Goal: Task Accomplishment & Management: Complete application form

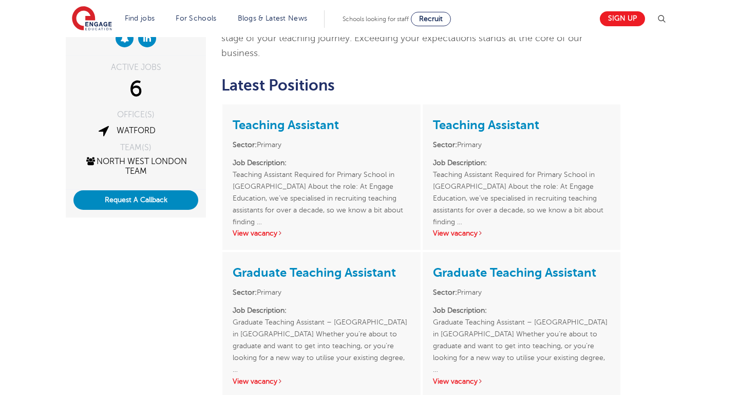
scroll to position [199, 0]
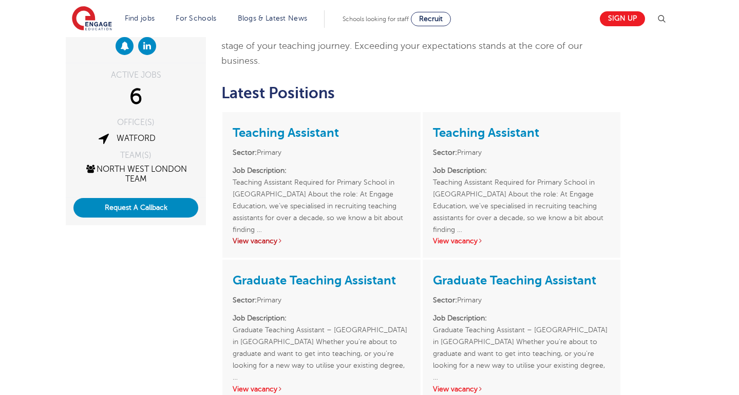
click at [245, 237] on link "View vacancy" at bounding box center [258, 241] width 50 height 8
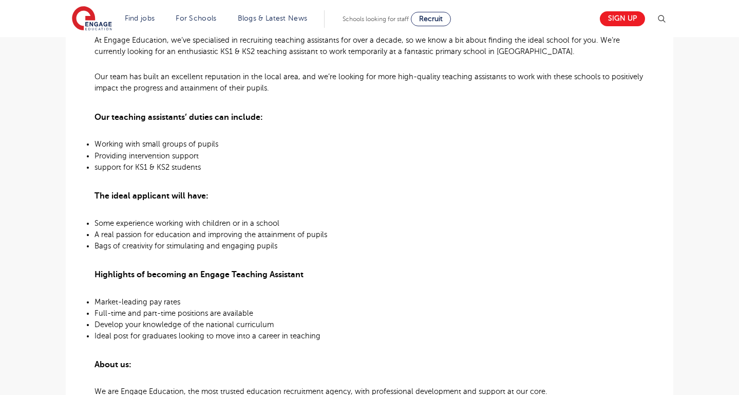
scroll to position [371, 0]
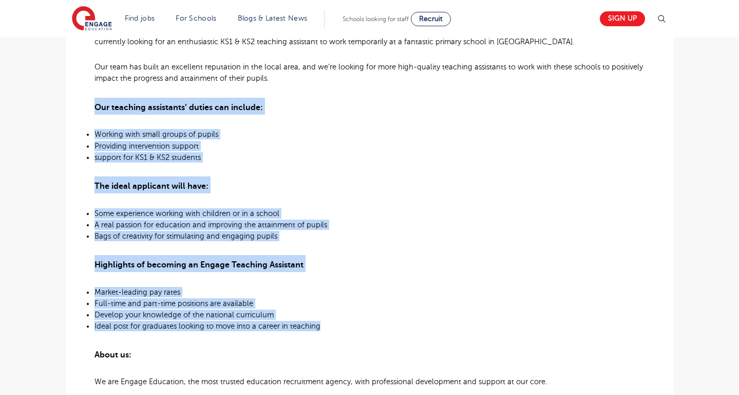
drag, startPoint x: 97, startPoint y: 106, endPoint x: 323, endPoint y: 327, distance: 316.5
click at [323, 327] on div "Teaching Assistant Required for Primary School in Harrow About the role: At Eng…" at bounding box center [370, 265] width 550 height 681
copy div "Our teaching assistants’ duties can include: Working with small groups of pupil…"
click at [370, 235] on p "Bags of creativity for stimulating and engaging pupils" at bounding box center [370, 236] width 550 height 10
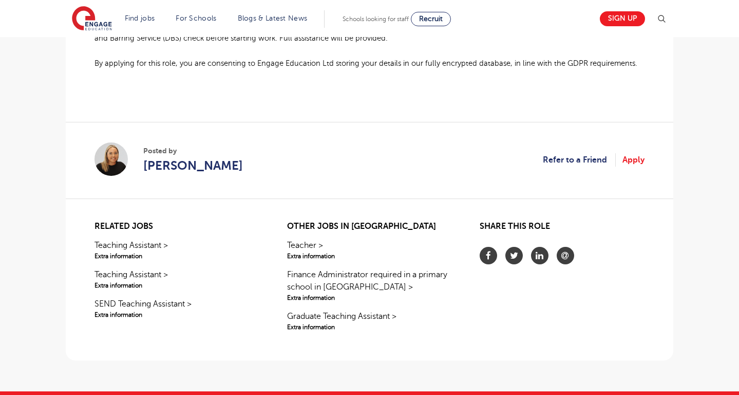
scroll to position [867, 0]
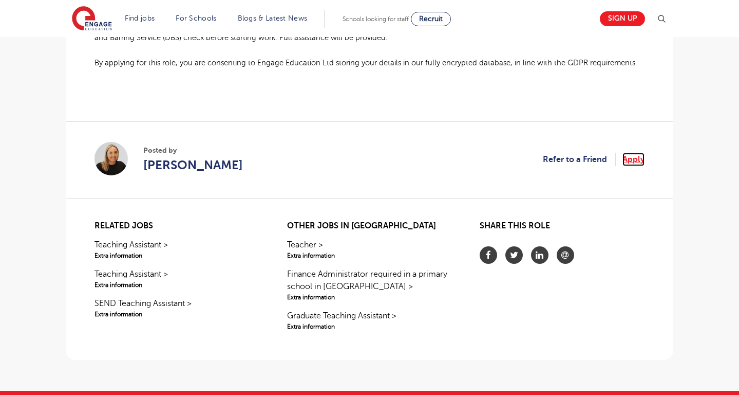
click at [632, 161] on link "Apply" at bounding box center [634, 159] width 22 height 13
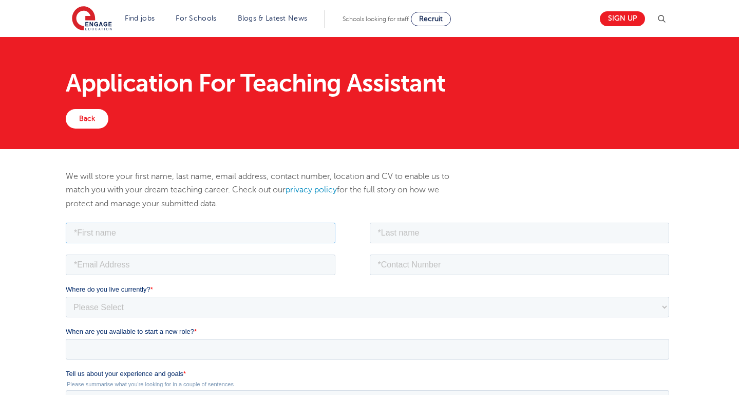
click at [229, 234] on input "text" at bounding box center [201, 232] width 270 height 21
type input "Syeda"
type input "Ahmad"
type input "hafsa.ahmad01@icloud.com"
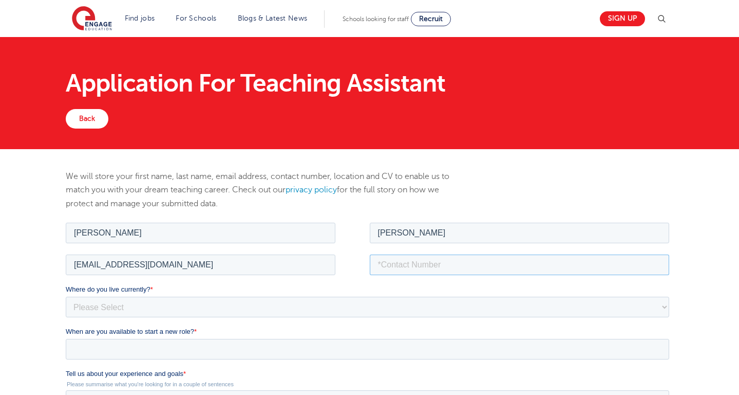
type input "03075746100"
type input "Syeda Hafsa"
click at [17, 279] on div "We will store your first name, last name, email address, contact number, locati…" at bounding box center [369, 381] width 739 height 464
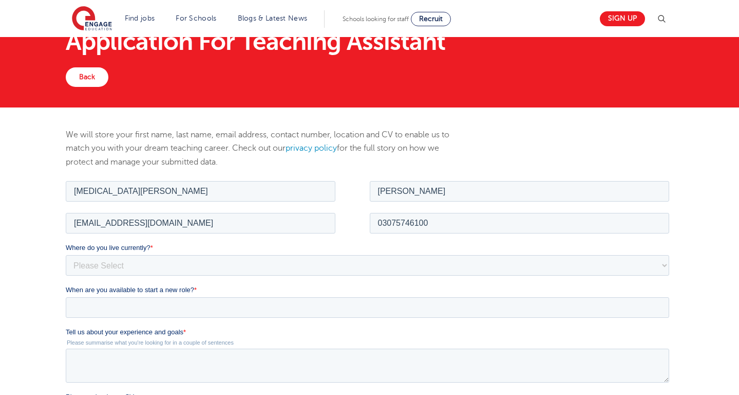
scroll to position [54, 0]
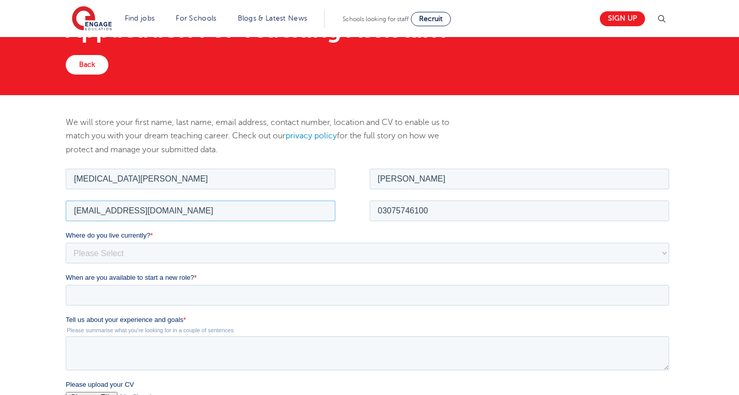
click at [186, 213] on input "hafsa.ahmad01@icloud.com" at bounding box center [201, 210] width 270 height 21
drag, startPoint x: 186, startPoint y: 213, endPoint x: 121, endPoint y: 211, distance: 64.8
click at [121, 211] on input "hafsa.ahmad01@icloud.com" at bounding box center [201, 210] width 270 height 21
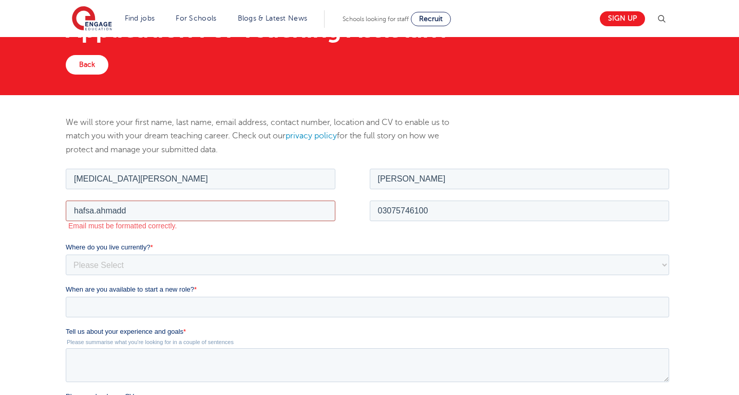
type input "hafsa.ahmadd@outlook.com"
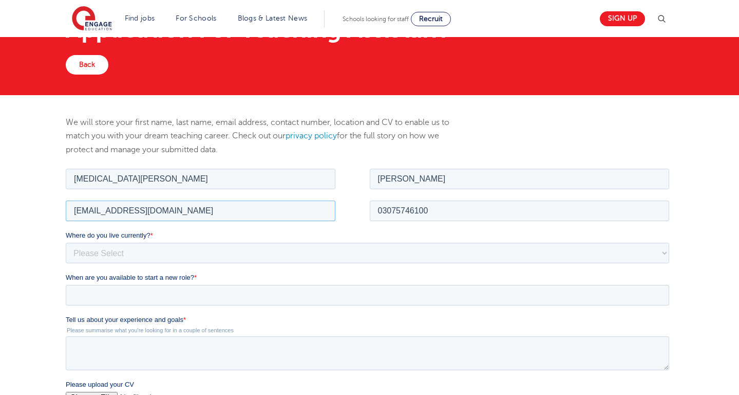
scroll to position [75, 0]
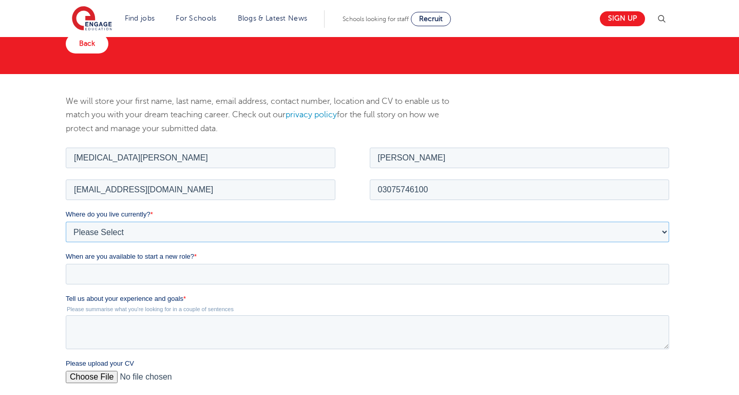
click at [90, 226] on select "Please Select [GEOGRAPHIC_DATA] [GEOGRAPHIC_DATA] [GEOGRAPHIC_DATA] [GEOGRAPHIC…" at bounding box center [368, 231] width 604 height 21
select select "UK"
click at [66, 221] on select "Please Select [GEOGRAPHIC_DATA] [GEOGRAPHIC_DATA] [GEOGRAPHIC_DATA] [GEOGRAPHIC…" at bounding box center [368, 231] width 604 height 21
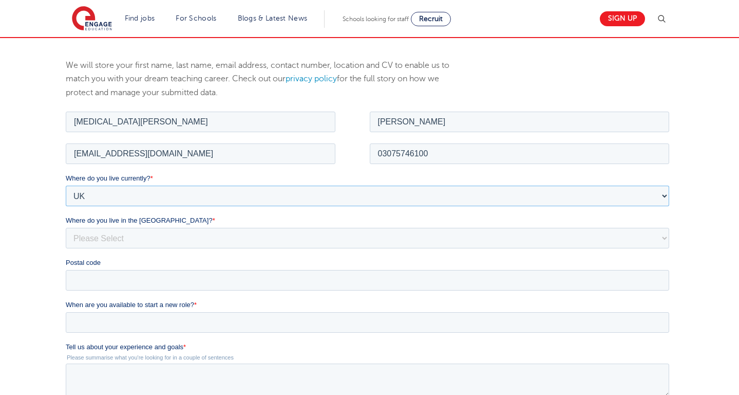
scroll to position [114, 0]
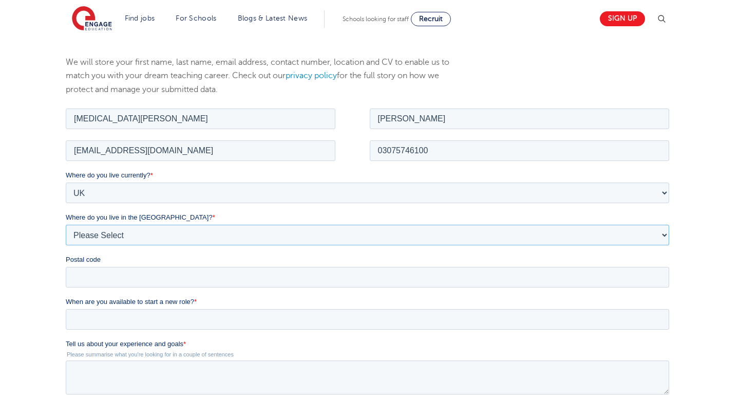
click at [87, 233] on select "Please Select Overseas Barnsley Bedfordshire Berkshire Bournemouth Bracknell Fo…" at bounding box center [368, 234] width 604 height 21
select select "London"
click at [66, 224] on select "Please Select Overseas Barnsley Bedfordshire Berkshire Bournemouth Bracknell Fo…" at bounding box center [368, 234] width 604 height 21
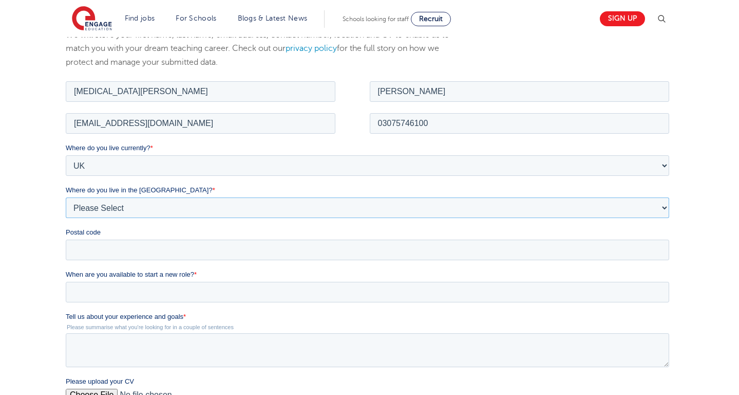
scroll to position [144, 0]
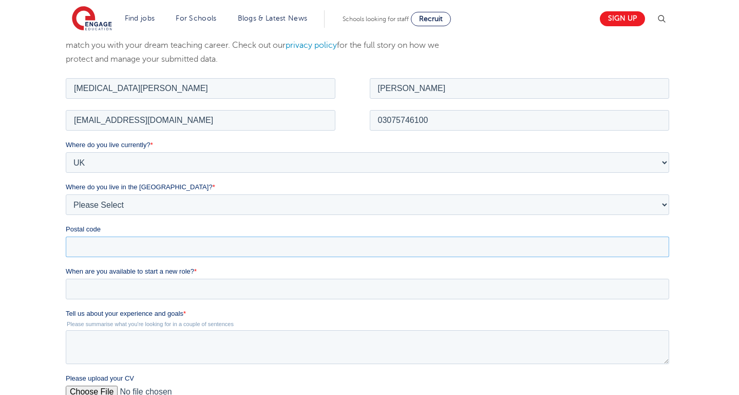
click at [85, 247] on input "Postal code" at bounding box center [368, 246] width 604 height 21
click at [16, 310] on div "We will store your first name, last name, email address, contact number, locati…" at bounding box center [369, 279] width 739 height 549
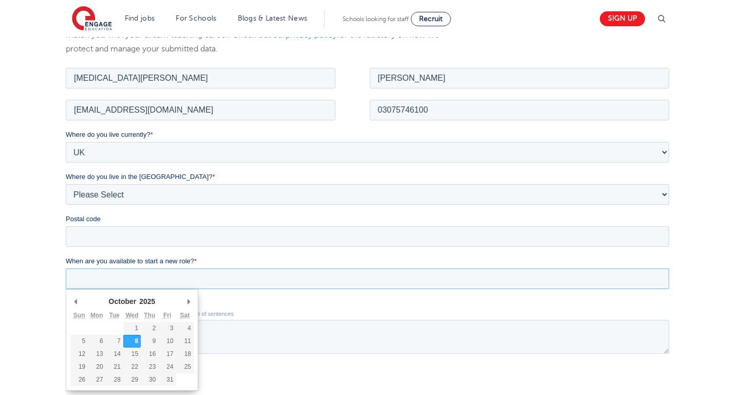
click at [84, 284] on input "When are you available to start a new role? *" at bounding box center [368, 278] width 604 height 21
type div "2025-10-09"
type input "2025/10/09"
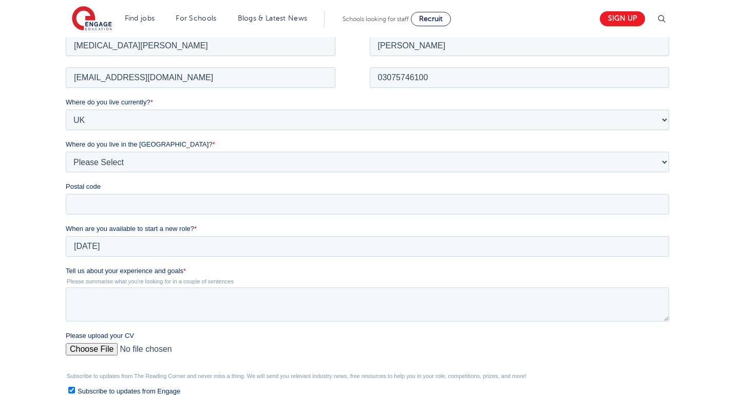
scroll to position [196, 0]
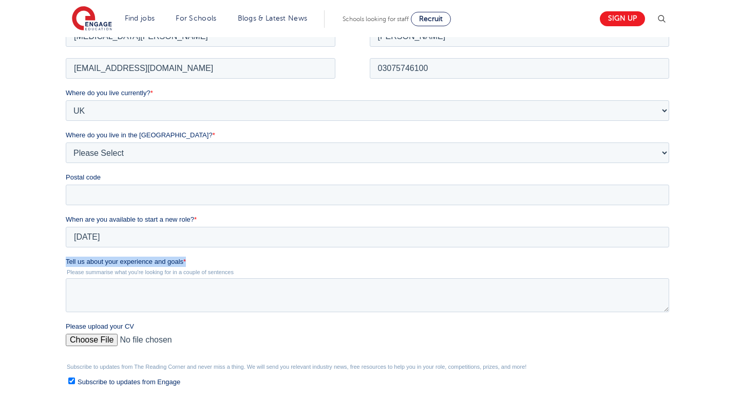
drag, startPoint x: 188, startPoint y: 259, endPoint x: 65, endPoint y: 259, distance: 123.3
click at [66, 259] on html "Job Position Job Sector Job ID Job Number Job Owner Syeda Hafsa Ahmad hafsa.ahm…" at bounding box center [370, 257] width 608 height 466
click at [58, 271] on div "We will store your first name, last name, email address, contact number, locati…" at bounding box center [369, 227] width 623 height 508
click at [64, 271] on div "We will store your first name, last name, email address, contact number, locati…" at bounding box center [369, 227] width 623 height 508
click at [63, 268] on div "We will store your first name, last name, email address, contact number, locati…" at bounding box center [369, 227] width 623 height 508
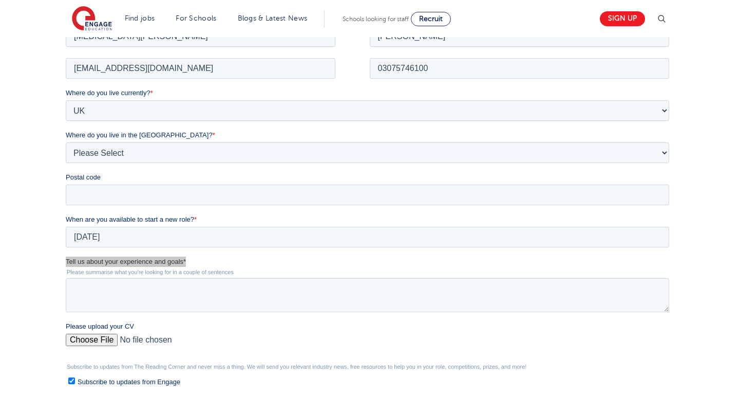
click at [65, 264] on div "We will store your first name, last name, email address, contact number, locati…" at bounding box center [369, 227] width 623 height 508
click at [66, 252] on iframe at bounding box center [370, 252] width 608 height 457
click at [62, 261] on div "We will store your first name, last name, email address, contact number, locati…" at bounding box center [369, 227] width 623 height 508
click at [66, 257] on span "Tell us about your experience and goals" at bounding box center [125, 261] width 118 height 8
click at [66, 277] on textarea "Tell us about your experience and goals *" at bounding box center [368, 294] width 604 height 34
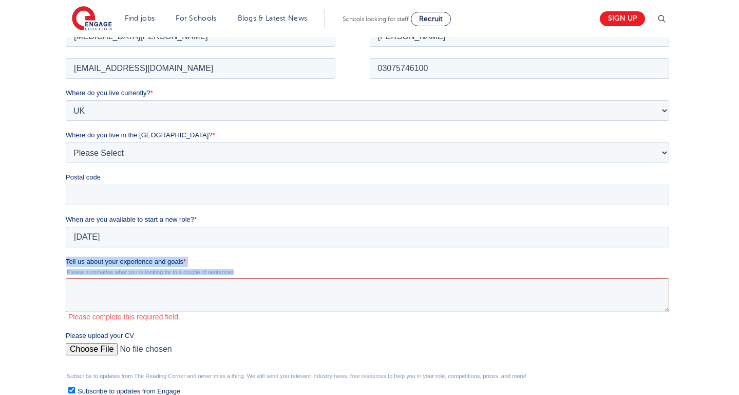
drag, startPoint x: 66, startPoint y: 259, endPoint x: 242, endPoint y: 274, distance: 176.4
click at [242, 274] on div "Tell us about your experience and goals * Please summarise what you're looking …" at bounding box center [370, 288] width 608 height 65
copy div "Tell us about your experience and goals * Please summarise what you're looking …"
click at [153, 193] on input "Postal code" at bounding box center [368, 194] width 604 height 21
click at [32, 192] on div "We will store your first name, last name, email address, contact number, locati…" at bounding box center [369, 232] width 739 height 558
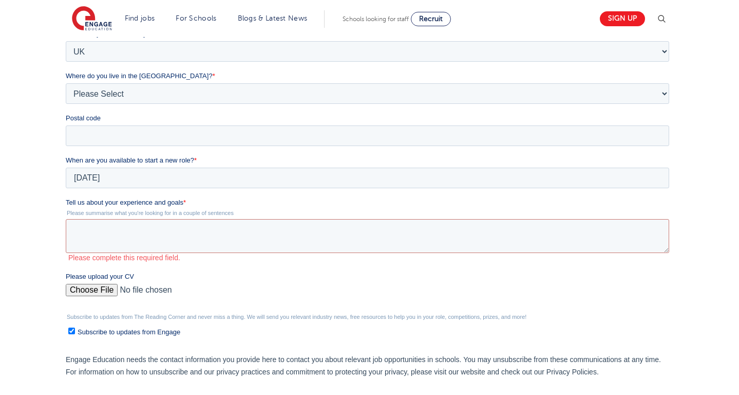
scroll to position [244, 0]
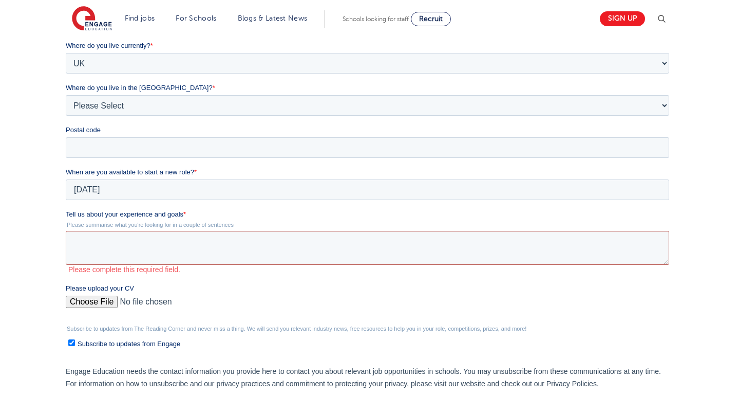
click at [156, 238] on textarea "Tell us about your experience and goals *" at bounding box center [368, 248] width 604 height 34
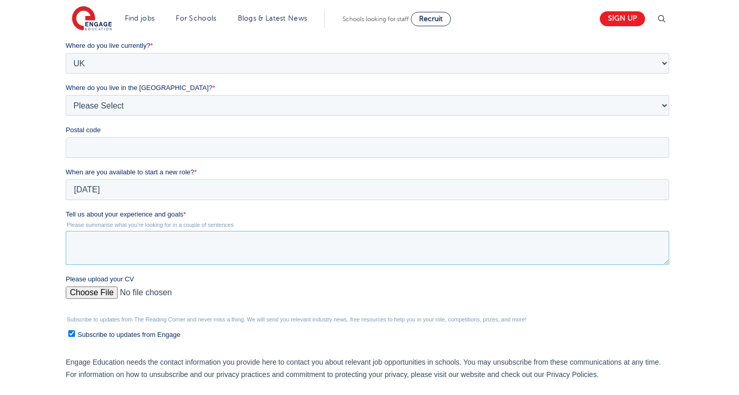
paste textarea "I have experience supporting pupils across KS1 and KS2 in UK primary schools, p…"
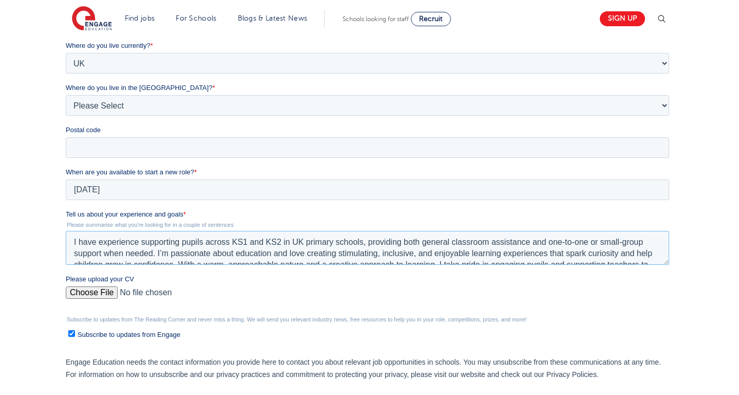
scroll to position [23, 0]
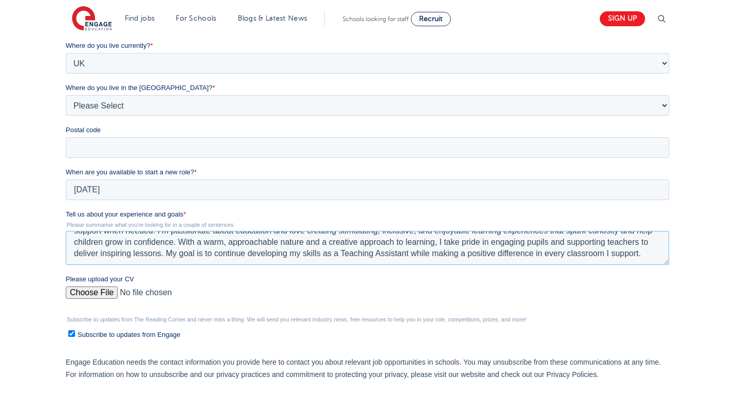
drag, startPoint x: 71, startPoint y: 237, endPoint x: 202, endPoint y: 294, distance: 142.2
click at [202, 294] on form "Job Position Job Sector Job ID Job Number Job Owner Syeda Hafsa Ahmad hafsa.ahm…" at bounding box center [370, 205] width 608 height 457
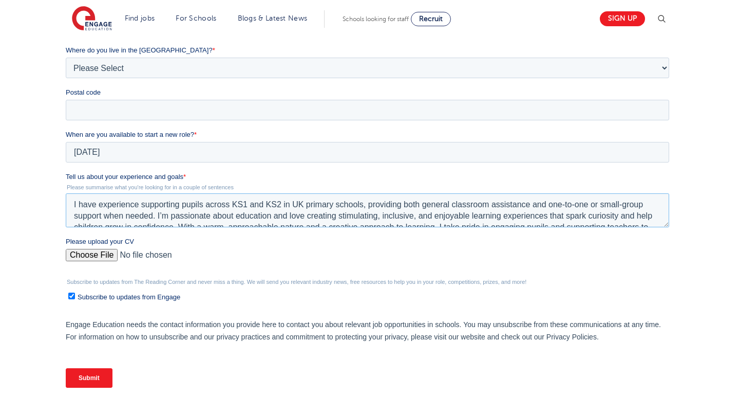
scroll to position [288, 0]
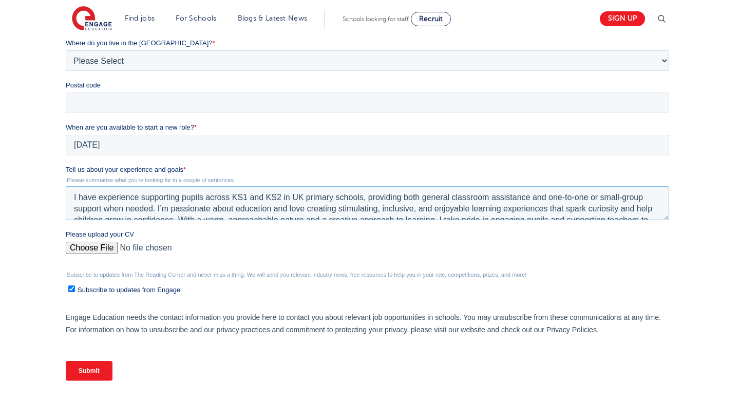
type textarea "I have experience supporting pupils across KS1 and KS2 in UK primary schools, p…"
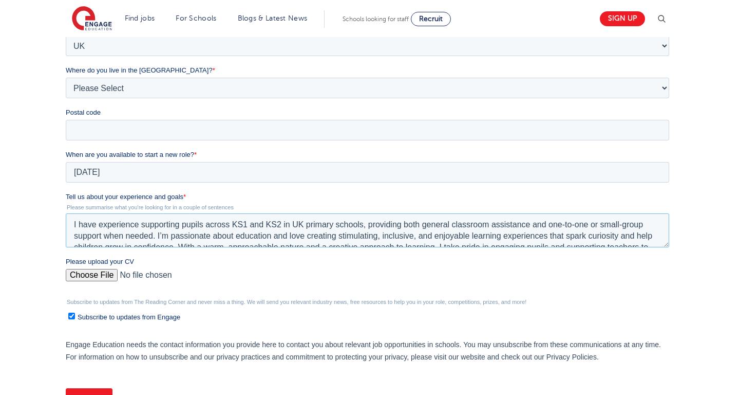
scroll to position [23, 0]
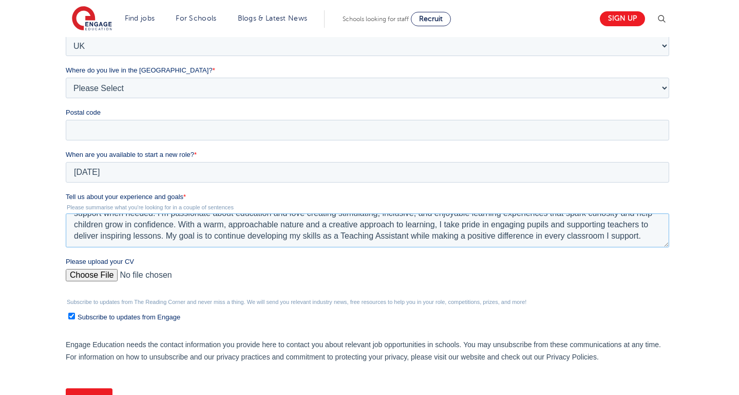
drag, startPoint x: 70, startPoint y: 224, endPoint x: 210, endPoint y: 262, distance: 144.5
click at [209, 262] on form "Job Position Job Sector Job ID Job Number Job Owner Syeda Hafsa Ahmad hafsa.ahm…" at bounding box center [370, 187] width 608 height 457
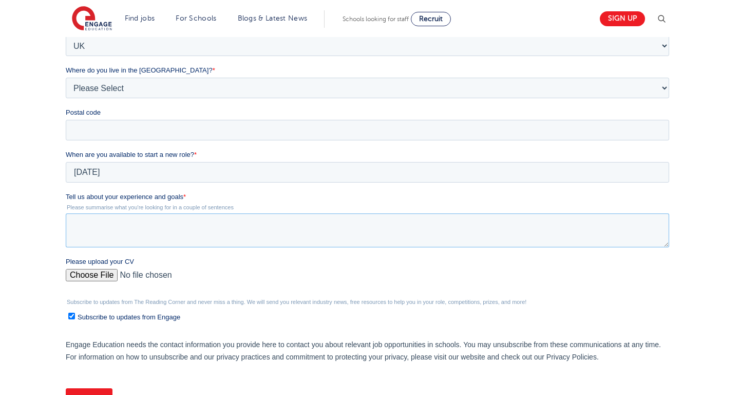
scroll to position [0, 0]
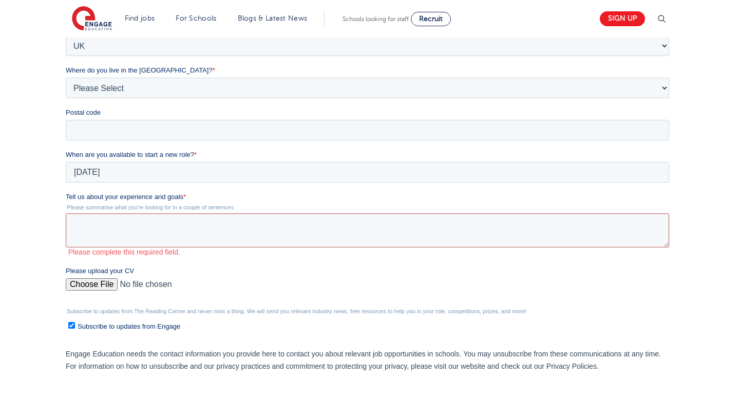
click at [210, 226] on textarea "Tell us about your experience and goals *" at bounding box center [368, 230] width 604 height 34
paste textarea "I have UK and international experience supporting pupils across KS1 and KS2 in …"
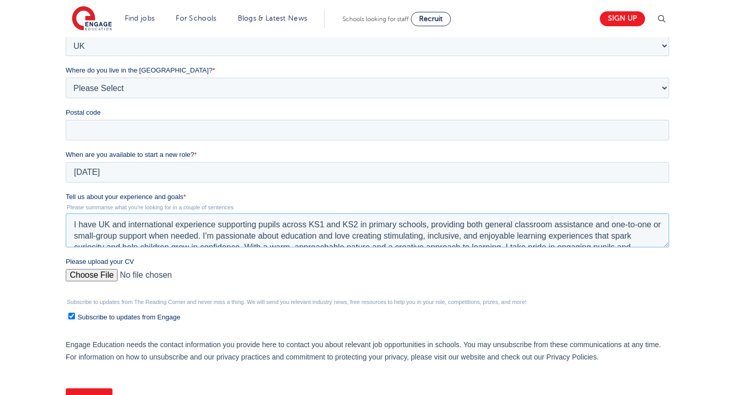
drag, startPoint x: 163, startPoint y: 240, endPoint x: 102, endPoint y: 198, distance: 74.3
click at [102, 198] on div "Tell us about your experience and goals * Please summarise what you're looking …" at bounding box center [370, 219] width 608 height 55
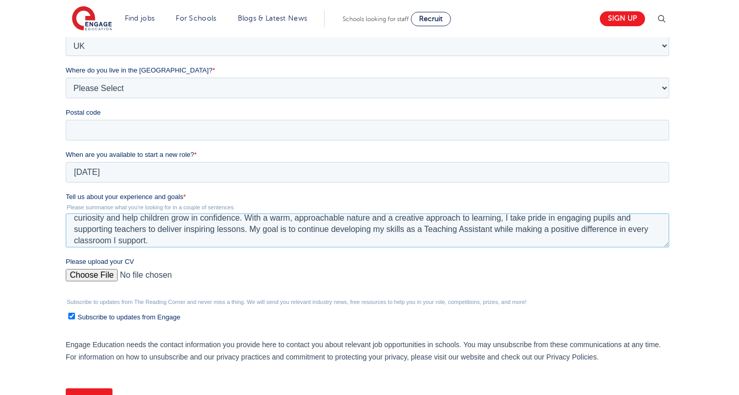
scroll to position [34, 0]
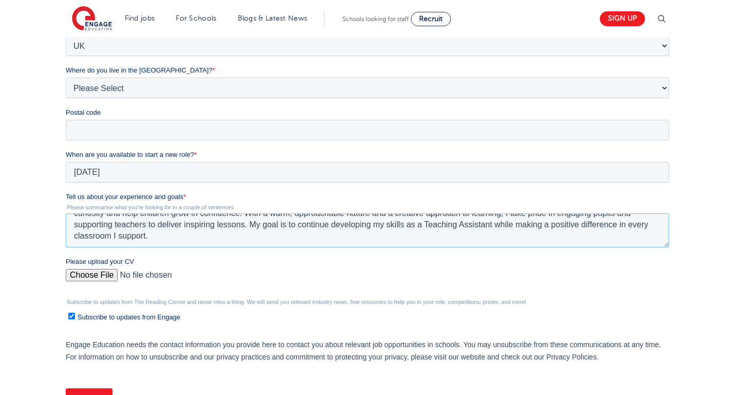
type textarea "I have UK and international experience supporting pupils across KS1 and KS2 in …"
click at [111, 274] on input "Please upload your CV" at bounding box center [368, 279] width 604 height 21
type input "C:\fakepath\TA CV.pdf"
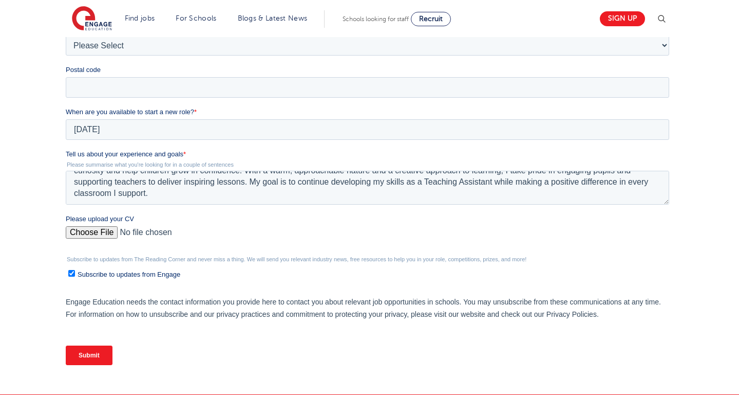
scroll to position [314, 0]
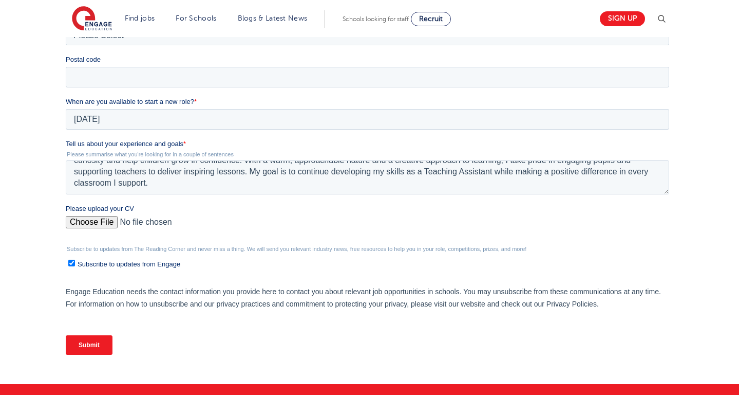
click at [92, 349] on input "Submit" at bounding box center [89, 345] width 47 height 20
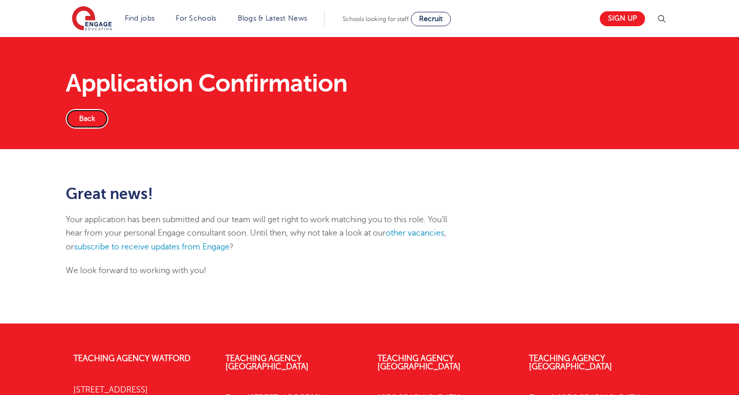
click at [84, 119] on link "Back" at bounding box center [87, 119] width 43 height 20
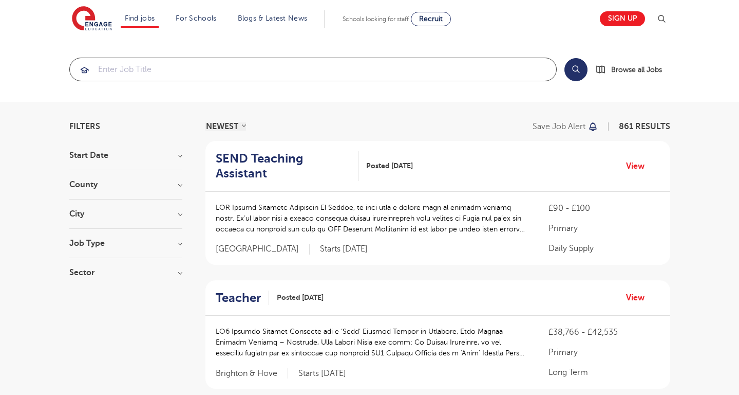
click at [222, 67] on input "search" at bounding box center [313, 69] width 487 height 23
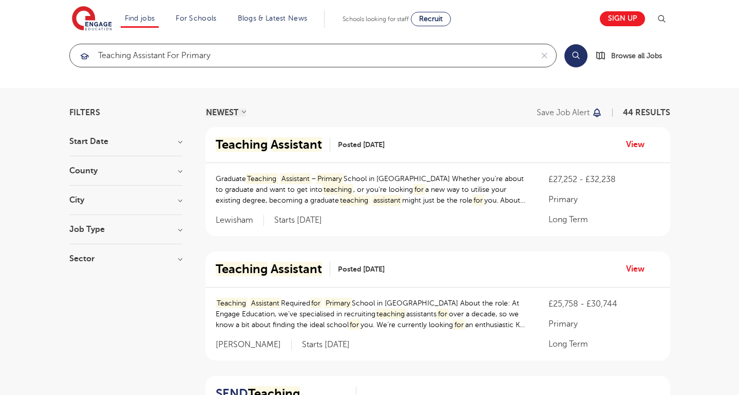
scroll to position [15, 0]
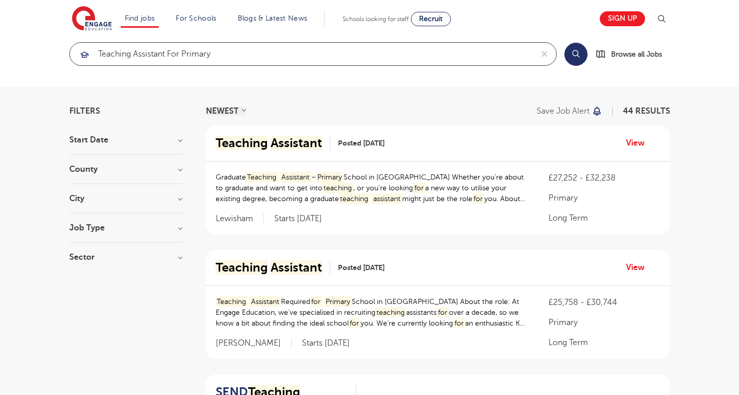
type input "teaching assistant for primary"
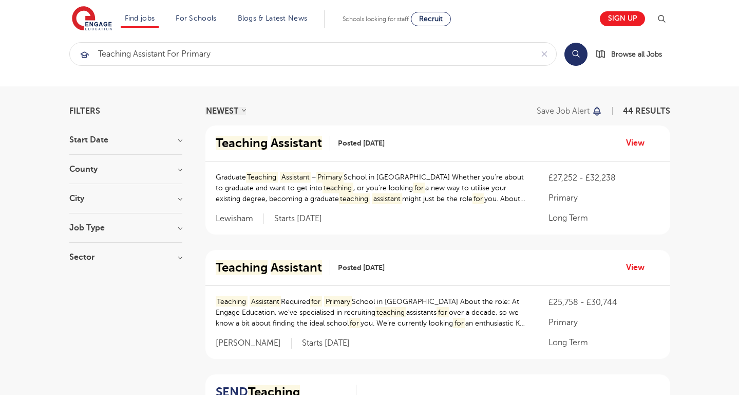
click at [234, 221] on span "Lewisham" at bounding box center [240, 218] width 48 height 11
drag, startPoint x: 251, startPoint y: 221, endPoint x: 216, endPoint y: 220, distance: 35.5
click at [216, 220] on span "Lewisham" at bounding box center [240, 218] width 48 height 11
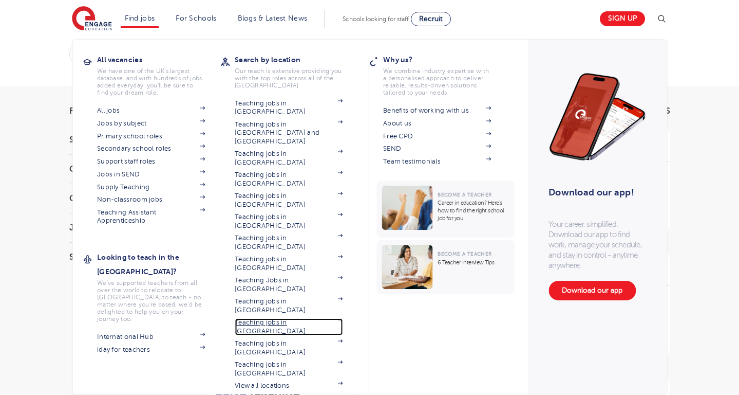
click at [339, 318] on img at bounding box center [340, 319] width 5 height 3
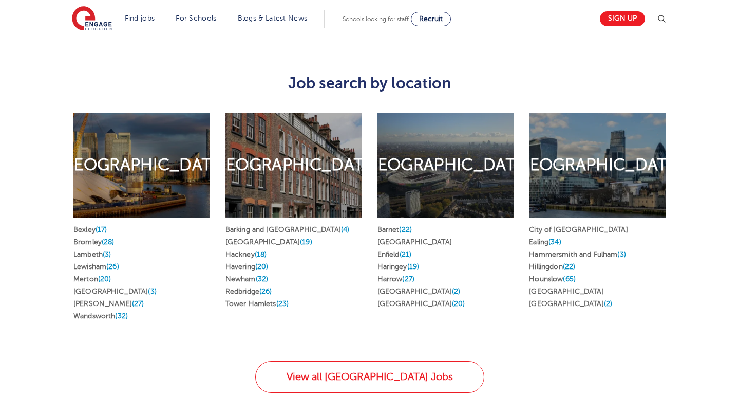
scroll to position [532, 0]
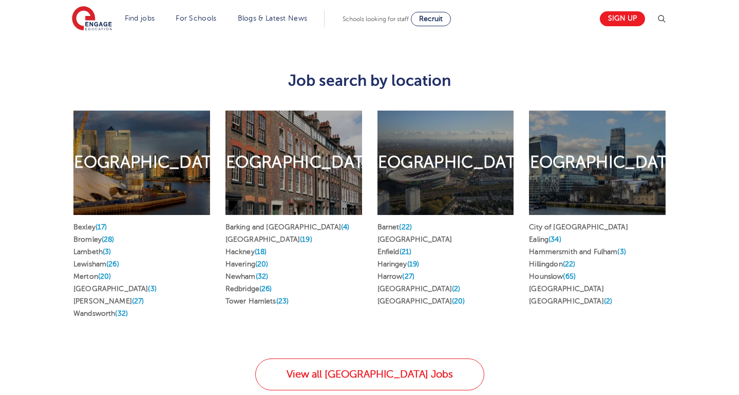
click at [437, 158] on h2 "North London" at bounding box center [446, 163] width 170 height 22
click at [409, 272] on span "(27)" at bounding box center [408, 276] width 12 height 8
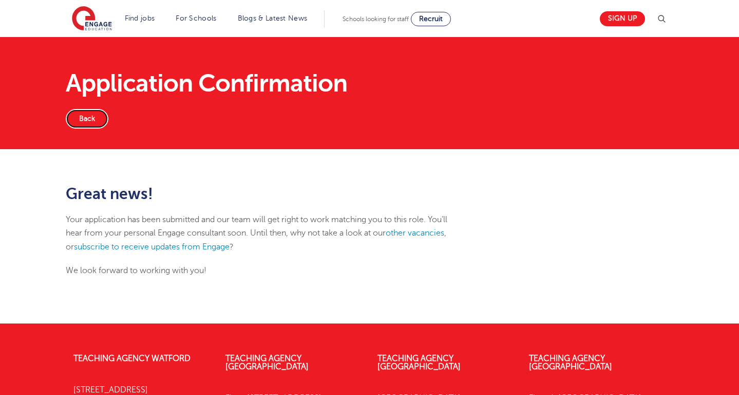
click at [90, 122] on link "Back" at bounding box center [87, 119] width 43 height 20
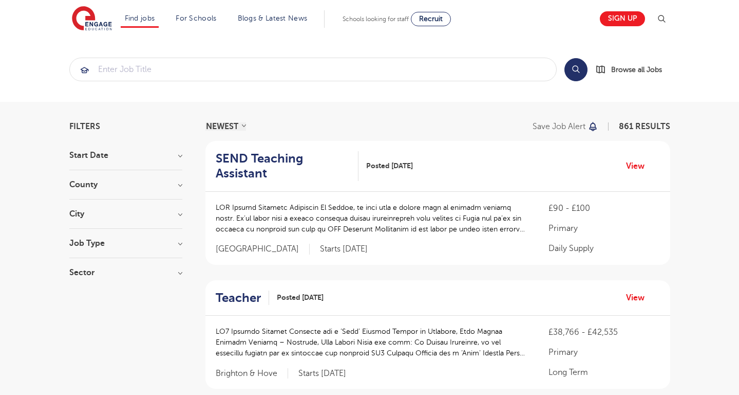
click at [169, 206] on section "Start Date October 126 November 91 January 7 December 1 Show more County London…" at bounding box center [125, 219] width 113 height 136
click at [179, 217] on h3 "City" at bounding box center [125, 214] width 113 height 8
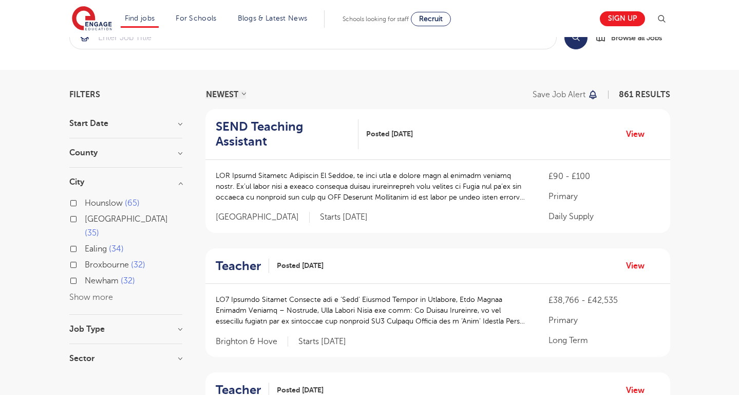
scroll to position [32, 0]
click at [182, 324] on h3 "Job Type" at bounding box center [125, 328] width 113 height 8
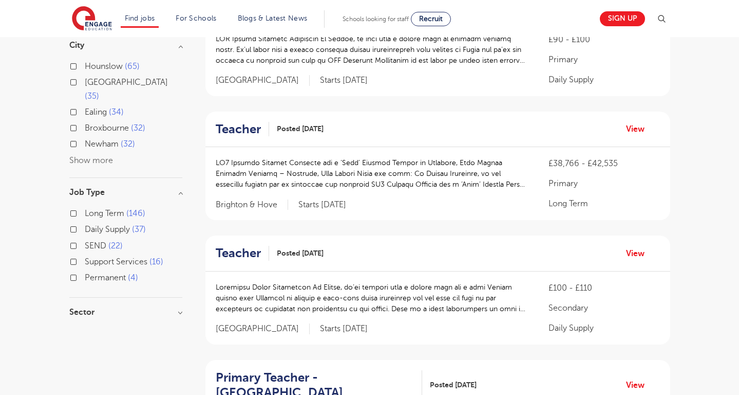
scroll to position [0, 0]
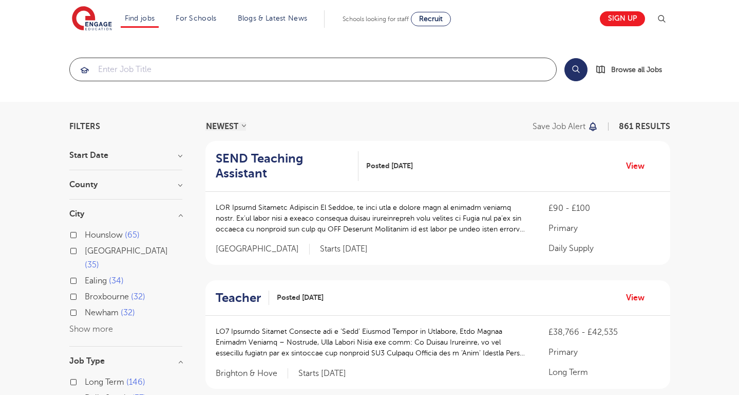
click at [168, 71] on input "search" at bounding box center [313, 69] width 487 height 23
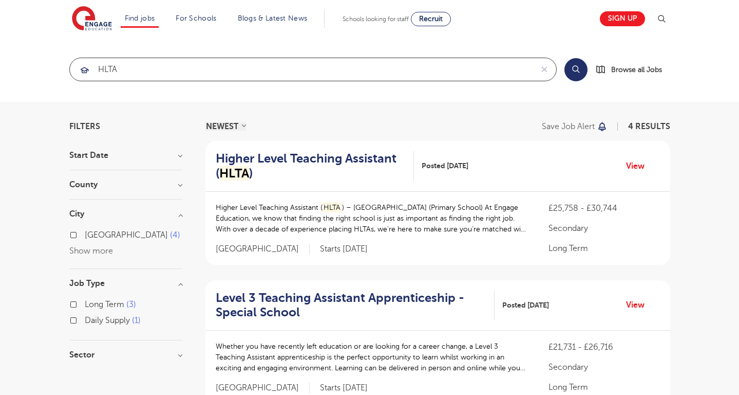
type input "HLTA"
click button "Submit" at bounding box center [0, 0] width 0 height 0
click at [229, 63] on input "HLTA" at bounding box center [301, 69] width 463 height 23
drag, startPoint x: 220, startPoint y: 65, endPoint x: 95, endPoint y: 67, distance: 124.9
click at [95, 67] on input "HLTA" at bounding box center [301, 69] width 463 height 23
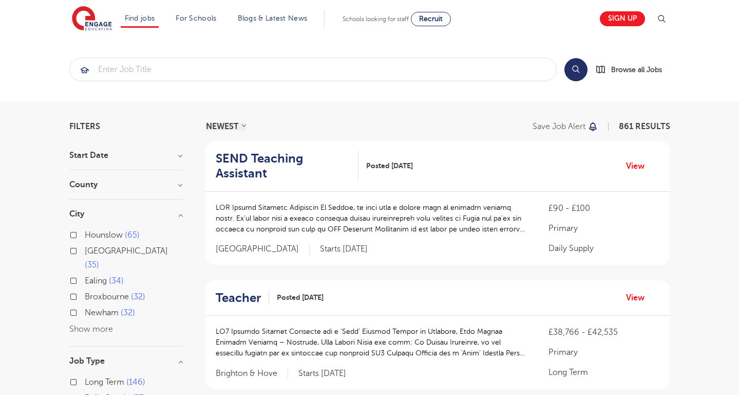
click at [127, 158] on h3 "Start Date" at bounding box center [125, 155] width 113 height 8
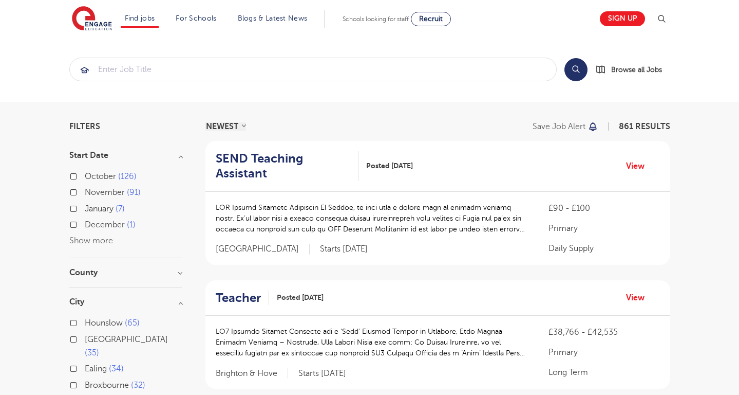
click at [127, 158] on h3 "Start Date" at bounding box center [125, 155] width 113 height 8
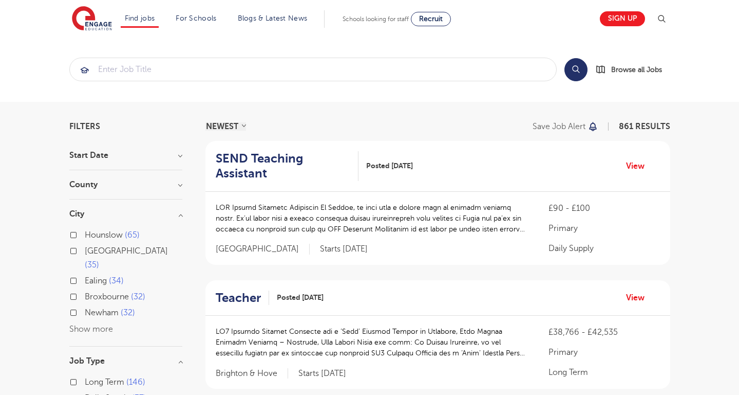
click at [108, 179] on section "Start Date October 126 November 91 January 7 December 1 Show more County London…" at bounding box center [125, 323] width 113 height 344
click at [91, 324] on button "Show more" at bounding box center [91, 328] width 44 height 9
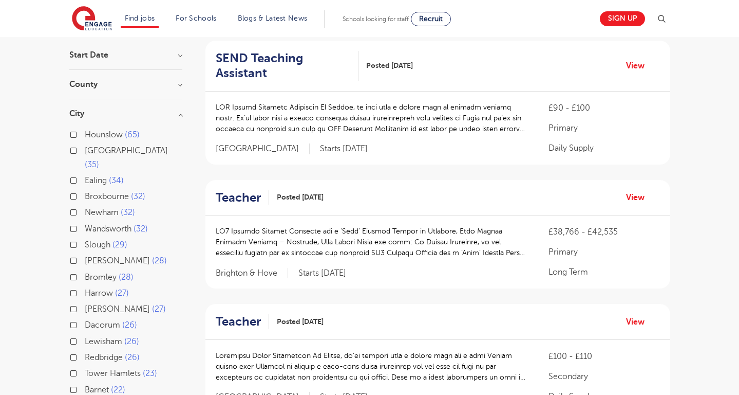
scroll to position [112, 0]
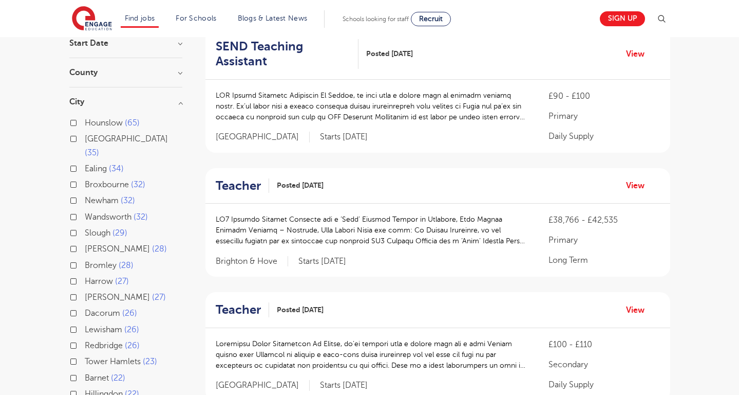
click at [85, 274] on label "Harrow 27" at bounding box center [107, 280] width 44 height 13
click at [85, 276] on input "Harrow 27" at bounding box center [88, 279] width 7 height 7
checkbox input "true"
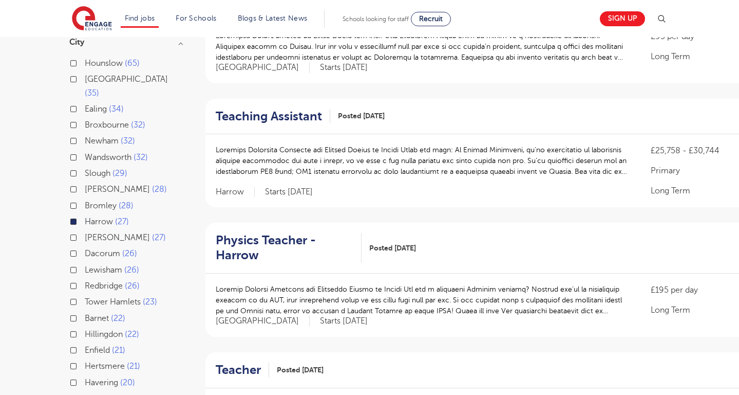
scroll to position [38, 0]
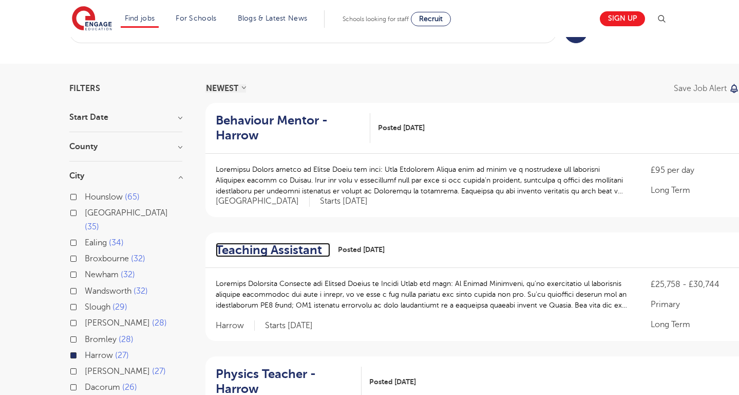
click at [252, 247] on h2 "Teaching Assistant" at bounding box center [269, 250] width 106 height 15
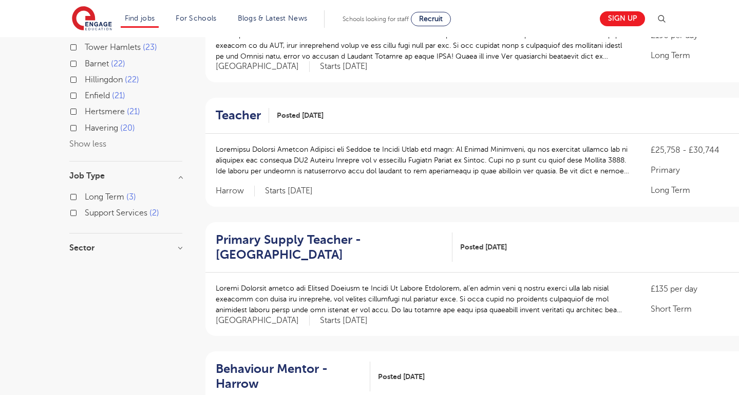
scroll to position [429, 0]
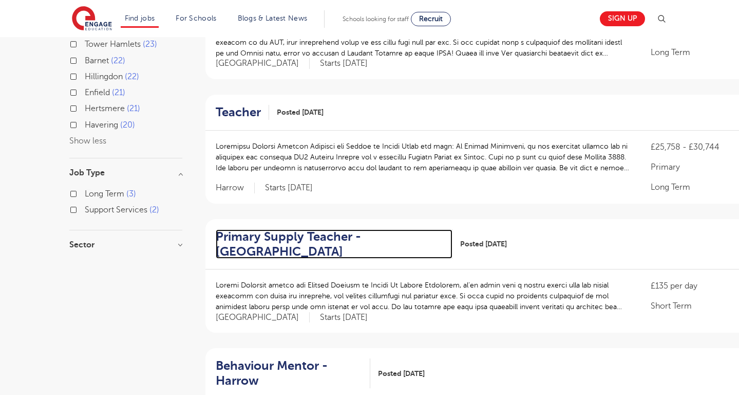
click at [261, 252] on h2 "Primary Supply Teacher - Harrow" at bounding box center [330, 244] width 229 height 30
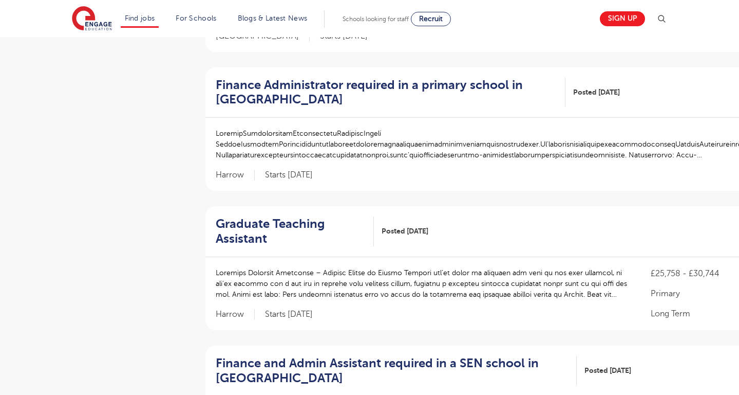
scroll to position [971, 0]
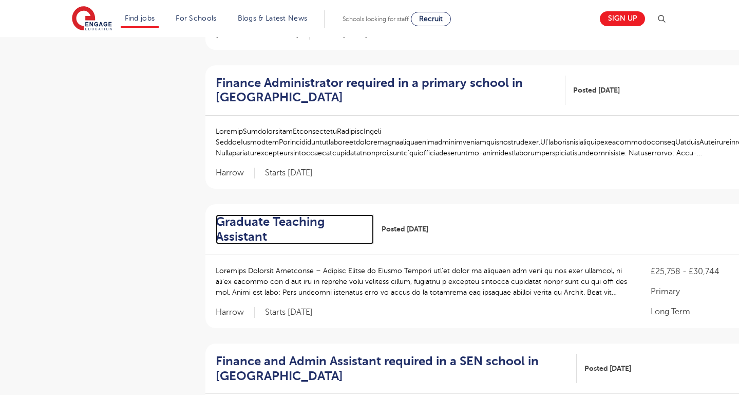
click at [271, 221] on h2 "Graduate Teaching Assistant" at bounding box center [291, 229] width 150 height 30
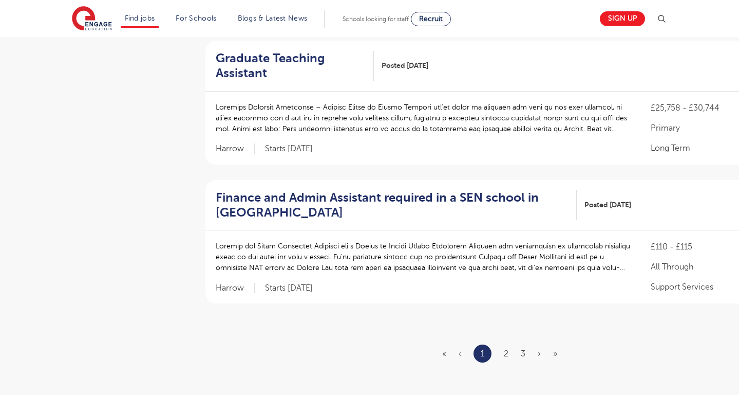
scroll to position [1135, 0]
click at [503, 355] on ul "« ‹ 1 2 3 › »" at bounding box center [505, 352] width 127 height 18
click at [504, 354] on link "2" at bounding box center [506, 352] width 5 height 9
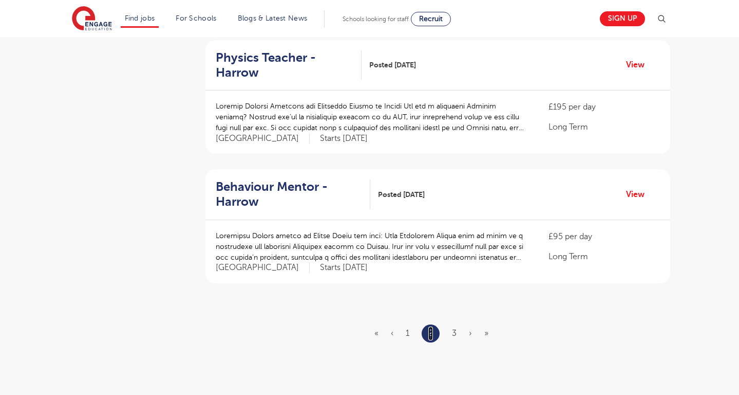
scroll to position [0, 0]
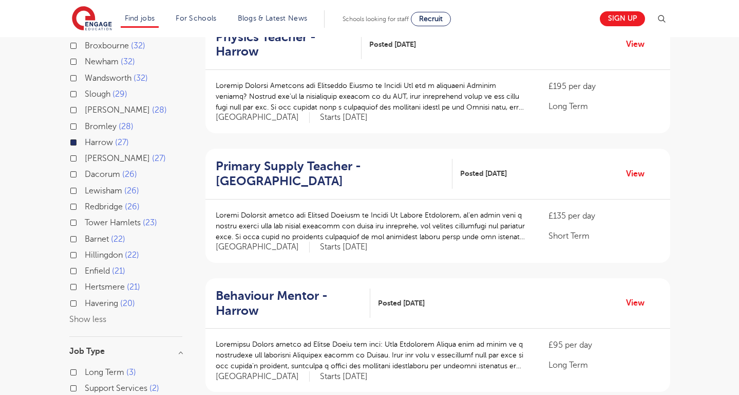
scroll to position [254, 0]
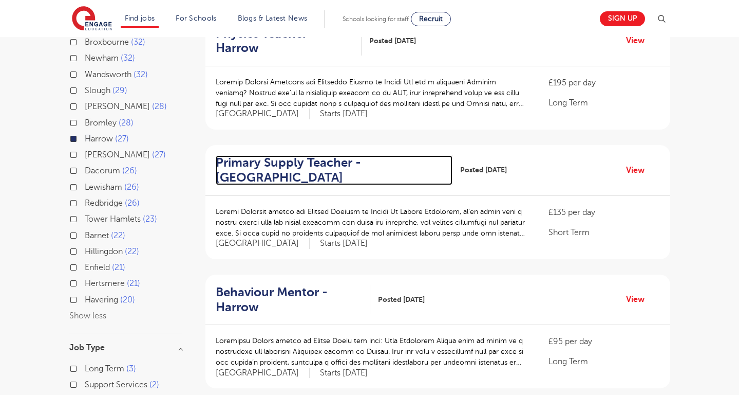
click at [282, 165] on h2 "Primary Supply Teacher - Harrow" at bounding box center [330, 170] width 229 height 30
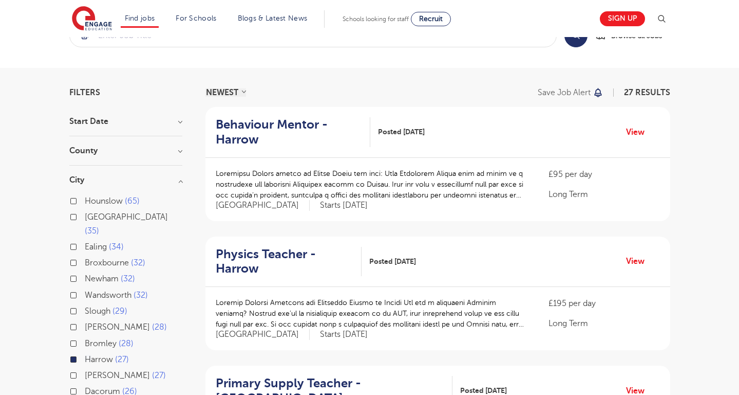
scroll to position [0, 0]
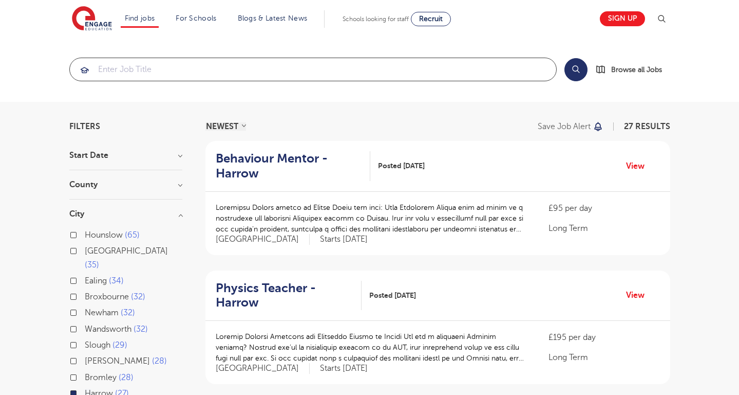
click at [184, 70] on input "search" at bounding box center [313, 69] width 487 height 23
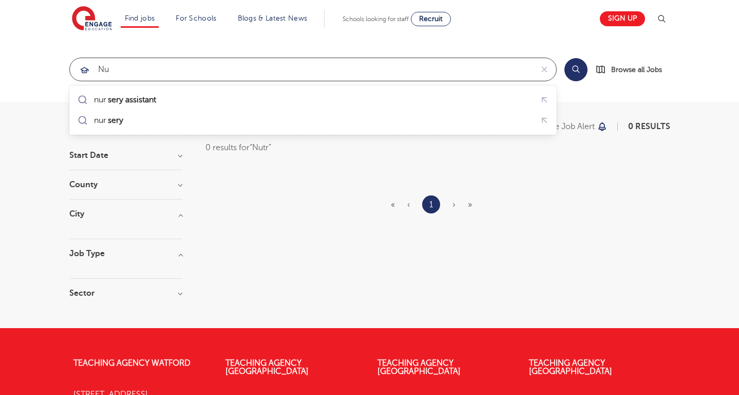
type input "N"
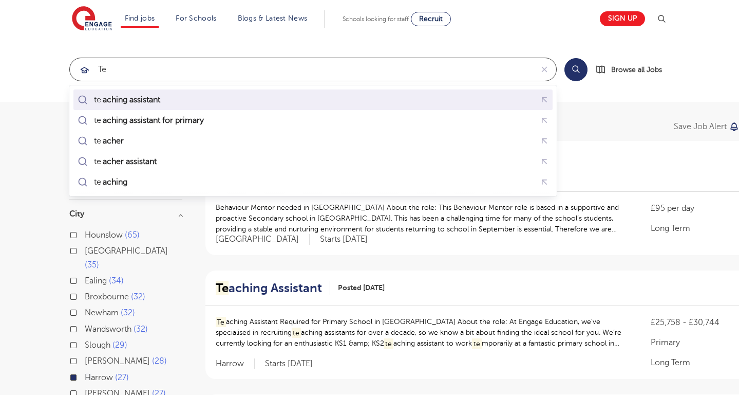
click at [180, 105] on div "te aching assistant" at bounding box center [313, 100] width 475 height 16
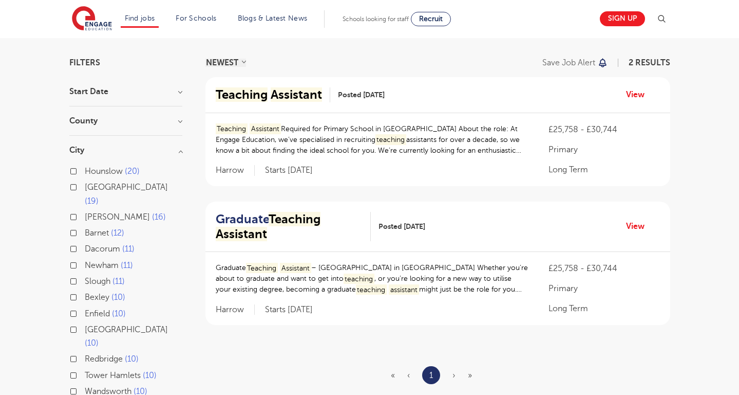
scroll to position [64, 0]
type input "teaching assistant"
click at [263, 97] on mark "Teaching" at bounding box center [242, 94] width 52 height 14
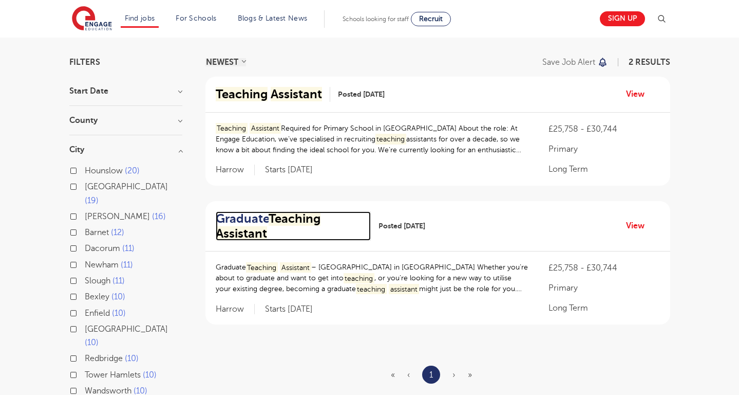
click at [278, 215] on mark "Teaching" at bounding box center [295, 218] width 52 height 14
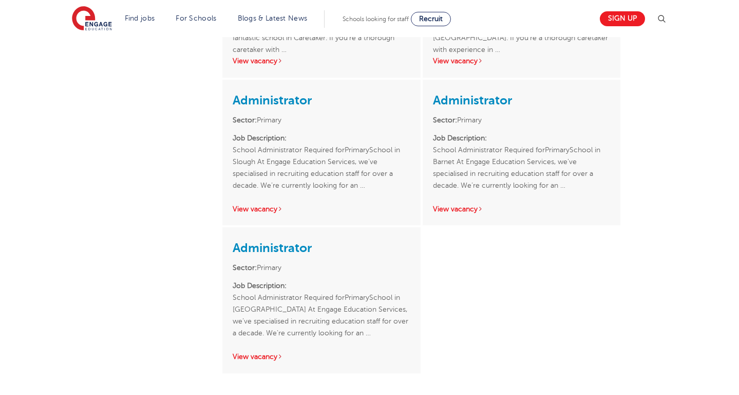
scroll to position [732, 0]
click at [263, 248] on link "Administrator" at bounding box center [272, 246] width 79 height 14
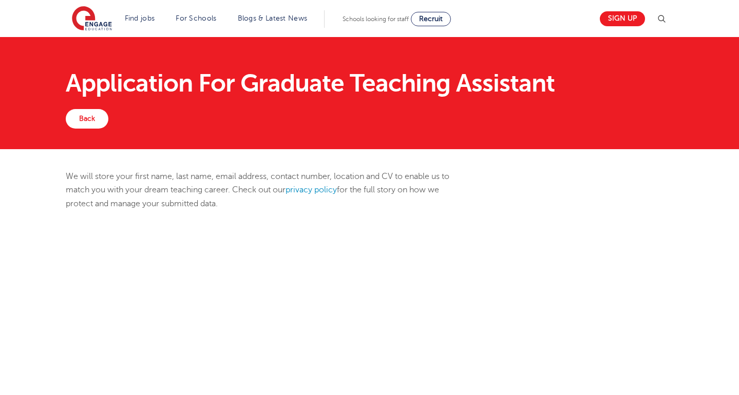
select select "UK"
select select "[GEOGRAPHIC_DATA]"
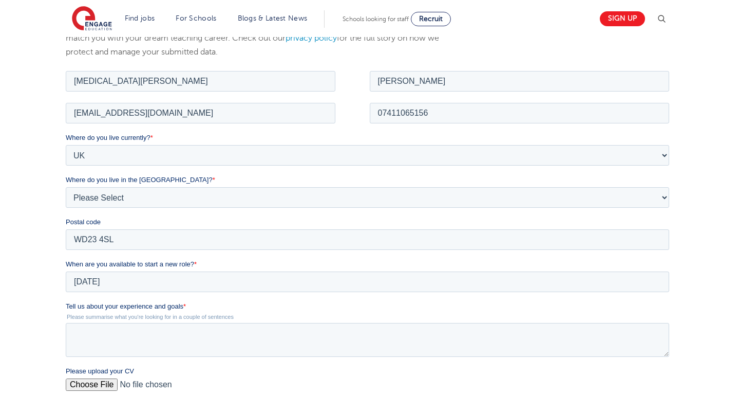
scroll to position [164, 0]
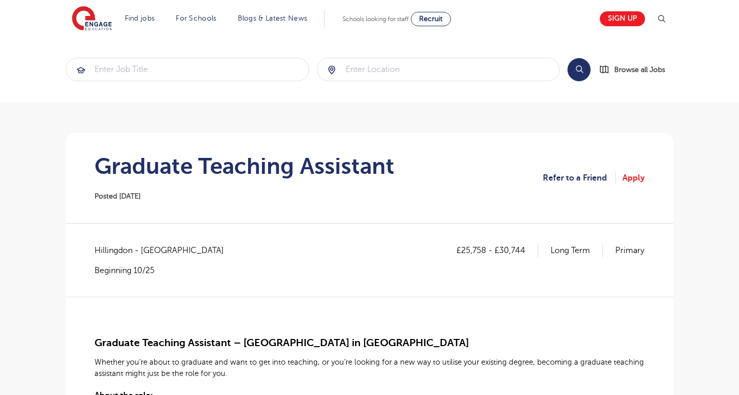
scroll to position [37, 0]
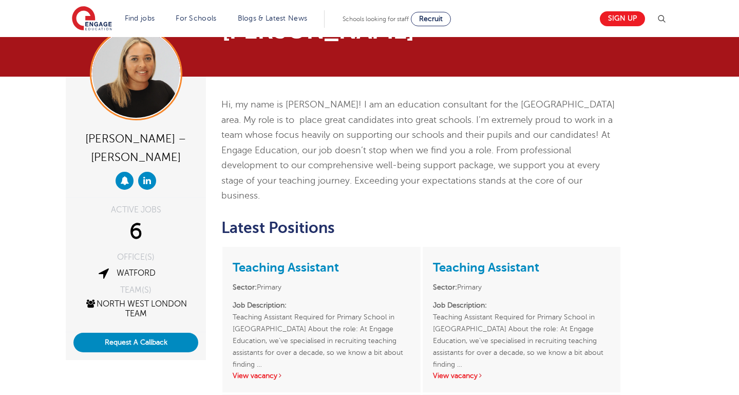
scroll to position [64, 0]
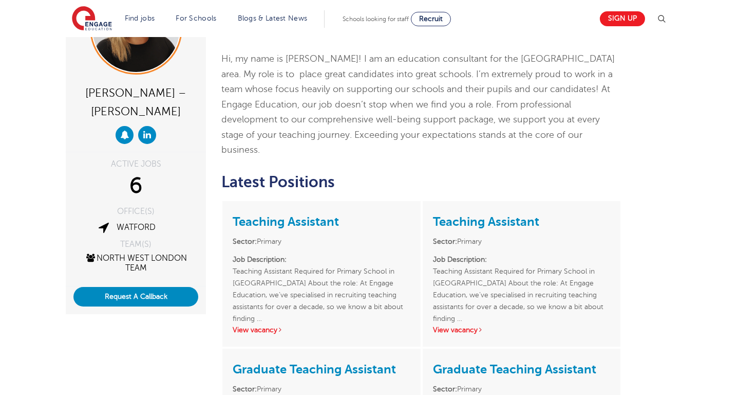
scroll to position [111, 0]
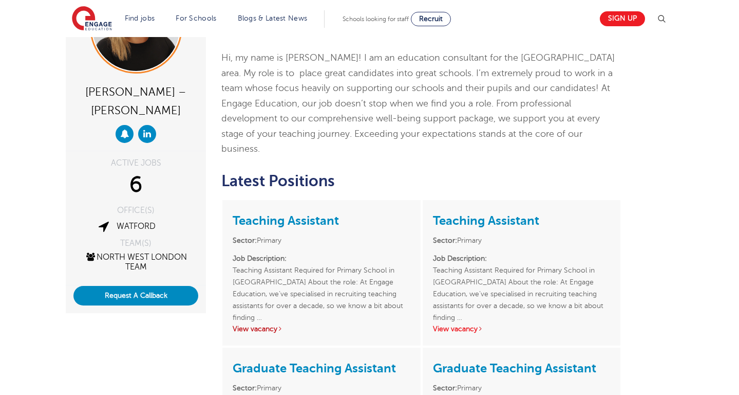
click at [269, 325] on link "View vacancy" at bounding box center [258, 329] width 50 height 8
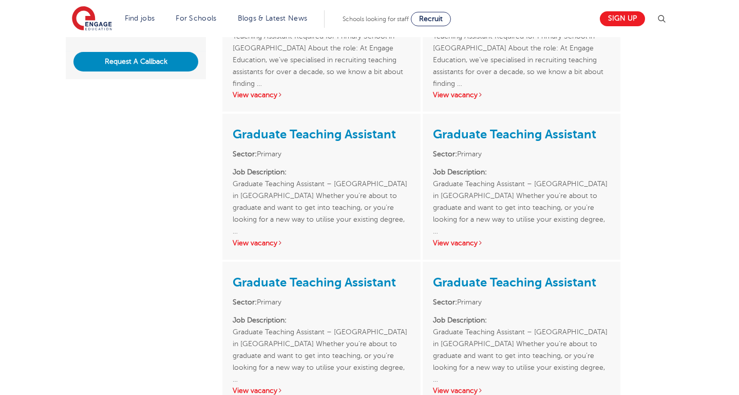
scroll to position [346, 0]
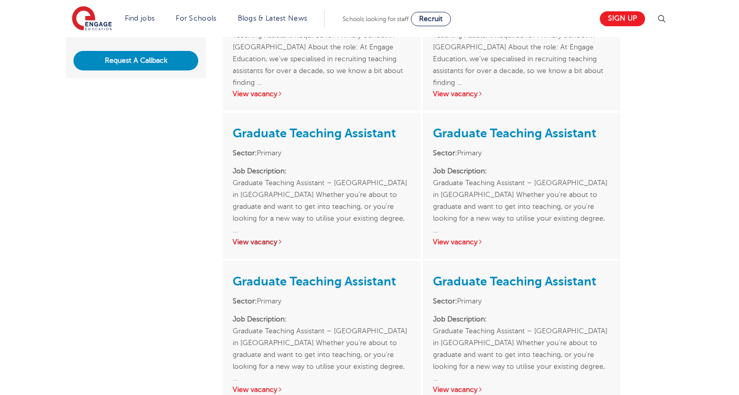
click at [248, 238] on link "View vacancy" at bounding box center [258, 242] width 50 height 8
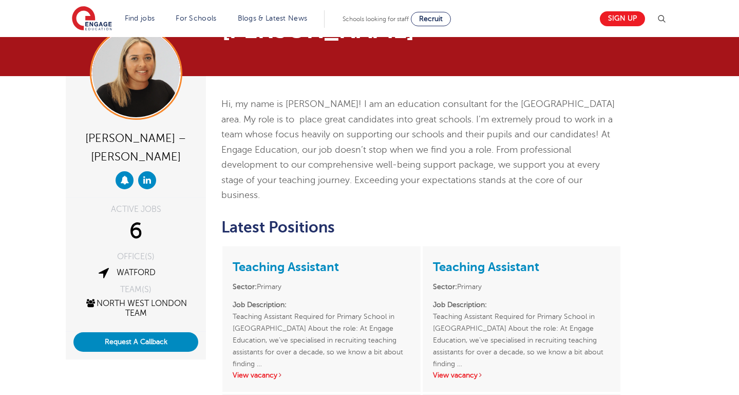
scroll to position [66, 0]
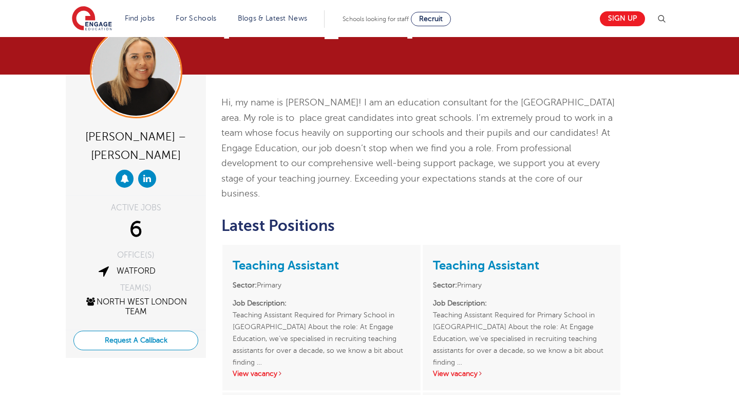
click at [130, 340] on button "Request A Callback" at bounding box center [135, 340] width 125 height 20
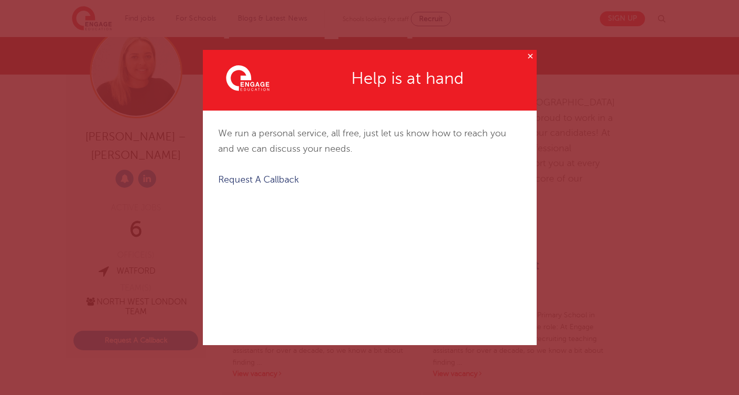
scroll to position [0, 0]
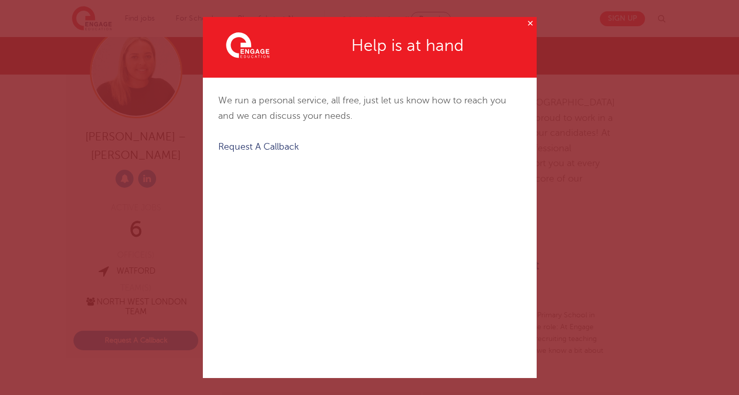
click at [528, 25] on button "✕" at bounding box center [530, 23] width 13 height 13
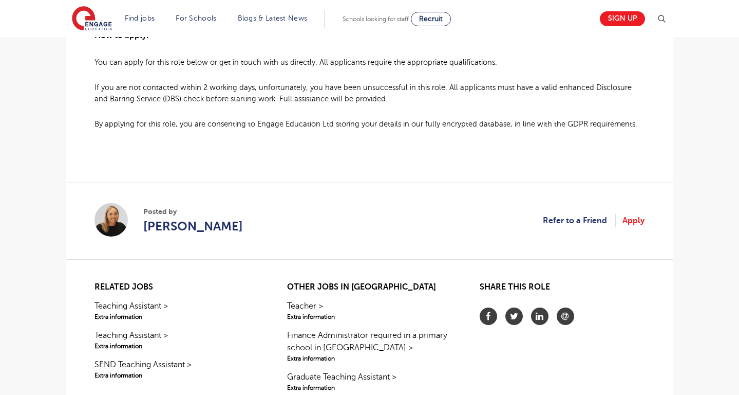
scroll to position [807, 0]
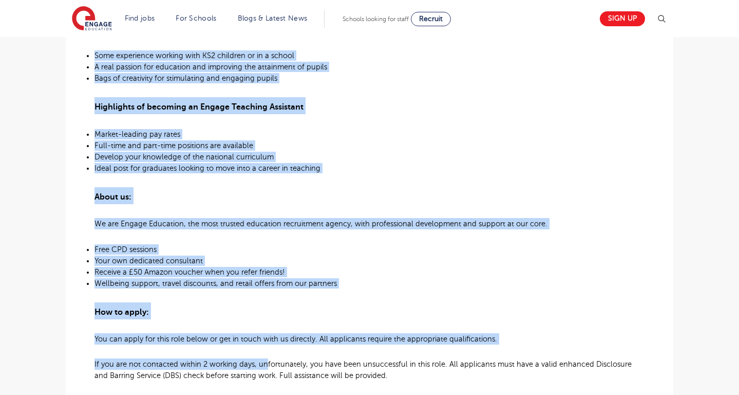
scroll to position [536, 0]
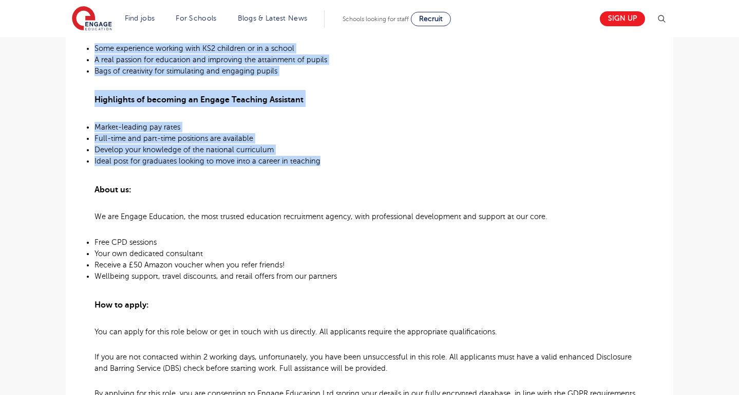
drag, startPoint x: 96, startPoint y: 102, endPoint x: 361, endPoint y: 167, distance: 272.4
click at [361, 167] on div "Teaching Assistant Required for Primary School in [GEOGRAPHIC_DATA] About the r…" at bounding box center [370, 79] width 550 height 639
copy div "Loremips Dolorsita Consecte adi Elitsed Doeius te Incidid Utlab etd magn: Al En…"
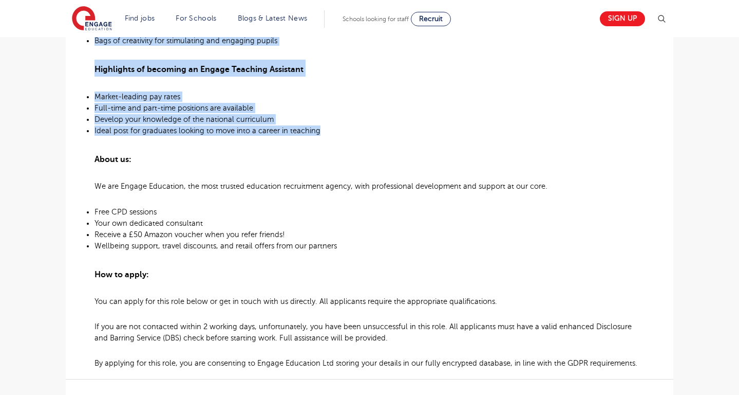
scroll to position [568, 0]
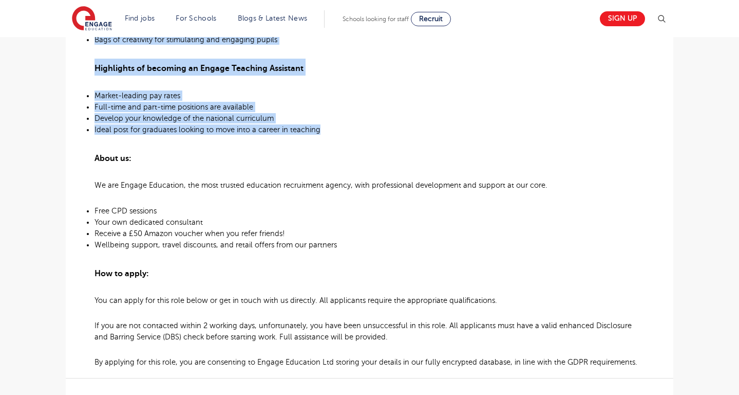
copy div "Loremips Dolorsita Consecte adi Elitsed Doeius te Incidid Utlab etd magn: Al En…"
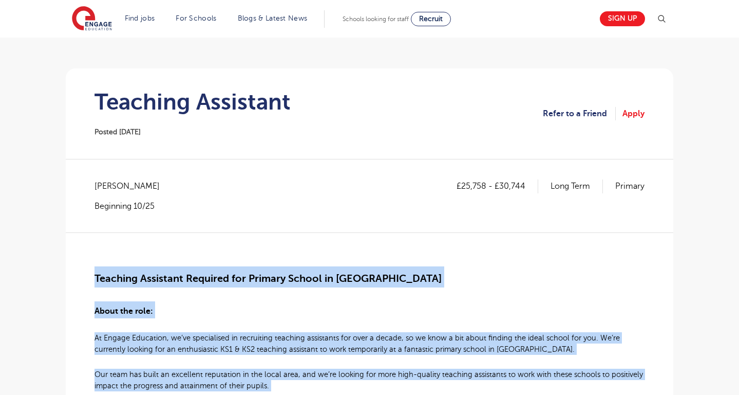
scroll to position [64, 0]
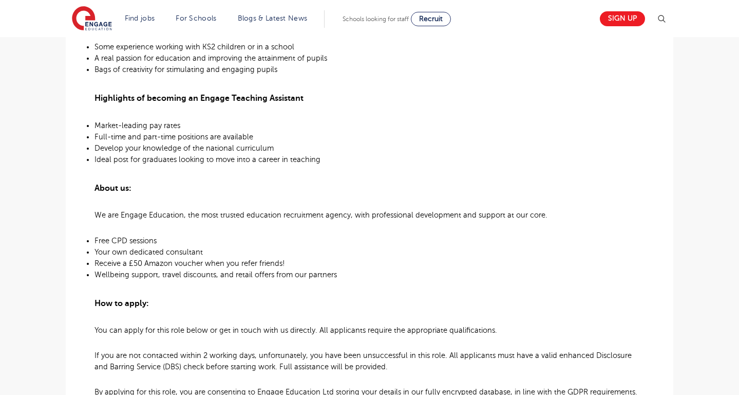
click at [78, 226] on div "£25,758 - £30,744 Long Term Primary [PERSON_NAME] Beginning 10/25 Teaching Assi…" at bounding box center [369, 99] width 591 height 786
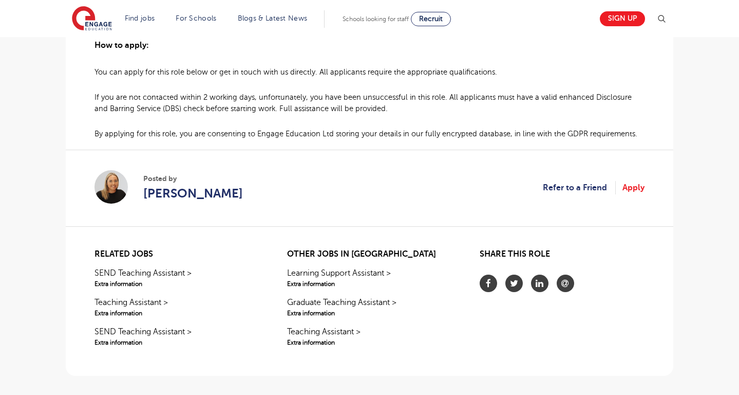
scroll to position [796, 0]
click at [631, 192] on link "Apply" at bounding box center [634, 186] width 22 height 13
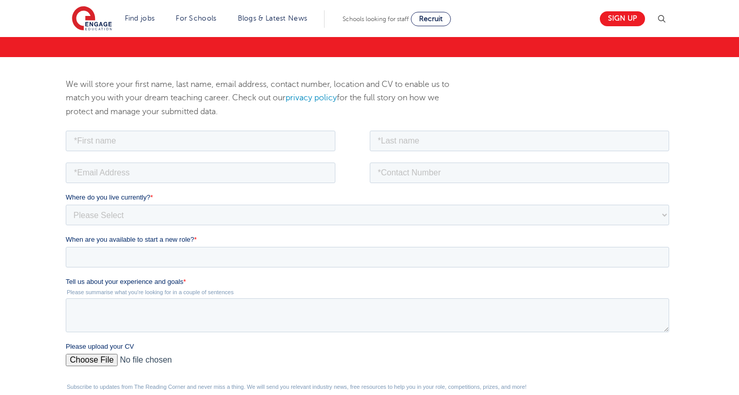
scroll to position [91, 0]
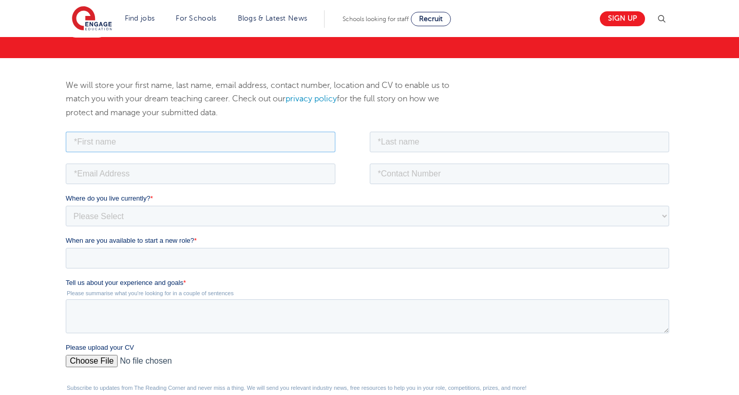
click at [104, 140] on input "text" at bounding box center [201, 141] width 270 height 21
type input "Syeda Hafsa"
type input "Ahmad"
type input "07411065156"
click at [191, 178] on input "email" at bounding box center [201, 173] width 270 height 21
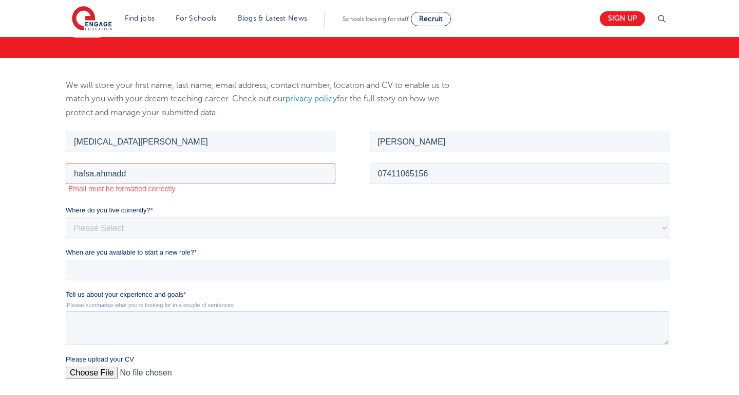
click at [170, 174] on input "hafsa.ahmadd" at bounding box center [201, 173] width 270 height 21
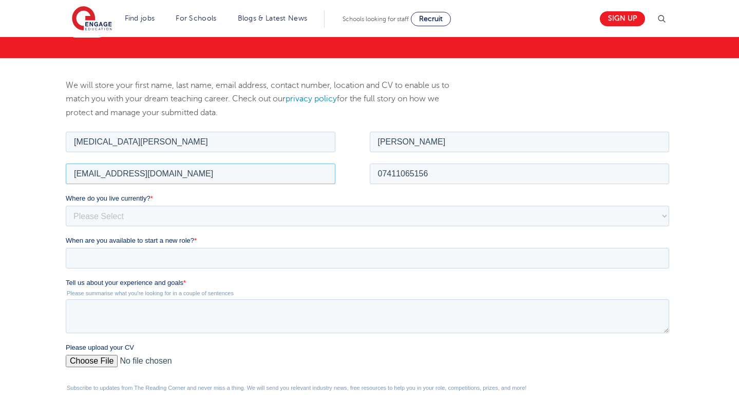
scroll to position [148, 0]
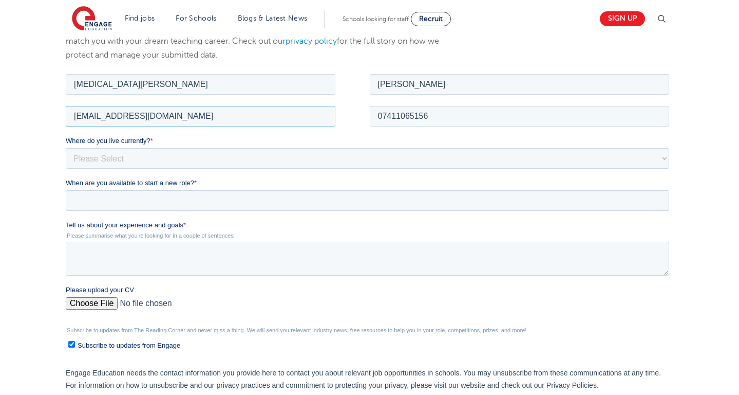
type input "hafsa.ahmadd@outlook.com"
click at [90, 157] on select "Please Select UK Canada Ireland Australia New Zealand Europe USA South Africa J…" at bounding box center [368, 157] width 604 height 21
select select "UK"
click at [66, 147] on select "Please Select UK Canada Ireland Australia New Zealand Europe USA South Africa J…" at bounding box center [368, 157] width 604 height 21
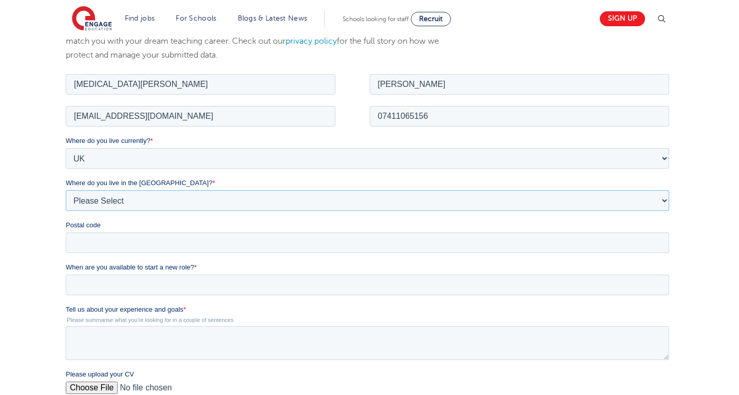
click at [94, 201] on select "Please Select Overseas Barnsley Bedfordshire Berkshire Bournemouth Bracknell Fo…" at bounding box center [368, 200] width 604 height 21
select select "London"
click at [66, 190] on select "Please Select Overseas Barnsley Bedfordshire Berkshire Bournemouth Bracknell Fo…" at bounding box center [368, 200] width 604 height 21
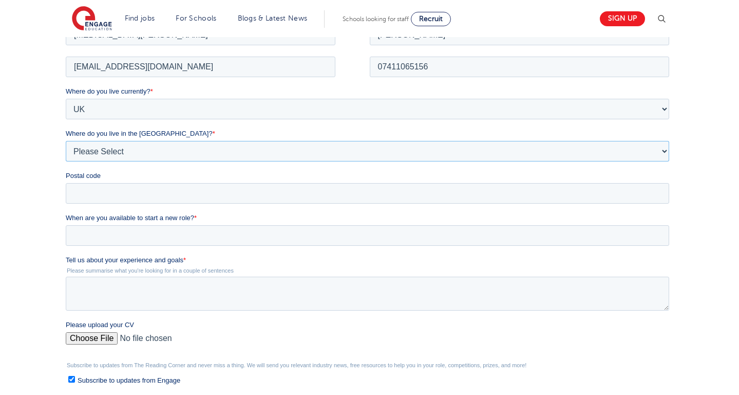
scroll to position [219, 0]
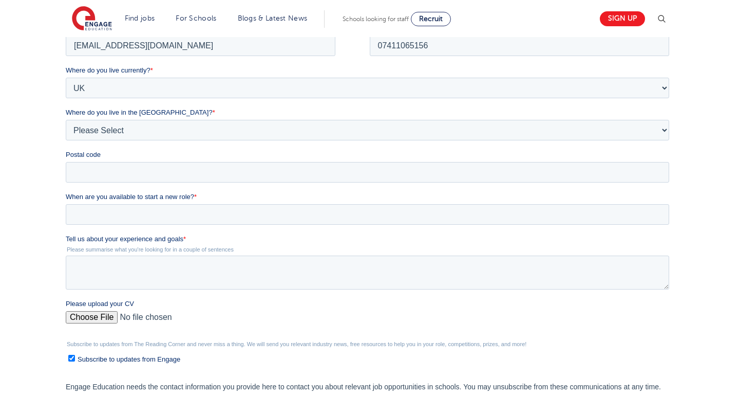
drag, startPoint x: 130, startPoint y: 239, endPoint x: 230, endPoint y: 240, distance: 99.7
drag, startPoint x: 233, startPoint y: 248, endPoint x: 64, endPoint y: 235, distance: 169.0
click at [66, 235] on html "Job Position Job Sector Job ID Job Number Job Owner Syeda Hafsa Ahmad hafsa.ahm…" at bounding box center [370, 234] width 608 height 466
copy div "Tell us about your experience and goals * Please summarise what you're looking …"
click at [157, 255] on textarea "Tell us about your experience and goals *" at bounding box center [368, 272] width 604 height 34
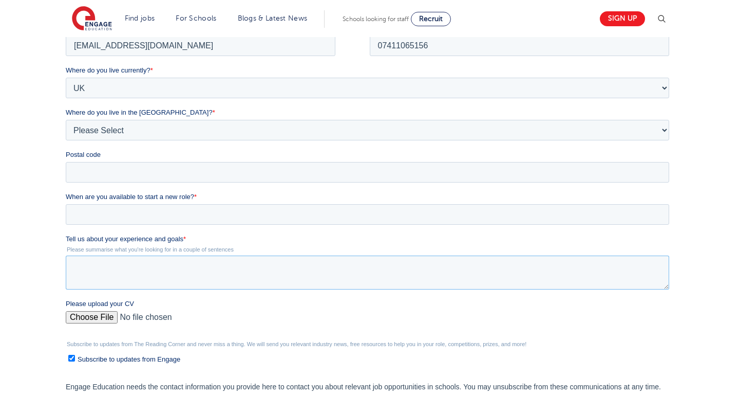
paste textarea "I’m an enthusiastic and caring Teaching Assistant with UK and international exp…"
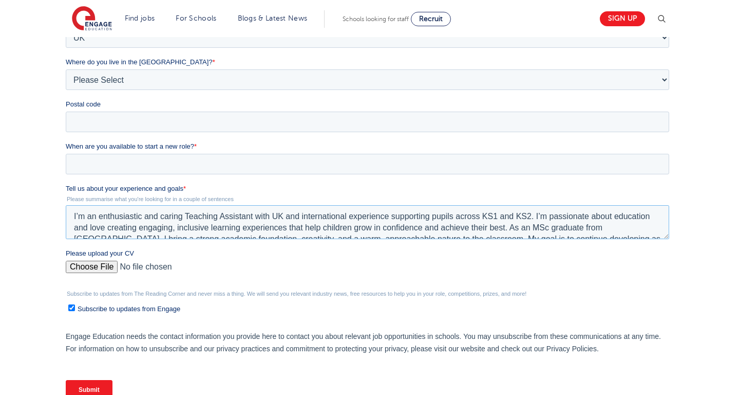
scroll to position [275, 0]
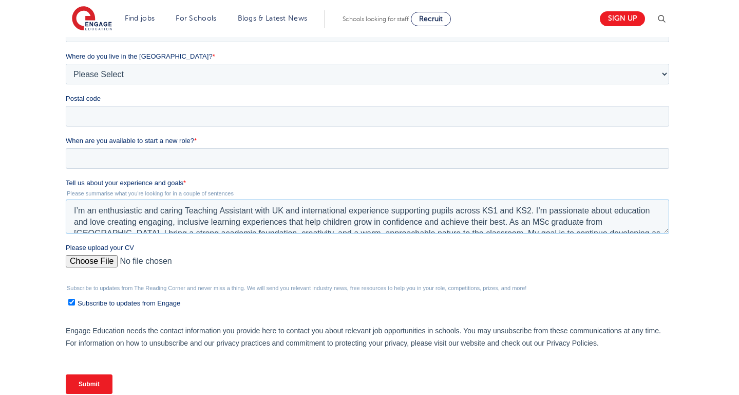
type textarea "I’m an enthusiastic and caring Teaching Assistant with UK and international exp…"
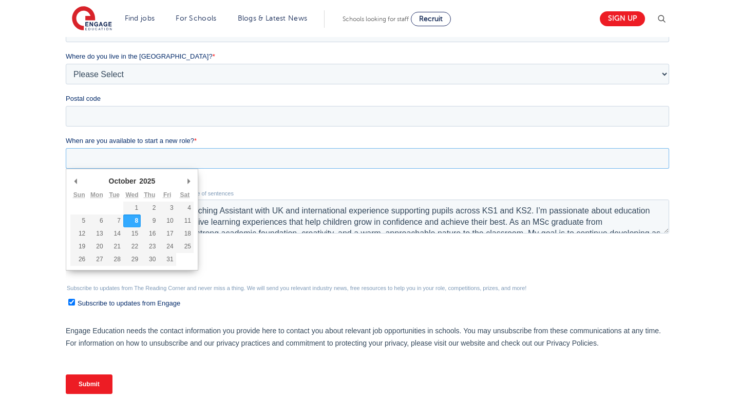
click at [99, 154] on input "When are you available to start a new role? *" at bounding box center [368, 158] width 604 height 21
type div "[DATE]"
type input "[DATE]"
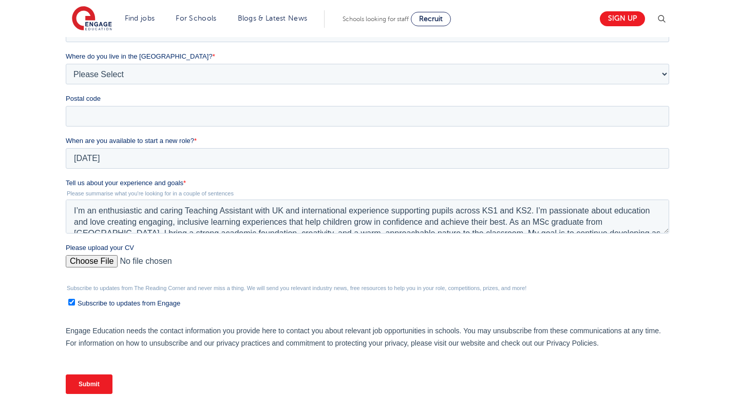
click at [107, 262] on input "Please upload your CV" at bounding box center [368, 265] width 604 height 21
type input "C:\fakepath\TA CV.pdf"
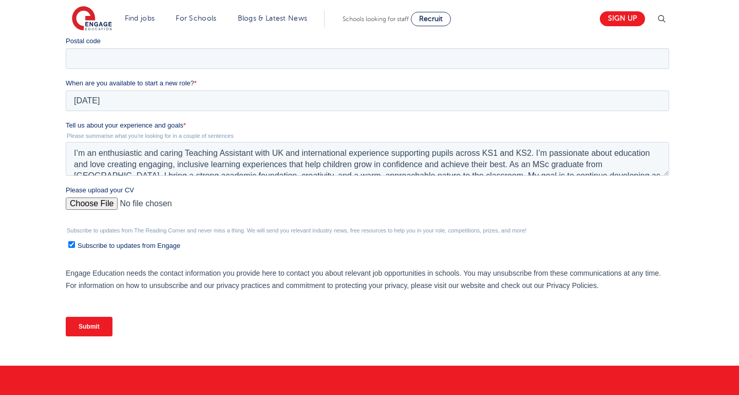
scroll to position [334, 0]
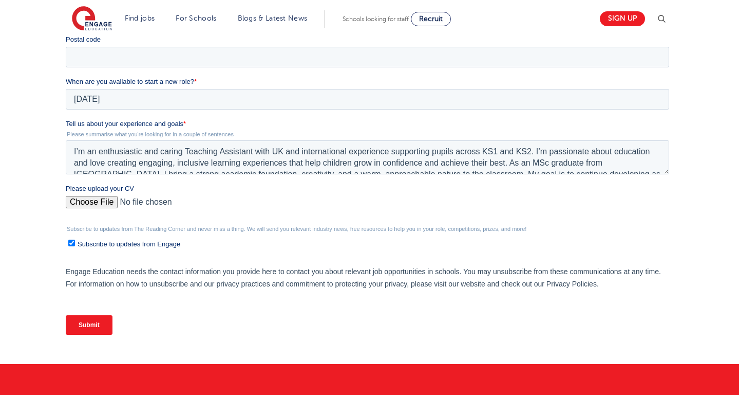
click at [99, 323] on input "Submit" at bounding box center [89, 325] width 47 height 20
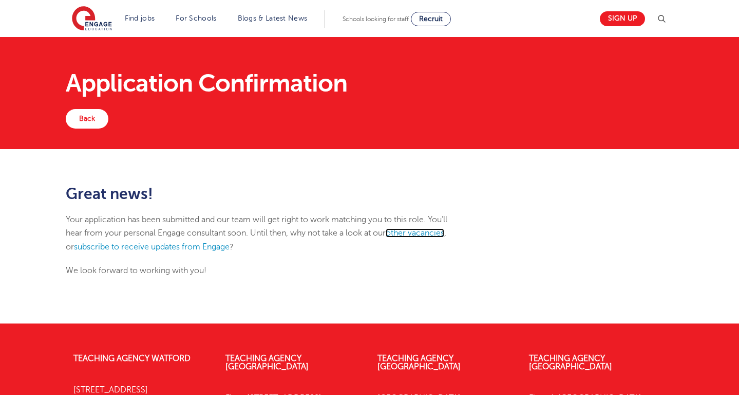
click at [424, 233] on link "other vacancies" at bounding box center [415, 232] width 59 height 9
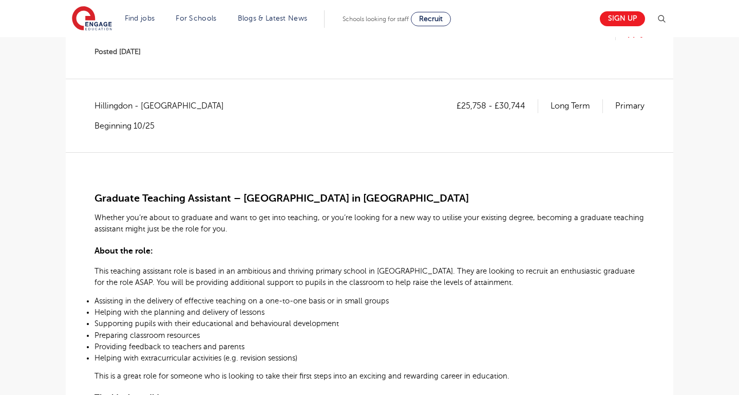
scroll to position [138, 0]
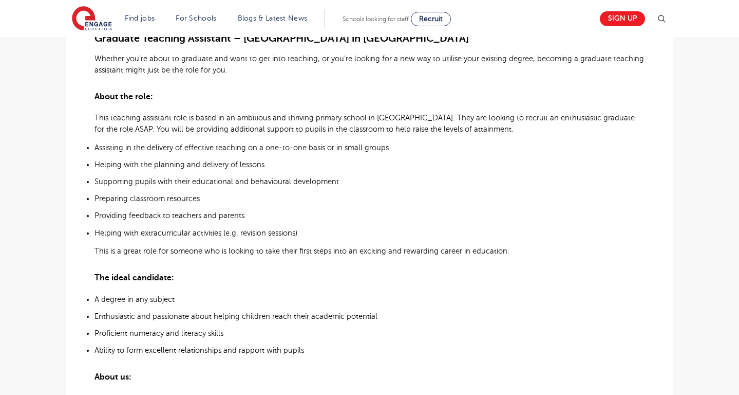
scroll to position [305, 0]
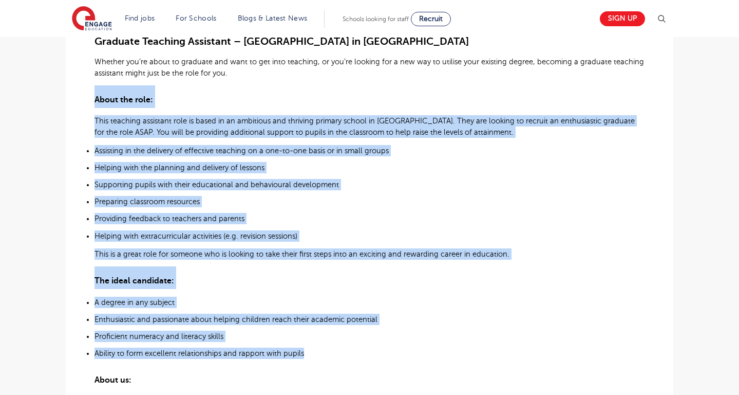
drag, startPoint x: 96, startPoint y: 99, endPoint x: 308, endPoint y: 351, distance: 330.4
click at [308, 351] on div "Graduate Teaching Assistant – Primary School in Harrow Whether you’re about to …" at bounding box center [370, 290] width 550 height 597
copy div "About the role: This teaching assistant role is based in an ambitious and thriv…"
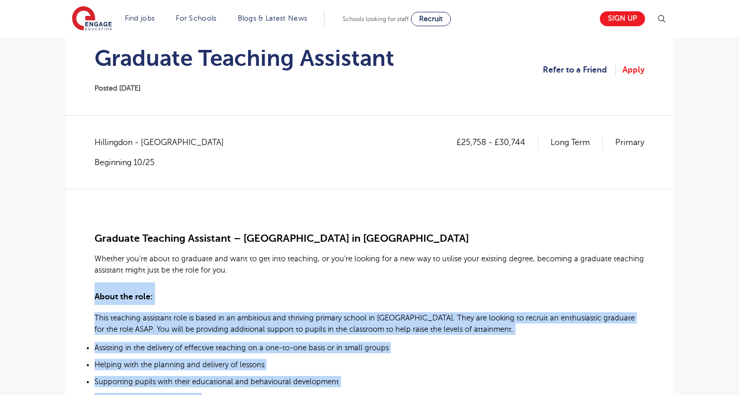
scroll to position [0, 0]
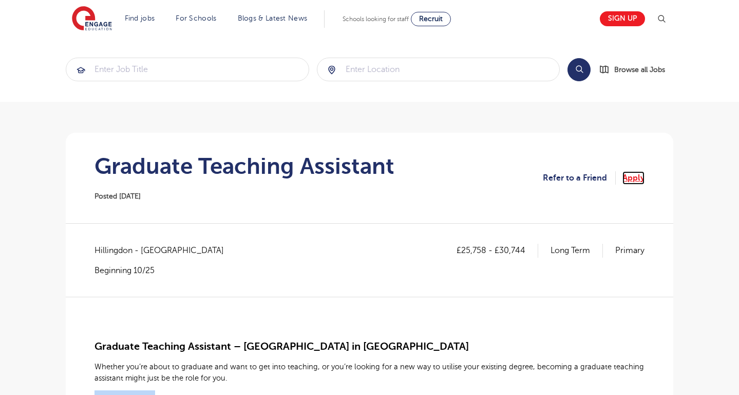
click at [626, 177] on link "Apply" at bounding box center [634, 177] width 22 height 13
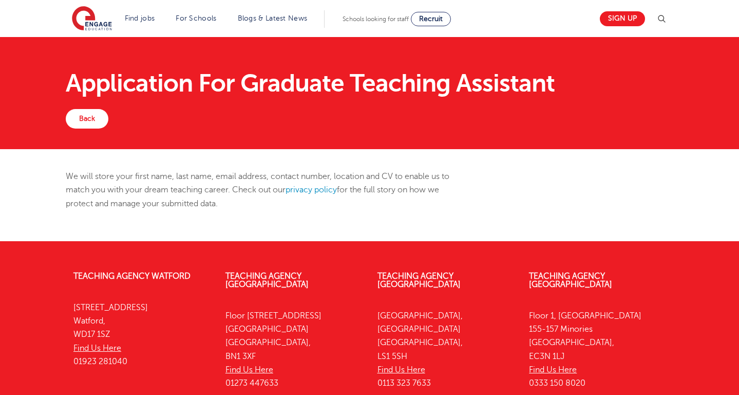
click at [626, 177] on div "We will store your first name, last name, email address, contact number, locati…" at bounding box center [369, 195] width 623 height 51
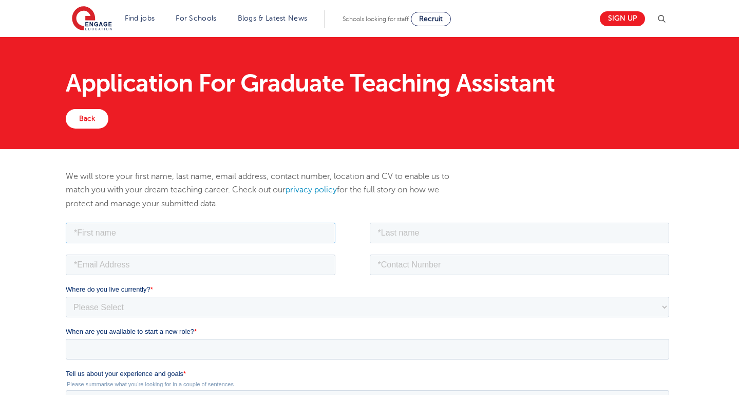
click at [214, 236] on input "text" at bounding box center [201, 232] width 270 height 21
type input "[MEDICAL_DATA][PERSON_NAME]"
type input "[PERSON_NAME]"
type input "07411065156"
click at [202, 272] on input "email" at bounding box center [201, 264] width 270 height 21
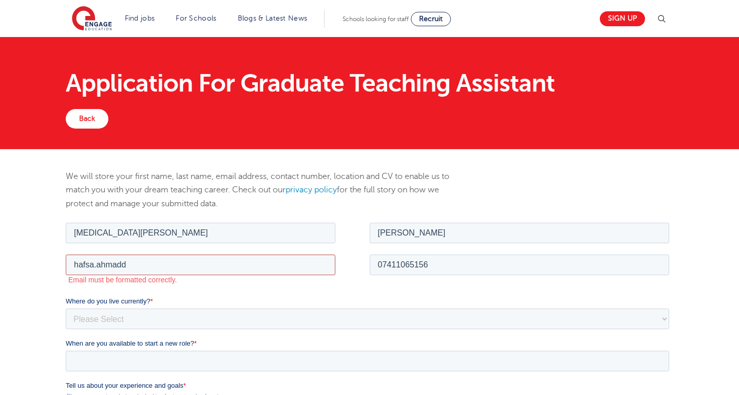
type input "hafsa.ahmadd@outlook.com"
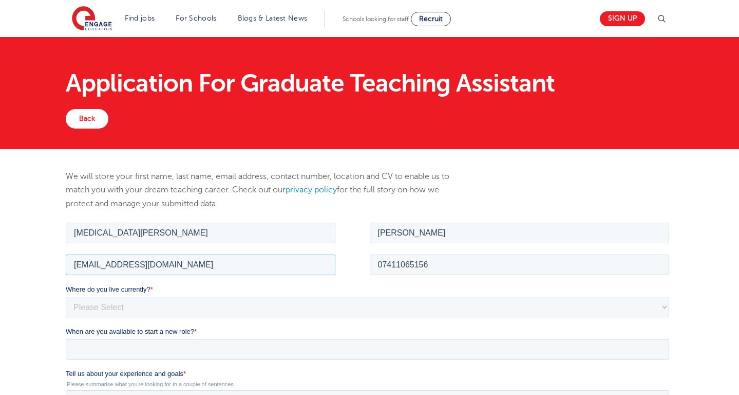
scroll to position [76, 0]
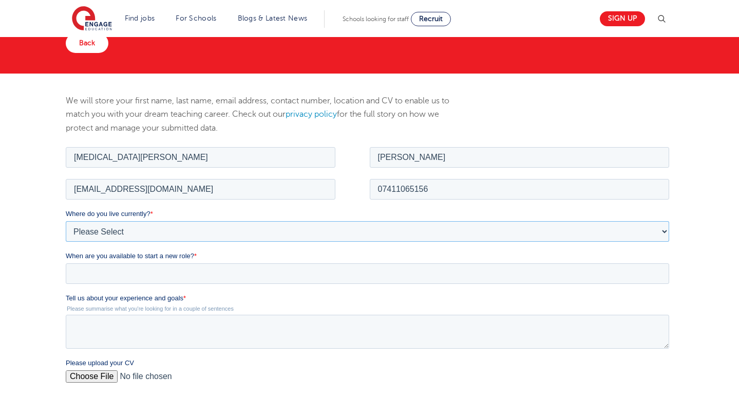
click at [100, 230] on select "Please Select [GEOGRAPHIC_DATA] [GEOGRAPHIC_DATA] [GEOGRAPHIC_DATA] [GEOGRAPHIC…" at bounding box center [368, 230] width 604 height 21
select select "UK"
click at [66, 220] on select "Please Select UK Canada Ireland Australia New Zealand Europe USA South Africa J…" at bounding box center [368, 230] width 604 height 21
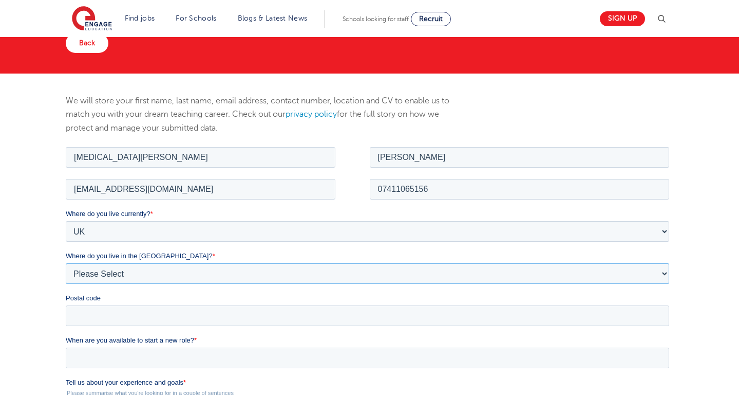
click at [106, 276] on select "Please Select Overseas Barnsley Bedfordshire Berkshire Bournemouth Bracknell Fo…" at bounding box center [368, 273] width 604 height 21
select select "London"
click at [66, 263] on select "Please Select Overseas Barnsley Bedfordshire Berkshire Bournemouth Bracknell Fo…" at bounding box center [368, 273] width 604 height 21
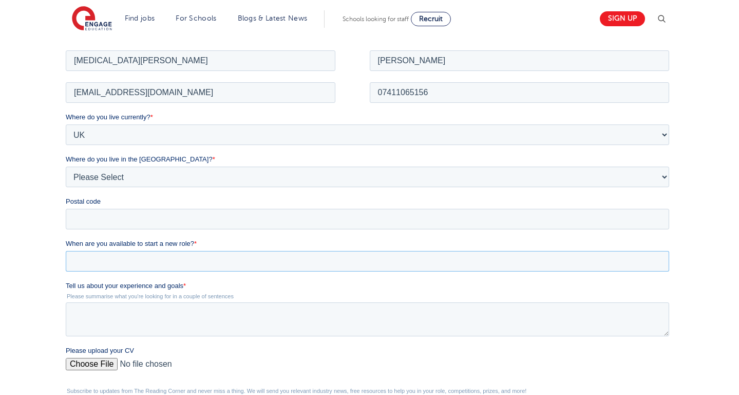
click at [109, 256] on input "When are you available to start a new role? *" at bounding box center [368, 260] width 604 height 21
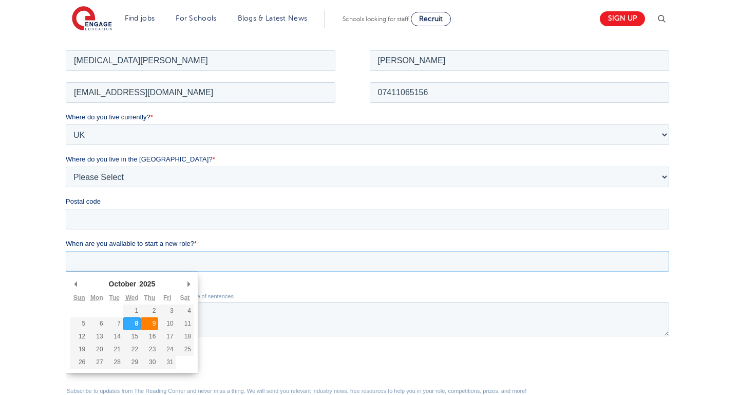
type div "2025-10-09"
type input "2025/10/09"
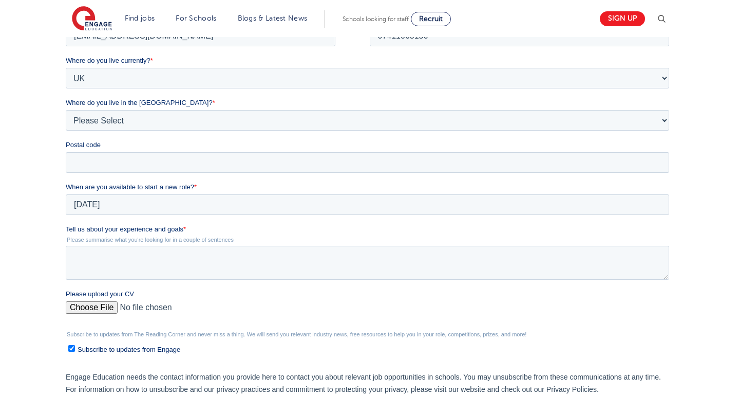
scroll to position [238, 0]
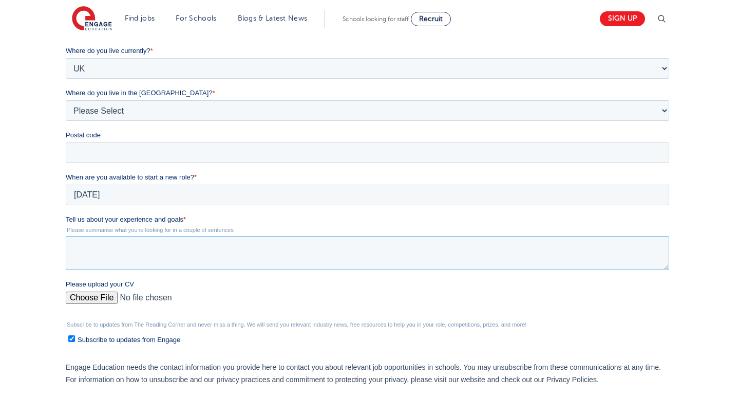
click at [94, 250] on textarea "Tell us about your experience and goals *" at bounding box center [368, 253] width 604 height 34
click at [142, 246] on textarea "Tell us about your experience and goals *" at bounding box center [368, 253] width 604 height 34
paste textarea "I’m an enthusiastic and caring graduate Teaching Assistant with UK and internat…"
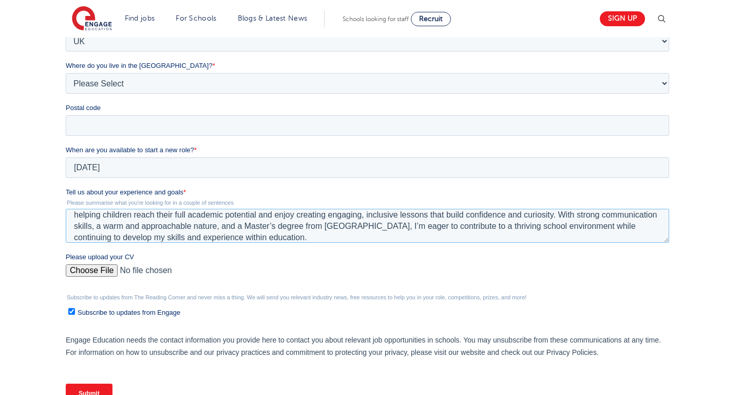
scroll to position [270, 0]
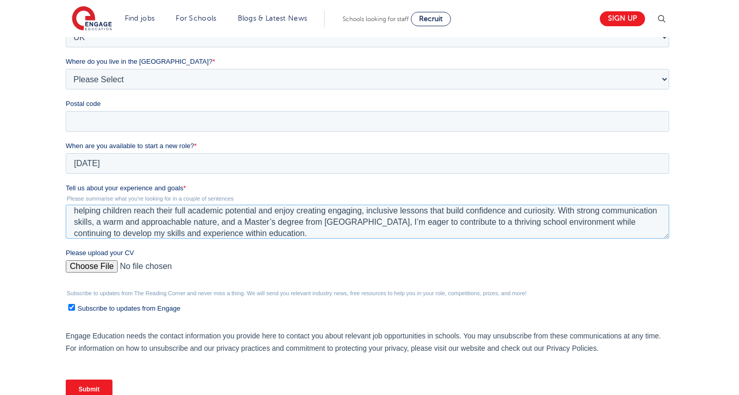
type textarea "I’m an enthusiastic and caring graduate Teaching Assistant with UK and internat…"
click at [88, 269] on input "Please upload your CV" at bounding box center [368, 270] width 604 height 21
type input "C:\fakepath\TA CV.pdf"
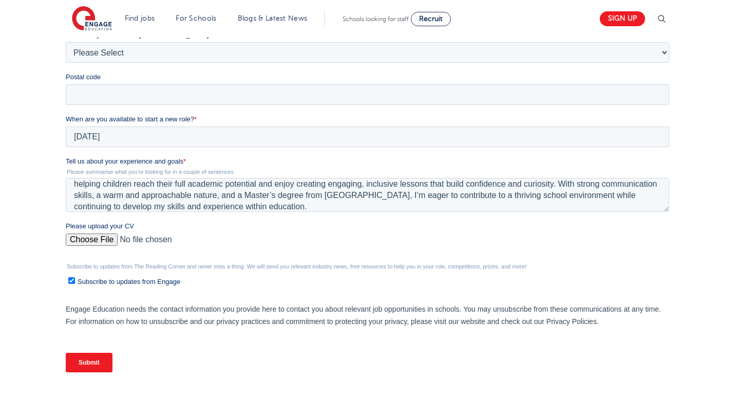
scroll to position [301, 0]
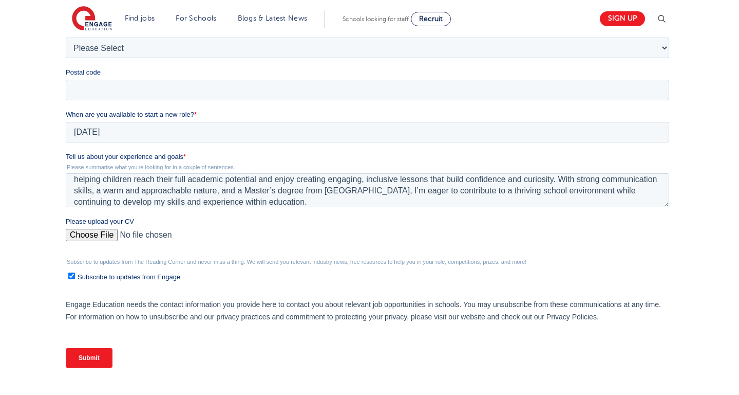
click at [92, 353] on input "Submit" at bounding box center [89, 358] width 47 height 20
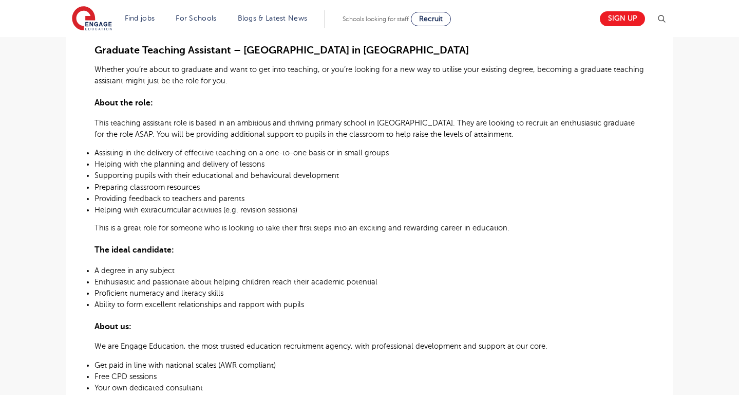
scroll to position [293, 0]
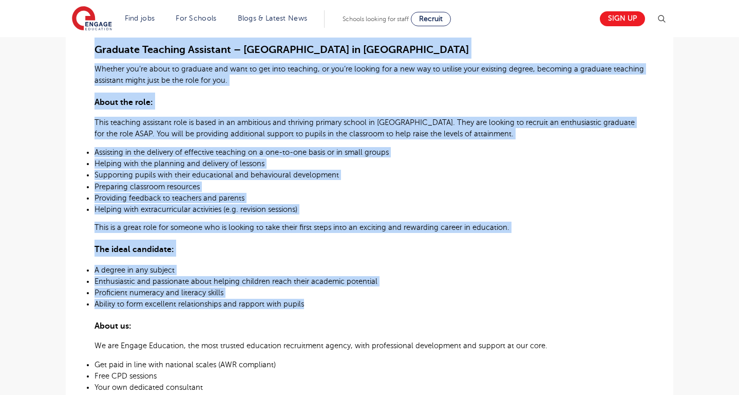
drag, startPoint x: 96, startPoint y: 51, endPoint x: 308, endPoint y: 307, distance: 332.4
click at [308, 307] on div "Graduate Teaching Assistant – [GEOGRAPHIC_DATA] in [GEOGRAPHIC_DATA] Whether yo…" at bounding box center [370, 254] width 550 height 501
copy div "Loremips Dolorsit Ametconse – Adipisc Elitse do Eiusmo Tempori utl’et dolor ma …"
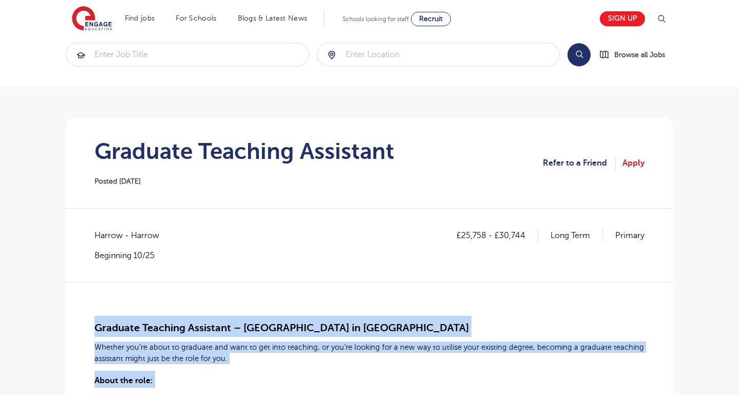
scroll to position [0, 0]
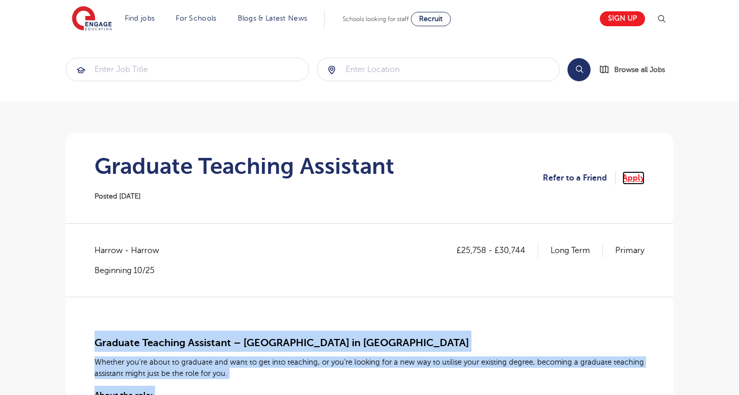
click at [639, 182] on link "Apply" at bounding box center [634, 177] width 22 height 13
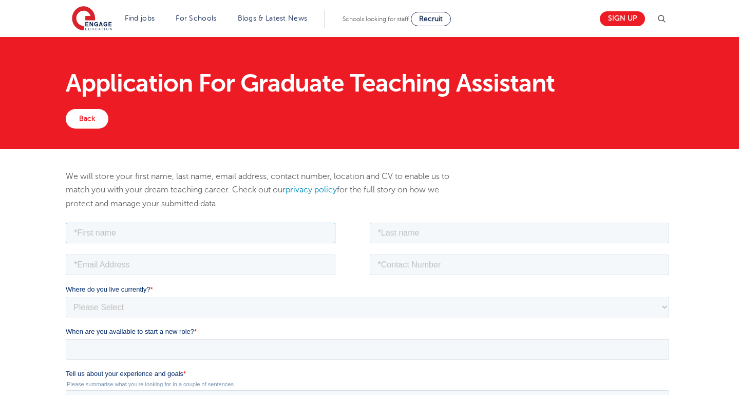
click at [267, 230] on input "text" at bounding box center [201, 232] width 270 height 21
type input "[MEDICAL_DATA][PERSON_NAME]"
type input "Ahmad"
type input "07411065156"
click at [168, 266] on input "email" at bounding box center [201, 264] width 270 height 21
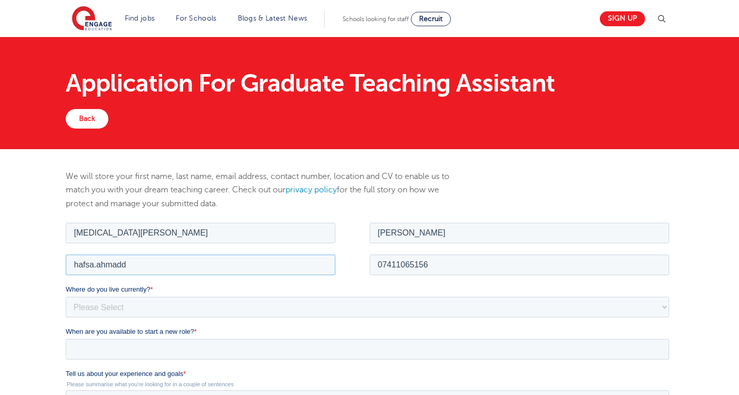
type input "hafsa.ahmadd@outlook.com"
click at [145, 304] on select "Please Select UK Canada Ireland Australia New Zealand Europe USA South Africa J…" at bounding box center [368, 306] width 604 height 21
select select "UK"
click at [66, 296] on select "Please Select UK Canada Ireland Australia New Zealand Europe USA South Africa J…" at bounding box center [368, 306] width 604 height 21
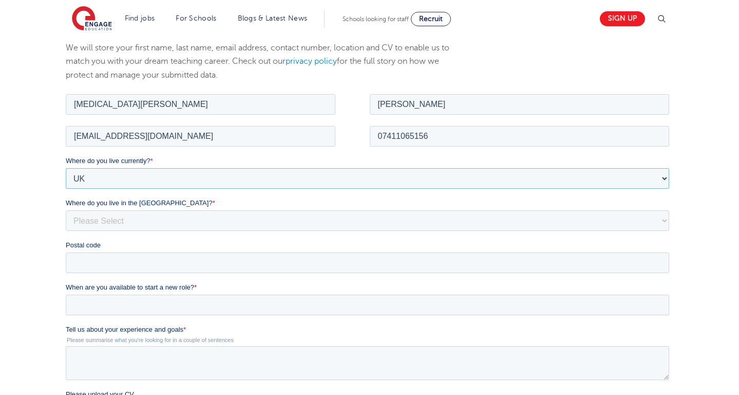
scroll to position [130, 0]
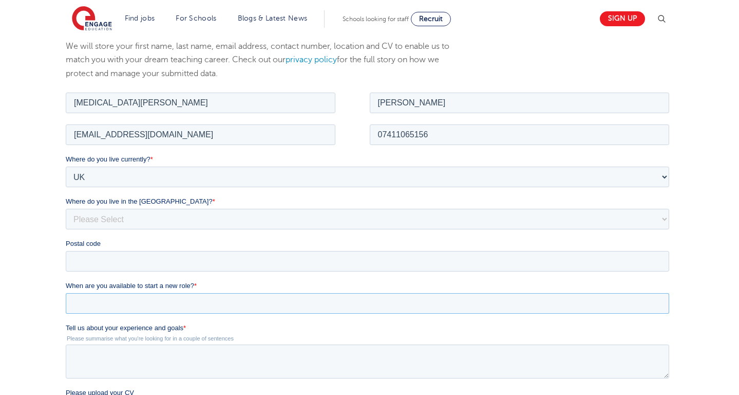
click at [134, 305] on input "When are you available to start a new role? *" at bounding box center [368, 302] width 604 height 21
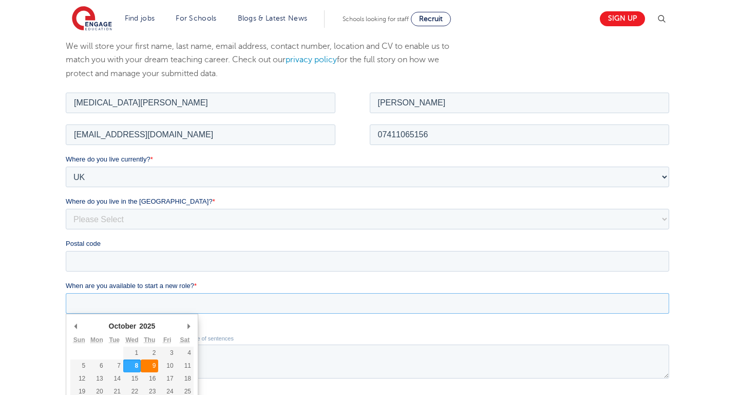
type div "2025-10-09"
type input "2025/10/09"
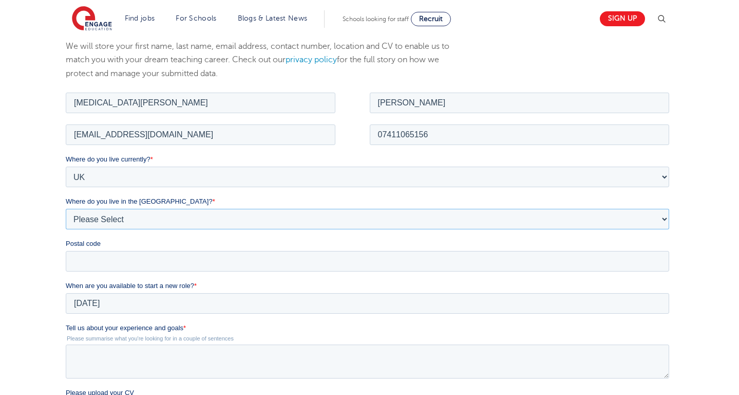
click at [149, 220] on select "Please Select Overseas [GEOGRAPHIC_DATA] [GEOGRAPHIC_DATA] [GEOGRAPHIC_DATA] [G…" at bounding box center [368, 218] width 604 height 21
select select "[GEOGRAPHIC_DATA]"
click at [66, 208] on select "Please Select Overseas [GEOGRAPHIC_DATA] [GEOGRAPHIC_DATA] [GEOGRAPHIC_DATA] [G…" at bounding box center [368, 218] width 604 height 21
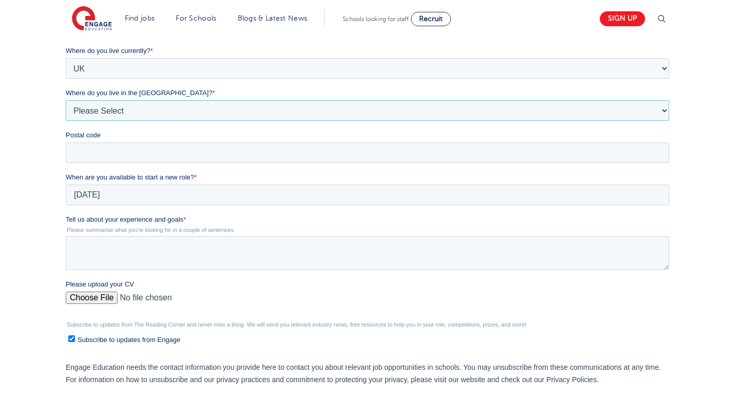
scroll to position [256, 0]
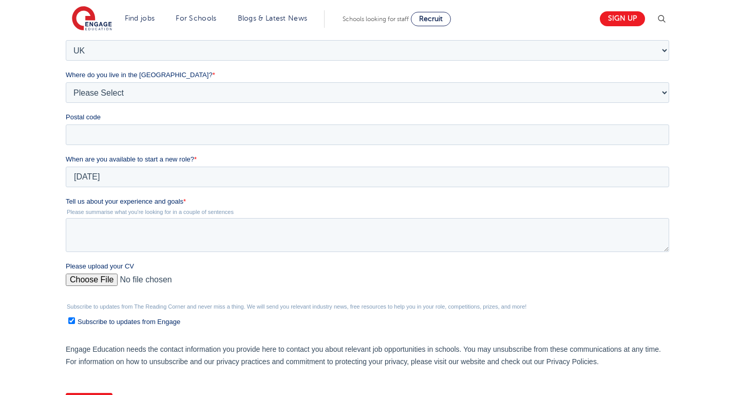
click at [99, 276] on input "Please upload your CV" at bounding box center [368, 283] width 604 height 21
type input "C:\fakepath\TA CV.pdf"
click at [132, 235] on textarea "Tell us about your experience and goals *" at bounding box center [368, 235] width 604 height 34
paste textarea "I’m an enthusiastic and caring graduate with UK and international experience su…"
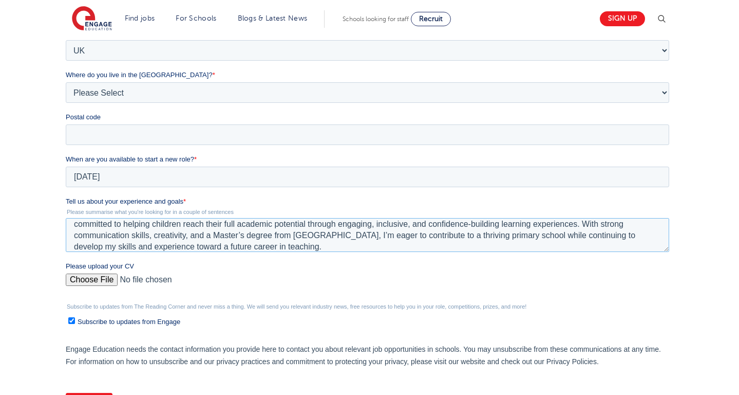
scroll to position [321, 0]
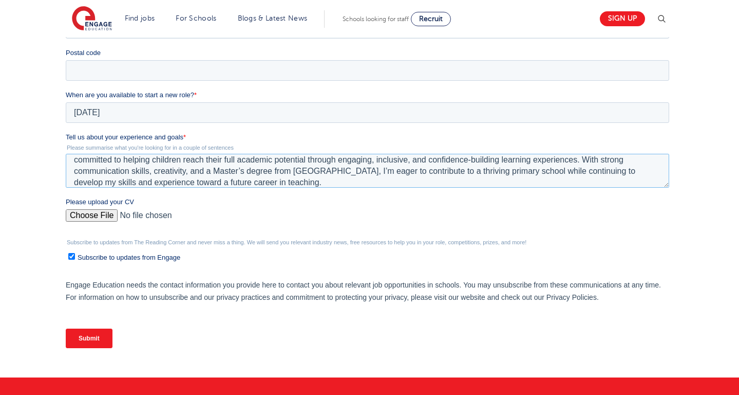
type textarea "I’m an enthusiastic and caring graduate with UK and international experience su…"
click at [83, 339] on input "Submit" at bounding box center [89, 338] width 47 height 20
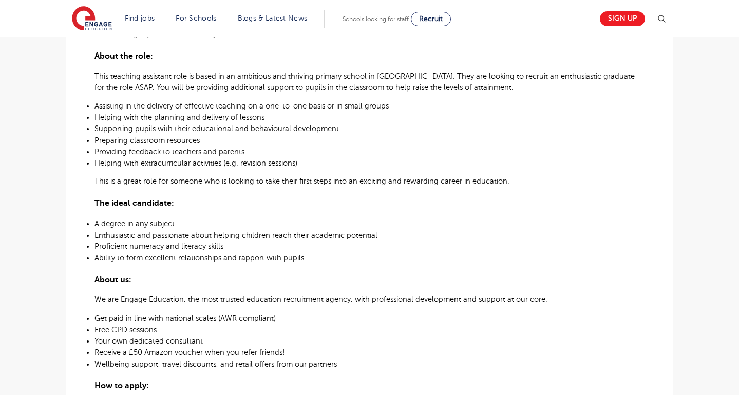
scroll to position [282, 0]
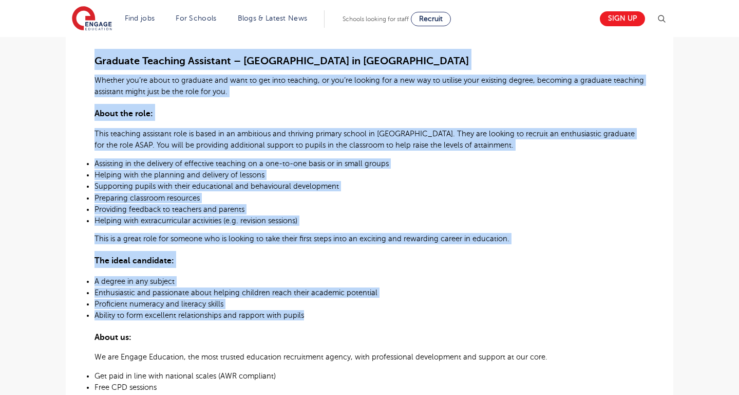
drag, startPoint x: 95, startPoint y: 56, endPoint x: 313, endPoint y: 325, distance: 346.6
click at [313, 325] on div "Graduate Teaching Assistant – [GEOGRAPHIC_DATA] in [GEOGRAPHIC_DATA] Whether yo…" at bounding box center [370, 265] width 550 height 501
copy div "Loremips Dolorsit Ametconse – Adipisc Elitse do Eiusmod Tempori utl’et dolor ma…"
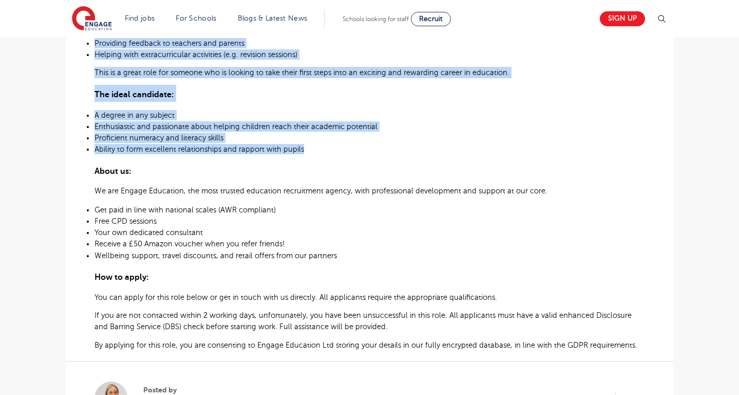
scroll to position [469, 0]
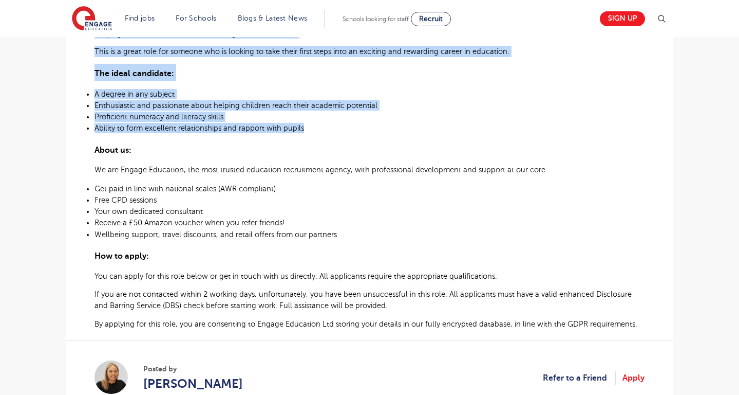
click at [453, 205] on li "Your own dedicated consultant" at bounding box center [370, 210] width 550 height 11
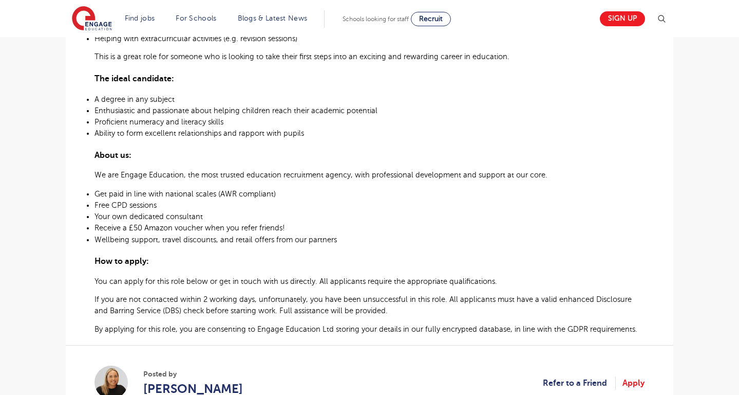
scroll to position [452, 0]
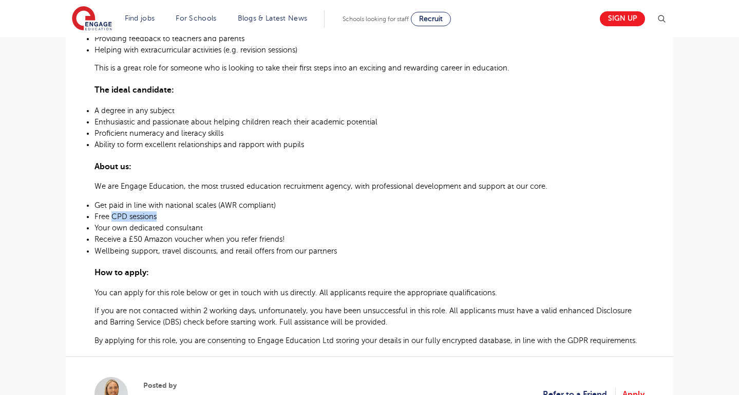
drag, startPoint x: 113, startPoint y: 214, endPoint x: 162, endPoint y: 215, distance: 49.9
click at [162, 215] on p "Free CPD sessions" at bounding box center [370, 216] width 550 height 10
click at [556, 93] on h3 "The ideal candidate:" at bounding box center [370, 88] width 550 height 17
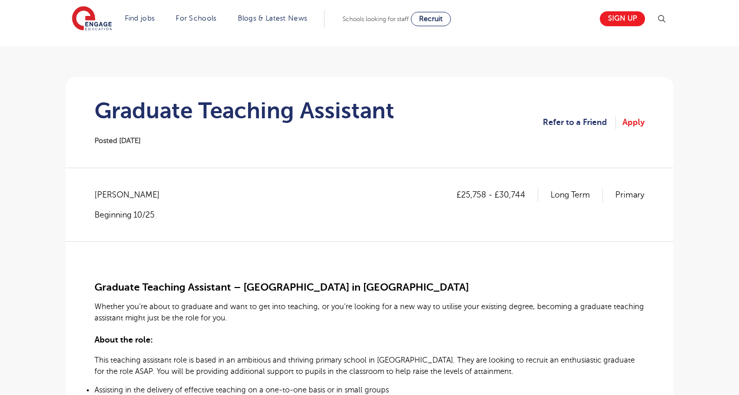
scroll to position [0, 0]
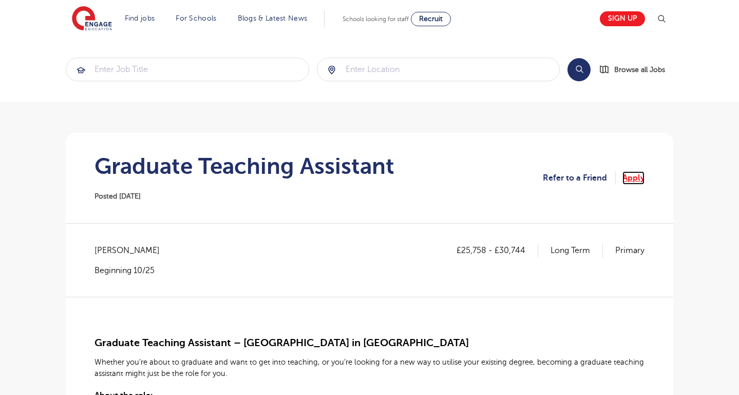
click at [630, 177] on link "Apply" at bounding box center [634, 177] width 22 height 13
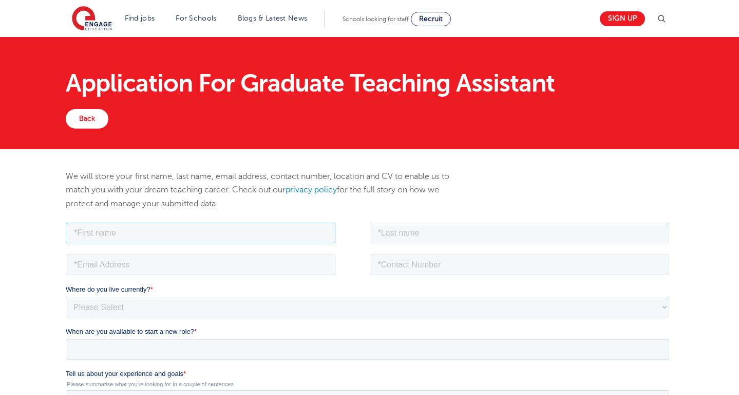
click at [221, 234] on input "text" at bounding box center [201, 232] width 270 height 21
type input "[MEDICAL_DATA][PERSON_NAME]"
type input "[PERSON_NAME]"
type input "07411065156"
click at [187, 266] on input "email" at bounding box center [201, 264] width 270 height 21
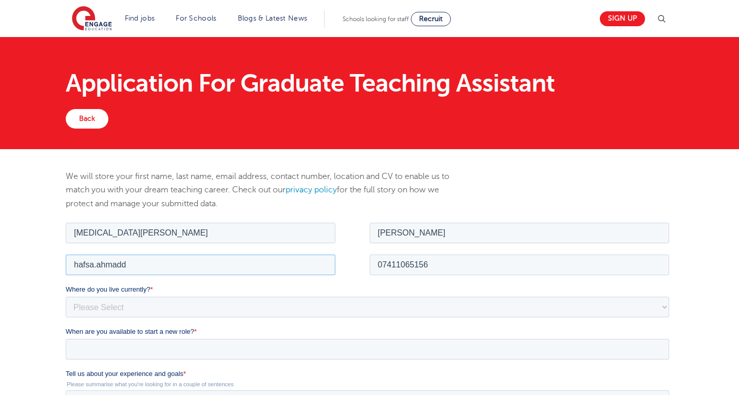
type input "[EMAIL_ADDRESS][DOMAIN_NAME]"
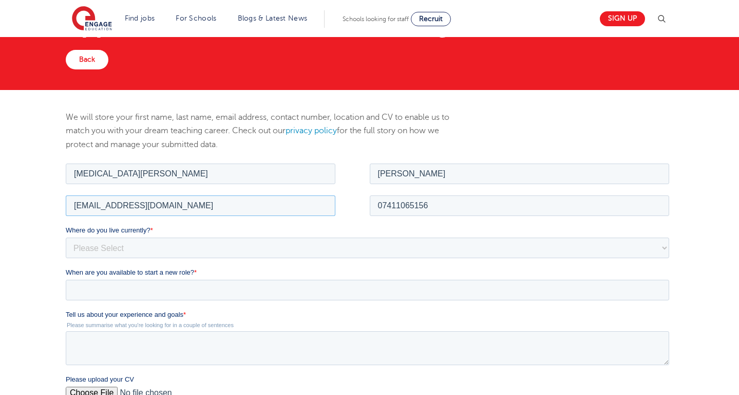
scroll to position [66, 0]
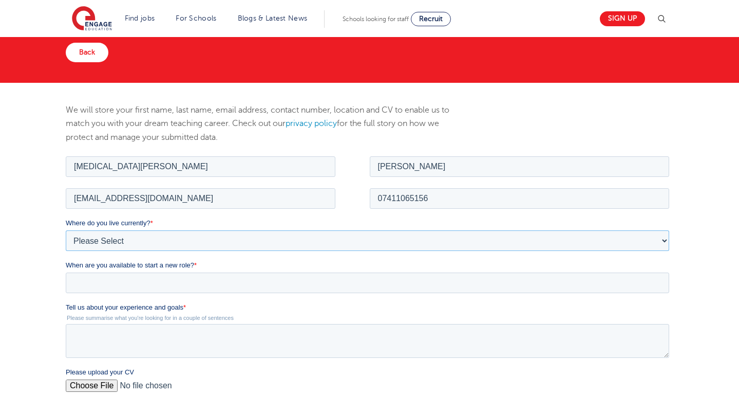
click at [175, 235] on select "Please Select [GEOGRAPHIC_DATA] [GEOGRAPHIC_DATA] [GEOGRAPHIC_DATA] [GEOGRAPHIC…" at bounding box center [368, 240] width 604 height 21
select select "UK"
click at [66, 230] on select "Please Select [GEOGRAPHIC_DATA] [GEOGRAPHIC_DATA] [GEOGRAPHIC_DATA] [GEOGRAPHIC…" at bounding box center [368, 240] width 604 height 21
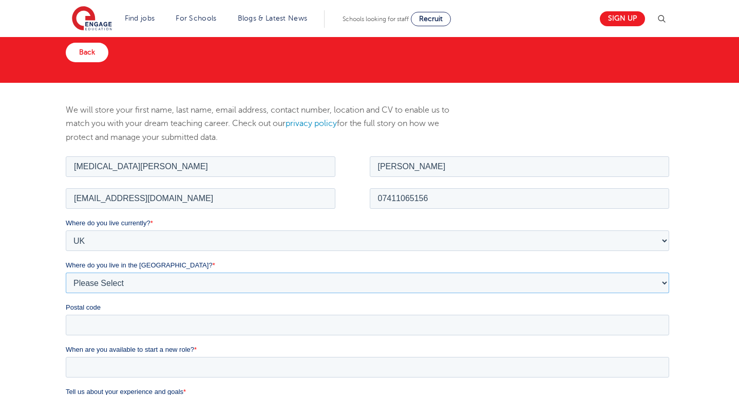
click at [141, 284] on select "Please Select Overseas [GEOGRAPHIC_DATA] [GEOGRAPHIC_DATA] [GEOGRAPHIC_DATA] [G…" at bounding box center [368, 282] width 604 height 21
select select "[GEOGRAPHIC_DATA]"
click at [66, 272] on select "Please Select Overseas [GEOGRAPHIC_DATA] [GEOGRAPHIC_DATA] [GEOGRAPHIC_DATA] [G…" at bounding box center [368, 282] width 604 height 21
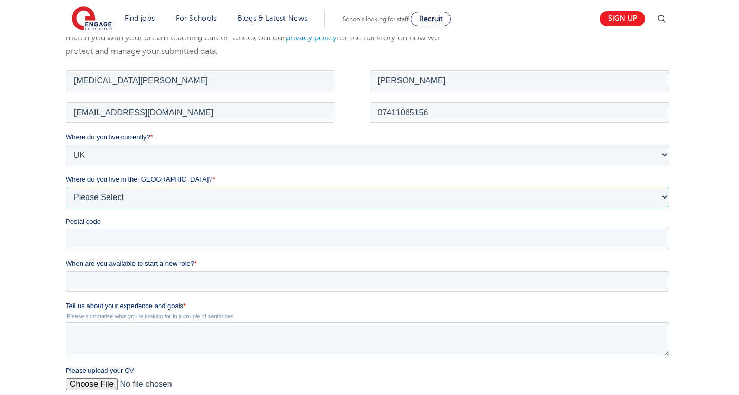
scroll to position [153, 0]
click at [83, 279] on input "When are you available to start a new role? *" at bounding box center [368, 279] width 604 height 21
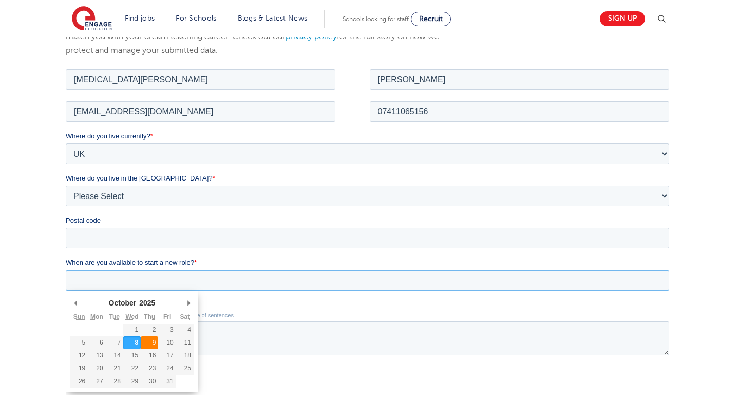
type div "[DATE]"
type input "[DATE]"
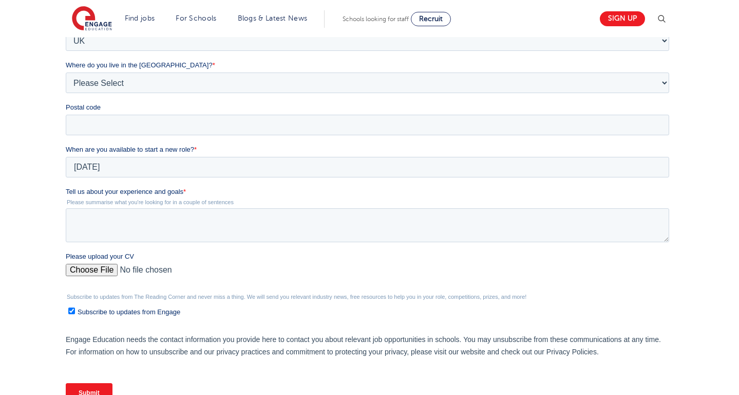
scroll to position [270, 0]
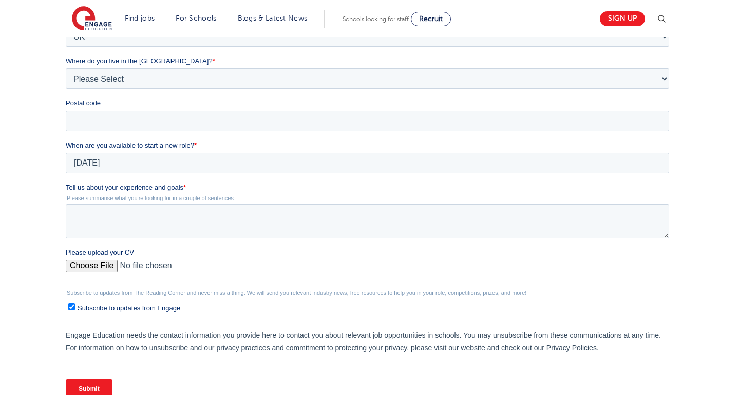
click at [102, 268] on input "Please upload your CV" at bounding box center [368, 269] width 604 height 21
type input "C:\fakepath\TA CV.pdf"
click at [87, 208] on textarea "Tell us about your experience and goals *" at bounding box center [368, 221] width 604 height 34
paste textarea "I’m an enthusiastic and caring graduate with UK and international experience su…"
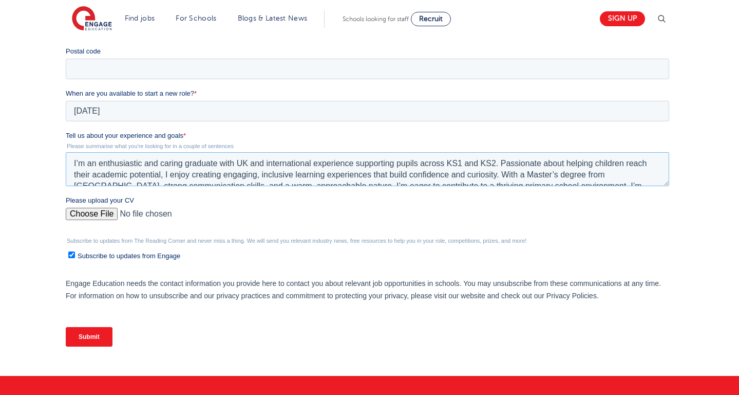
scroll to position [334, 0]
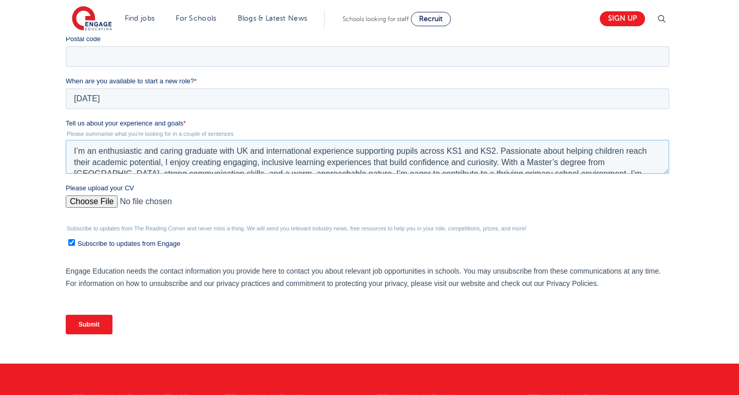
type textarea "I’m an enthusiastic and caring graduate with UK and international experience su…"
click at [90, 323] on input "Submit" at bounding box center [89, 324] width 47 height 20
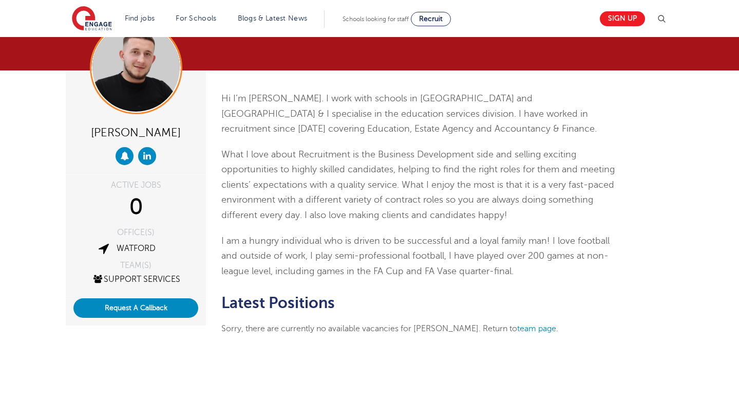
scroll to position [40, 0]
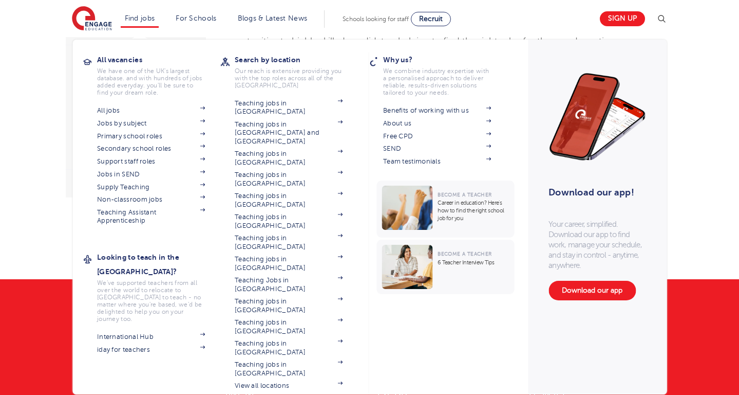
scroll to position [191, 0]
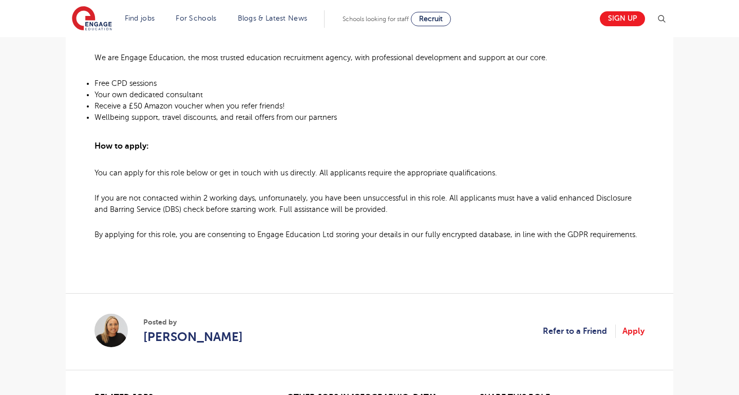
scroll to position [696, 0]
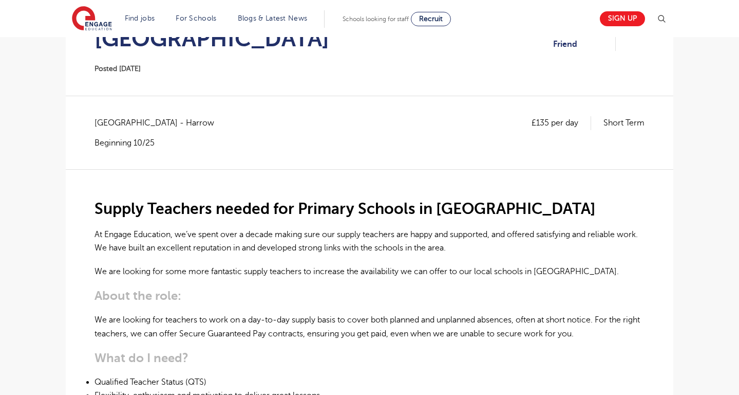
scroll to position [157, 0]
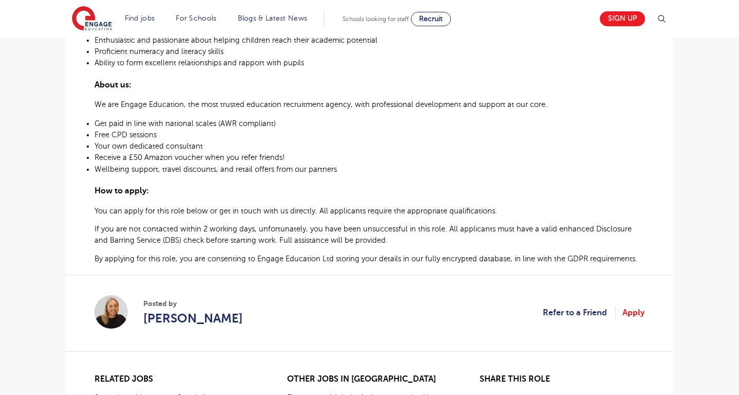
scroll to position [536, 0]
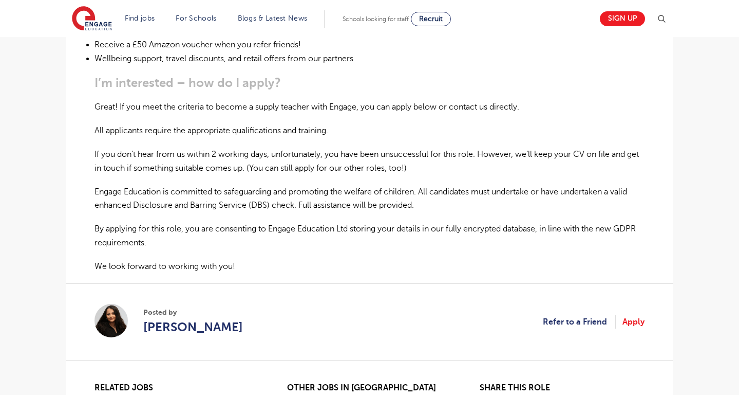
scroll to position [644, 0]
click at [165, 317] on span "[PERSON_NAME]" at bounding box center [193, 326] width 100 height 18
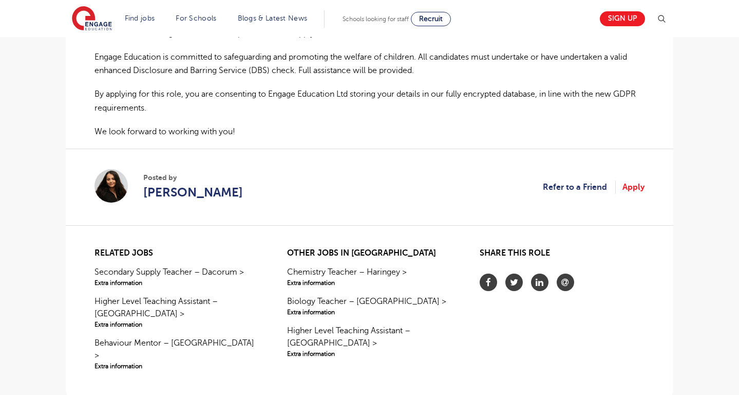
scroll to position [779, 0]
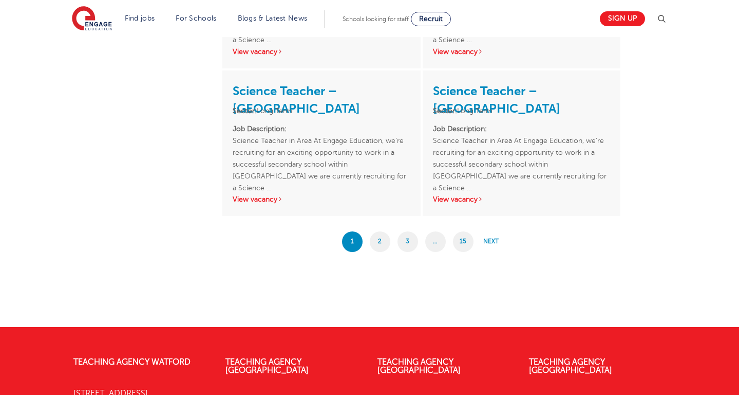
scroll to position [1726, 0]
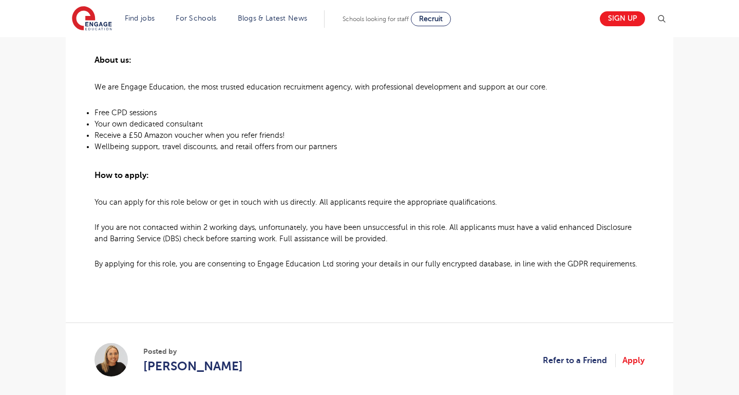
scroll to position [668, 0]
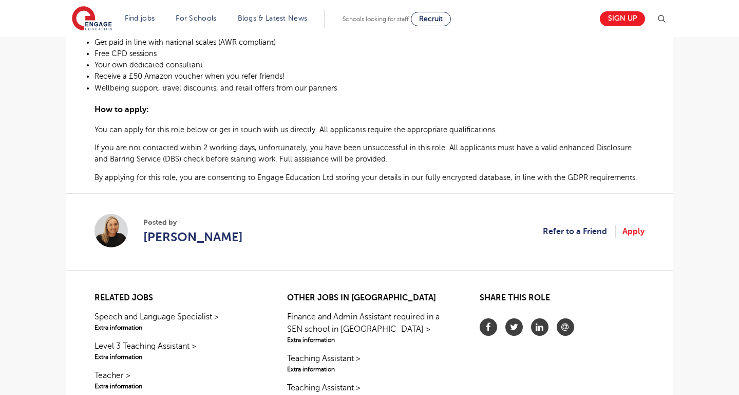
scroll to position [619, 0]
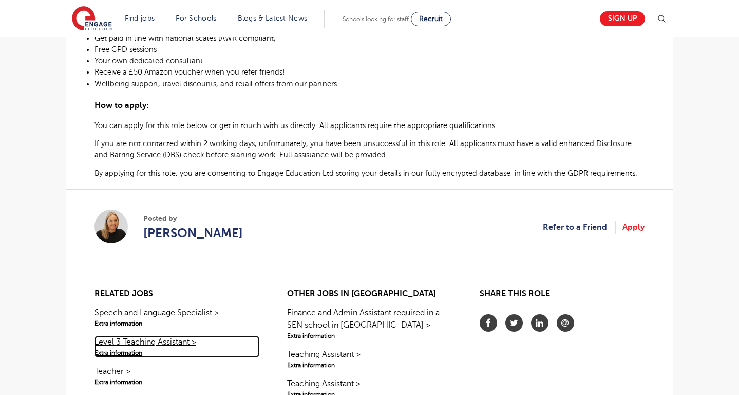
click at [165, 343] on link "Level 3 Teaching Assistant > Extra information" at bounding box center [177, 347] width 165 height 22
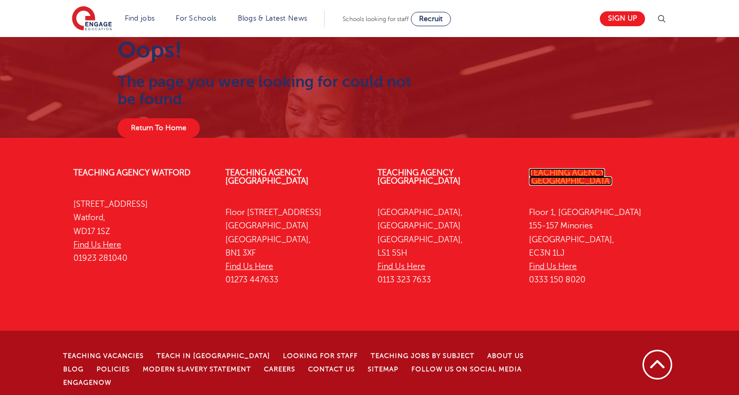
click at [611, 173] on link "Teaching Agency [GEOGRAPHIC_DATA]" at bounding box center [570, 176] width 83 height 17
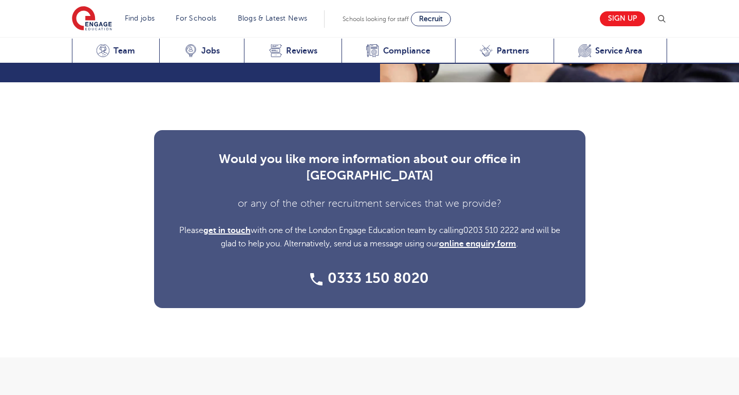
scroll to position [3253, 0]
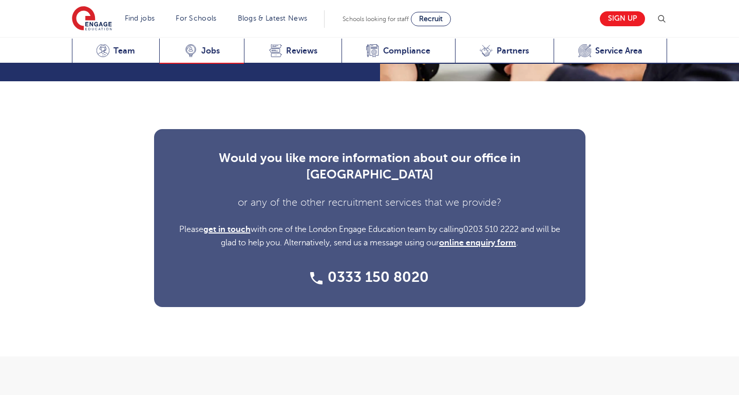
click at [202, 52] on span "Jobs" at bounding box center [210, 51] width 18 height 10
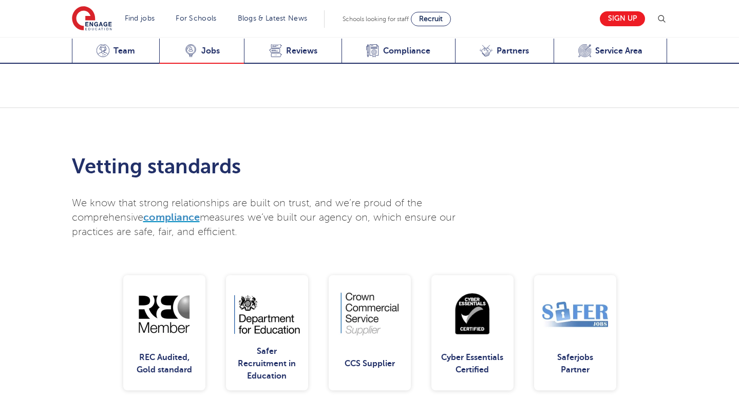
scroll to position [1738, 0]
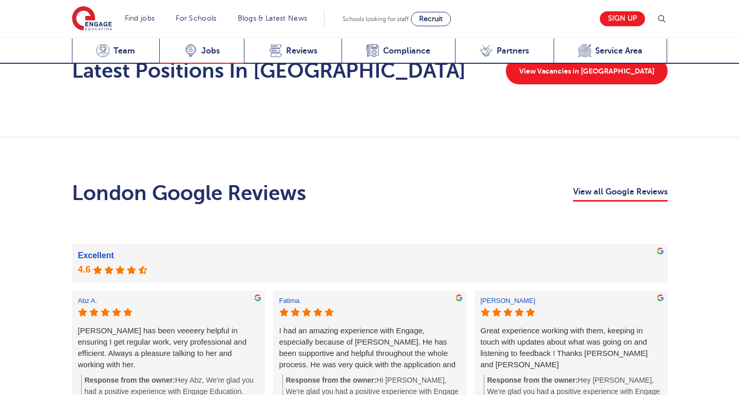
click at [202, 59] on div "Latest Vacancies Jobs" at bounding box center [201, 51] width 85 height 25
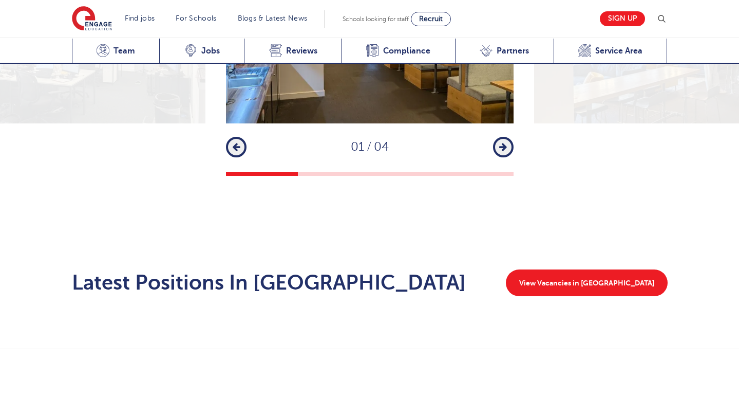
scroll to position [1528, 0]
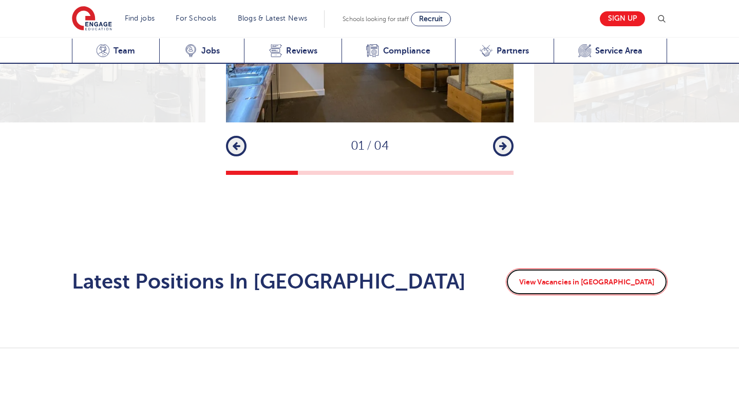
click at [604, 270] on link "View Vacancies in London" at bounding box center [587, 281] width 162 height 27
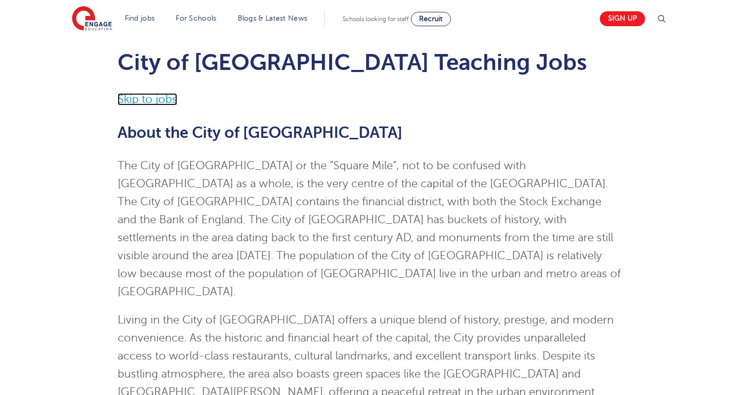
click at [147, 99] on link "Skip to jobs" at bounding box center [148, 99] width 60 height 12
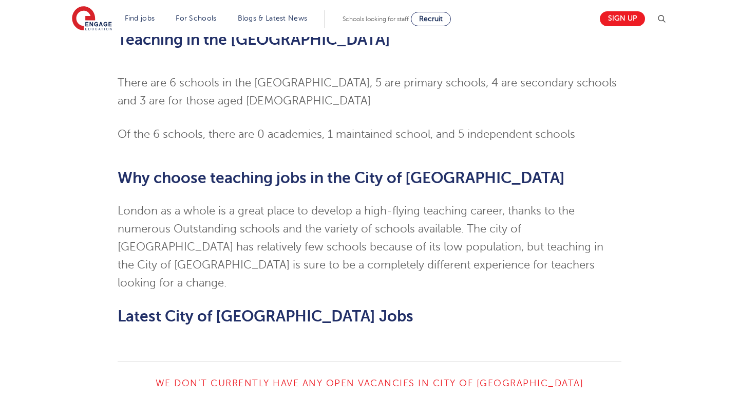
scroll to position [1013, 0]
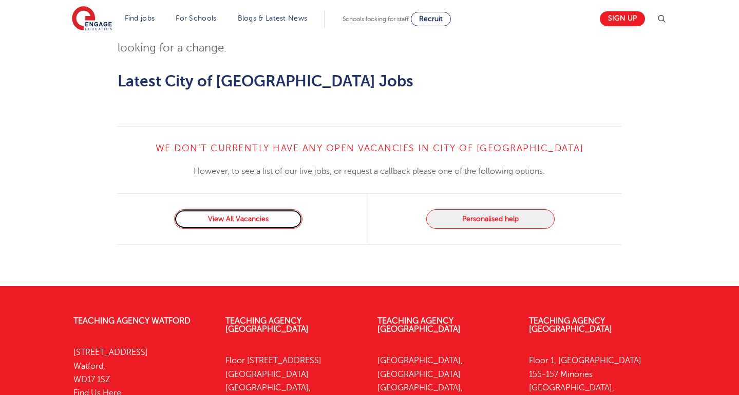
click at [224, 209] on link "View All Vacancies" at bounding box center [238, 219] width 128 height 20
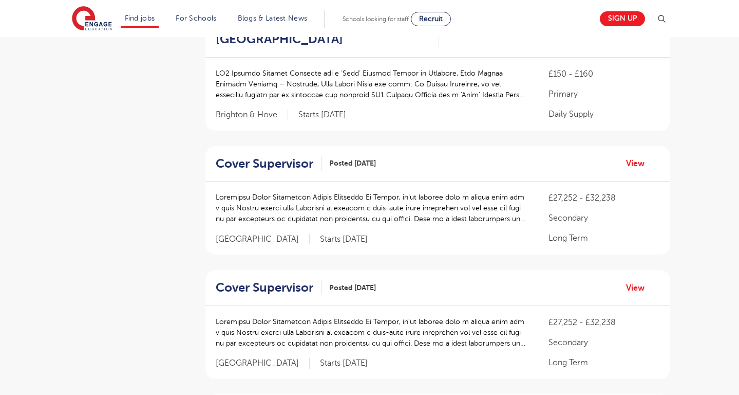
scroll to position [941, 0]
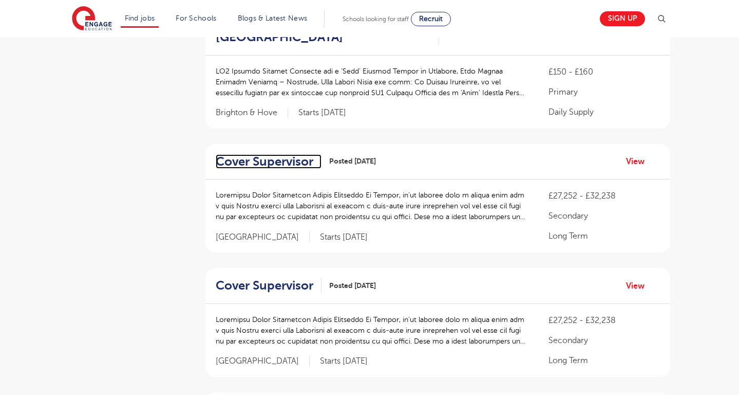
click at [273, 166] on h2 "Cover Supervisor" at bounding box center [265, 161] width 98 height 15
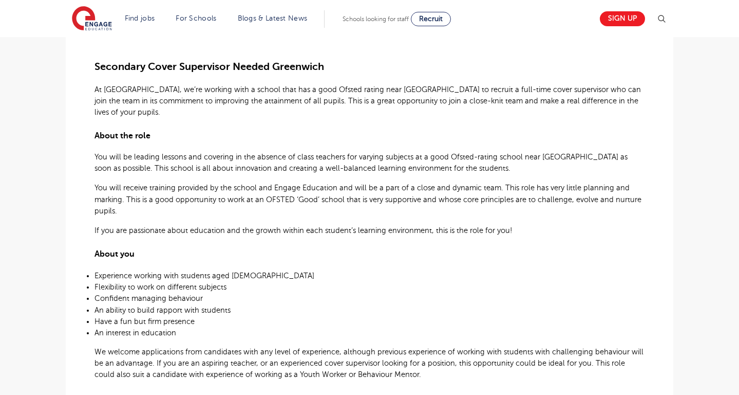
scroll to position [266, 0]
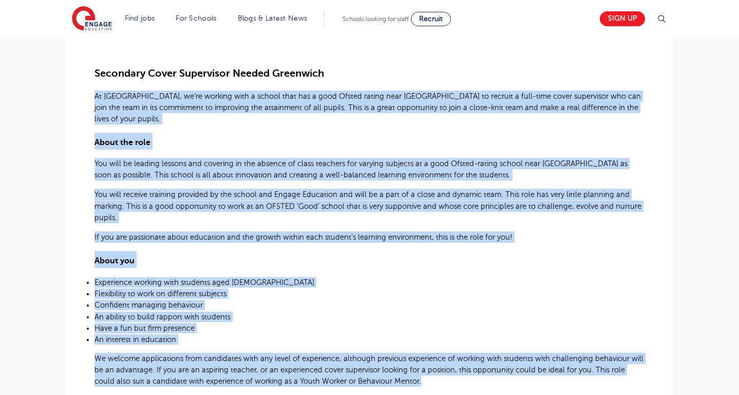
drag, startPoint x: 95, startPoint y: 96, endPoint x: 634, endPoint y: 375, distance: 607.4
click at [634, 375] on div "Secondary Cover Supervisor Needed Greenwich At Engage, we’re working with a sch…" at bounding box center [370, 315] width 550 height 570
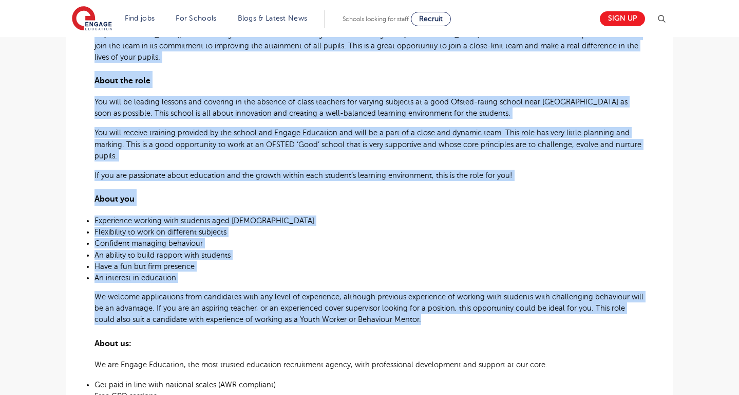
scroll to position [295, 0]
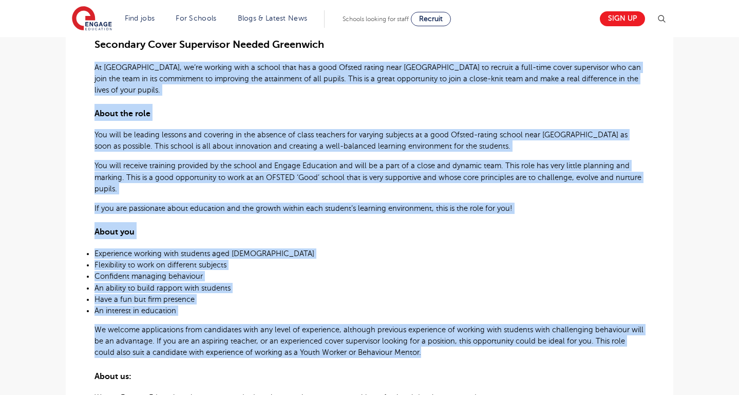
copy div "Lo Ipsumd, si’am consect adip e seddoe temp inc u labo Etdolo magnaa enim Admin…"
click at [321, 271] on p "Confident managing behaviour" at bounding box center [370, 276] width 550 height 10
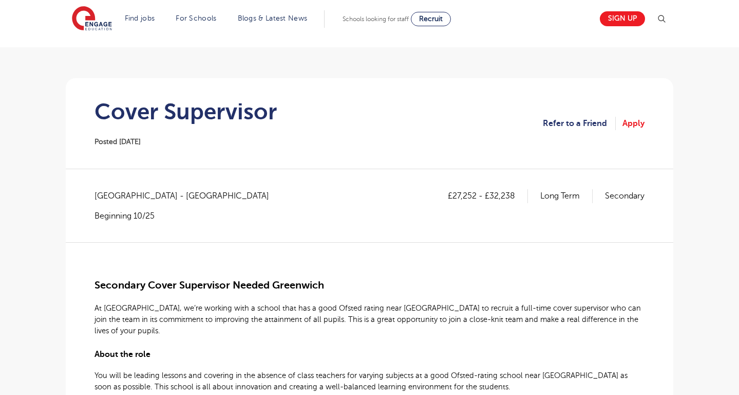
scroll to position [0, 0]
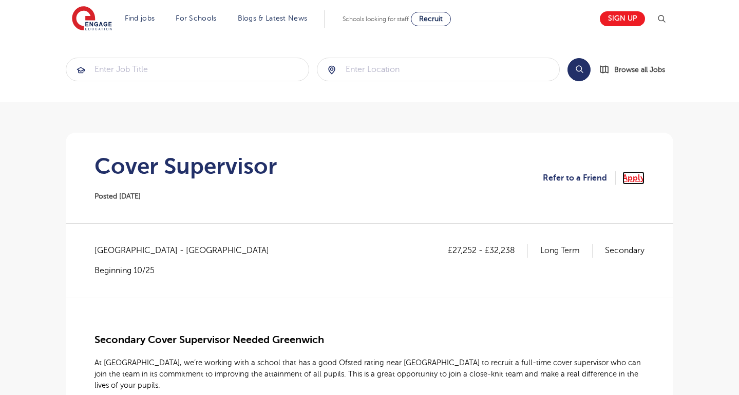
click at [640, 177] on link "Apply" at bounding box center [634, 177] width 22 height 13
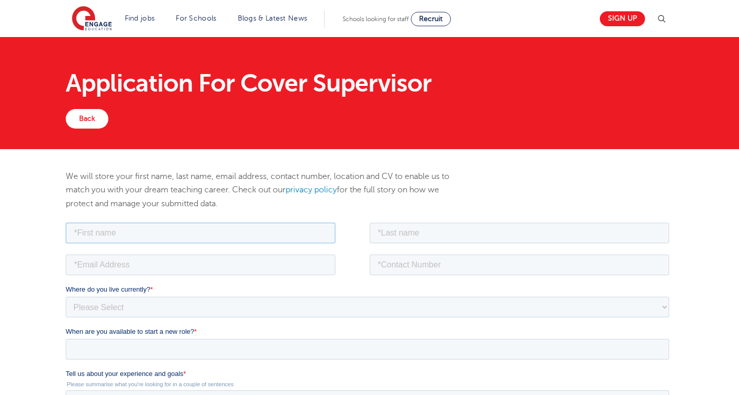
click at [184, 231] on input "text" at bounding box center [201, 232] width 270 height 21
type input "Syeda Hafsa"
type input "Ahmad"
type input "07411065156"
click at [168, 264] on input "email" at bounding box center [201, 264] width 270 height 21
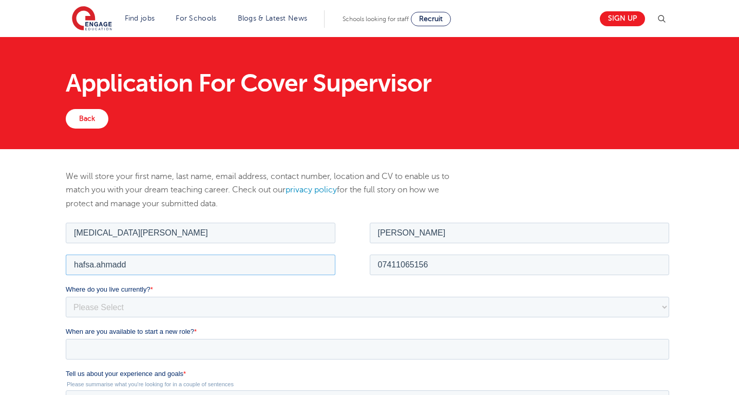
type input "hafsa.ahmadd@outlook.com"
click at [152, 312] on select "Please Select UK Canada Ireland Australia New Zealand Europe USA South Africa J…" at bounding box center [368, 306] width 604 height 21
select select "UK"
click at [66, 296] on select "Please Select UK Canada Ireland Australia New Zealand Europe USA South Africa J…" at bounding box center [368, 306] width 604 height 21
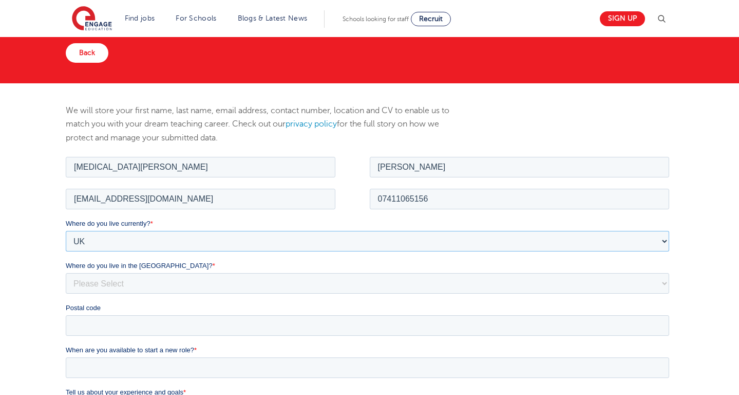
scroll to position [66, 0]
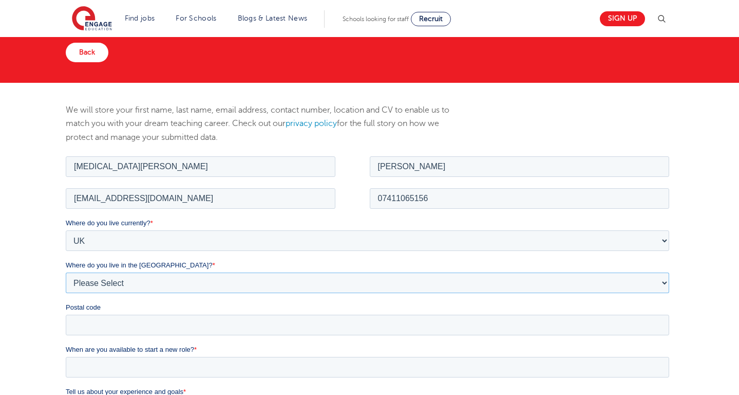
click at [132, 280] on select "Please Select Overseas Barnsley Bedfordshire Berkshire Bournemouth Bracknell Fo…" at bounding box center [368, 282] width 604 height 21
select select "London"
click at [66, 272] on select "Please Select Overseas Barnsley Bedfordshire Berkshire Bournemouth Bracknell Fo…" at bounding box center [368, 282] width 604 height 21
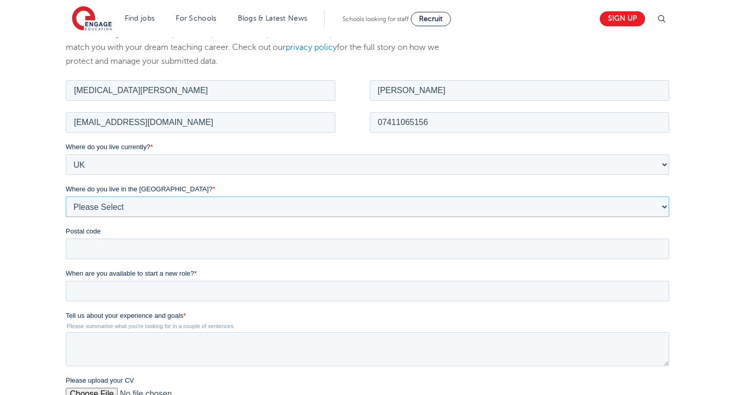
scroll to position [163, 0]
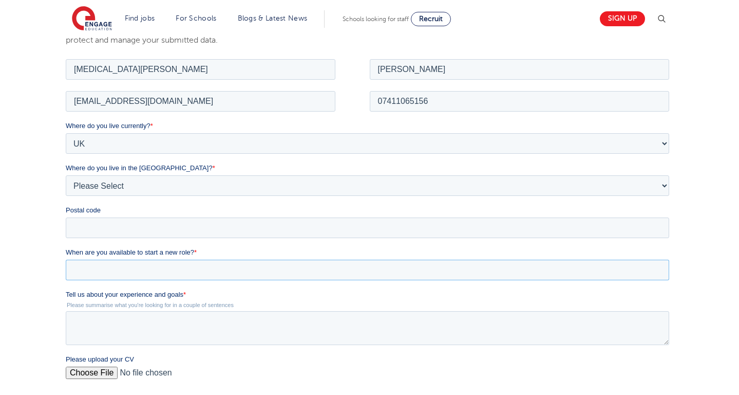
click at [114, 271] on input "When are you available to start a new role? *" at bounding box center [368, 269] width 604 height 21
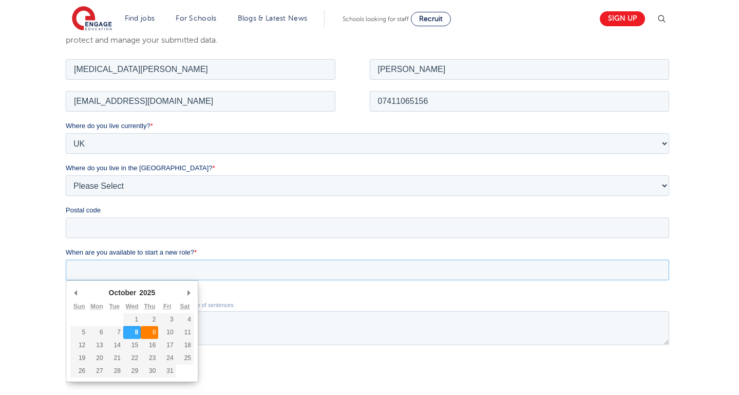
type div "2025-10-09"
type input "2025/10/09"
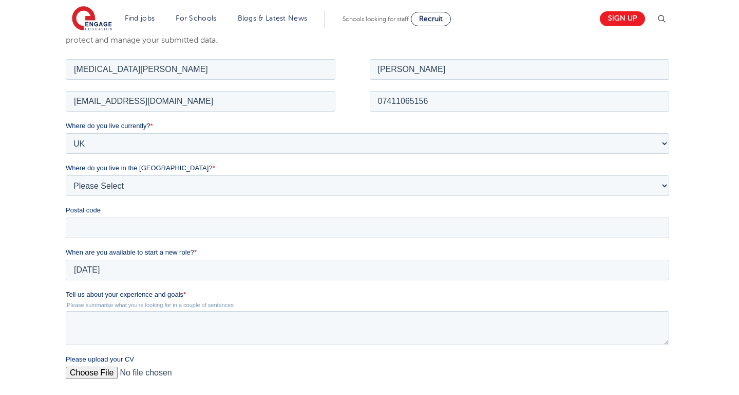
scroll to position [204, 0]
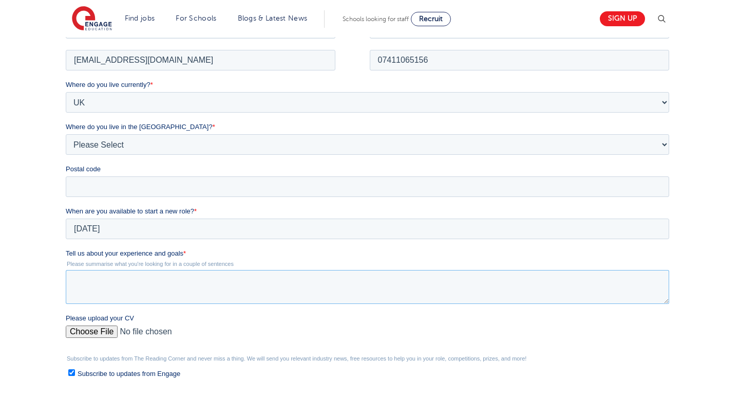
click at [104, 284] on textarea "Tell us about your experience and goals *" at bounding box center [368, 286] width 604 height 34
paste textarea "I’m an enthusiastic and dedicated MSc graduate from UCL with UK experience supp…"
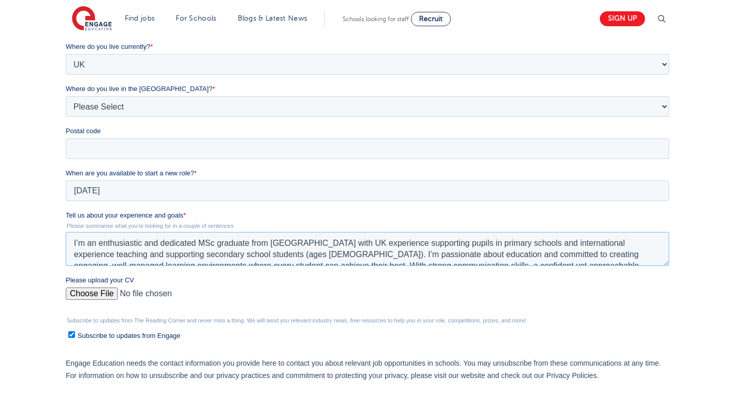
scroll to position [245, 0]
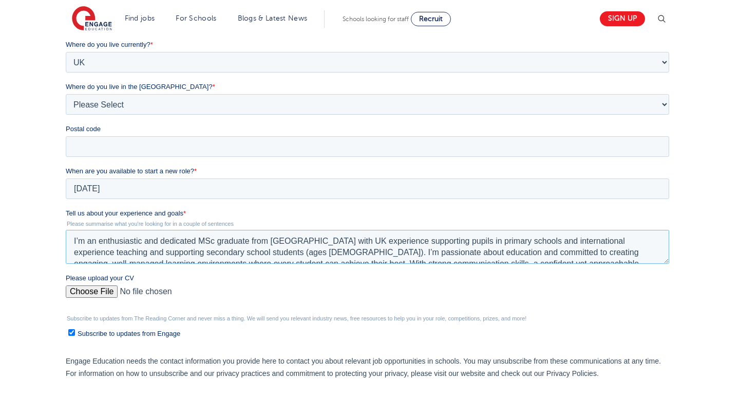
type textarea "I’m an enthusiastic and dedicated MSc graduate from UCL with UK experience supp…"
click at [87, 294] on input "Please upload your CV" at bounding box center [368, 295] width 604 height 21
type input "C:\fakepath\TA CV.pdf"
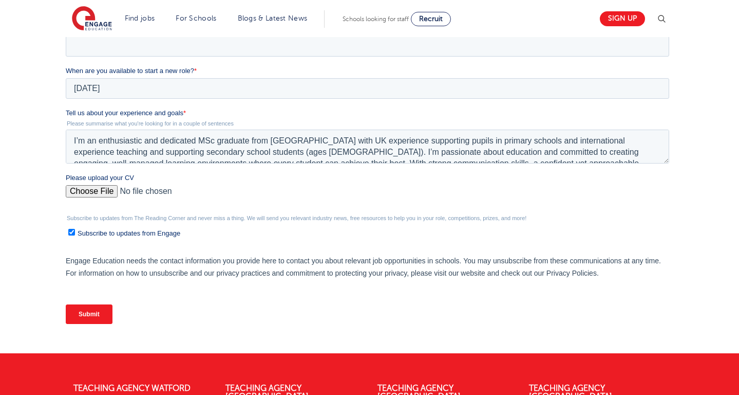
scroll to position [368, 0]
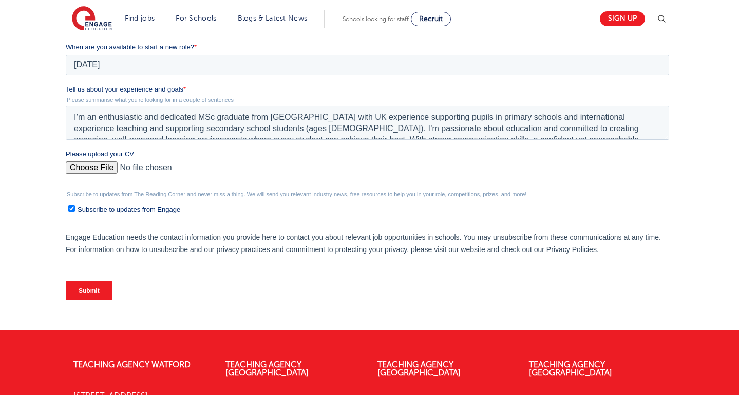
click at [87, 291] on input "Submit" at bounding box center [89, 291] width 47 height 20
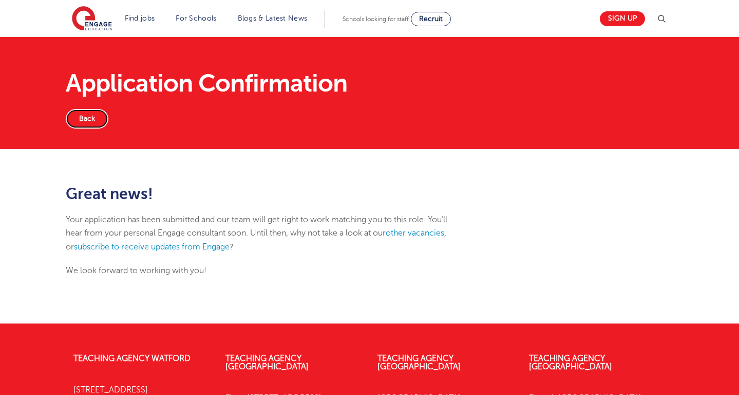
click at [88, 115] on link "Back" at bounding box center [87, 119] width 43 height 20
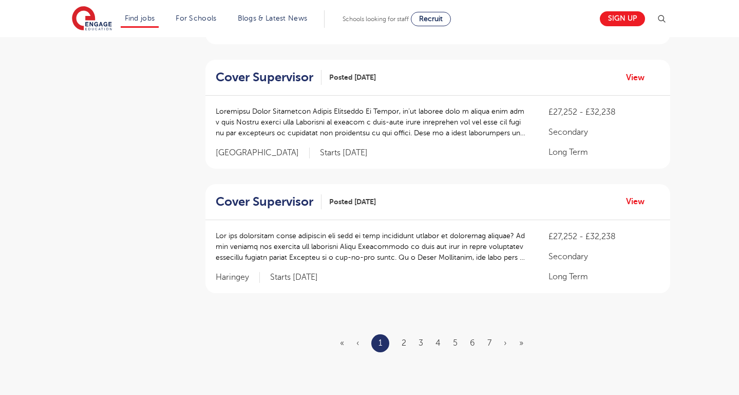
scroll to position [1147, 0]
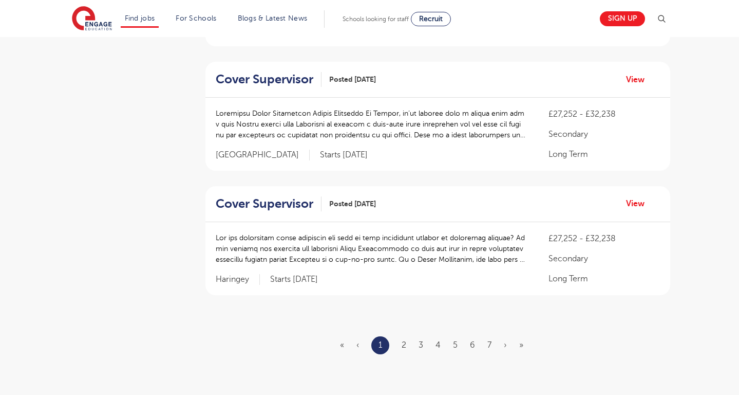
click at [399, 344] on ul "« ‹ 1 2 3 4 5 6 7 › »" at bounding box center [438, 345] width 196 height 18
click at [403, 346] on link "2" at bounding box center [404, 344] width 5 height 9
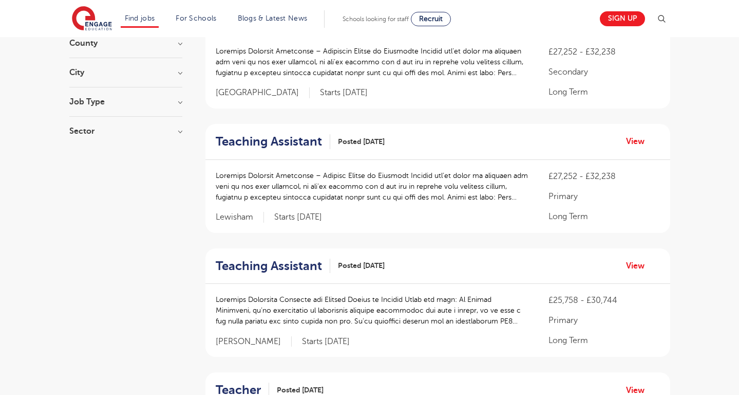
scroll to position [145, 0]
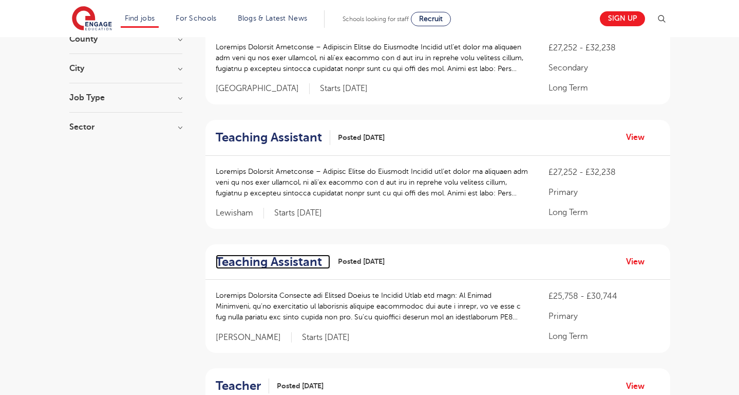
click at [291, 261] on h2 "Teaching Assistant" at bounding box center [269, 261] width 106 height 15
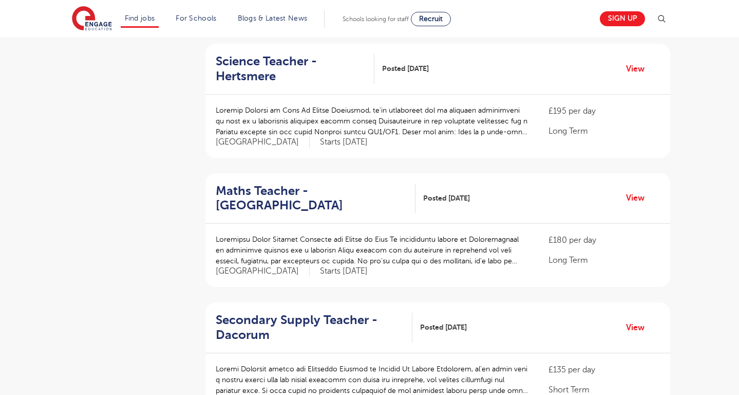
scroll to position [1083, 0]
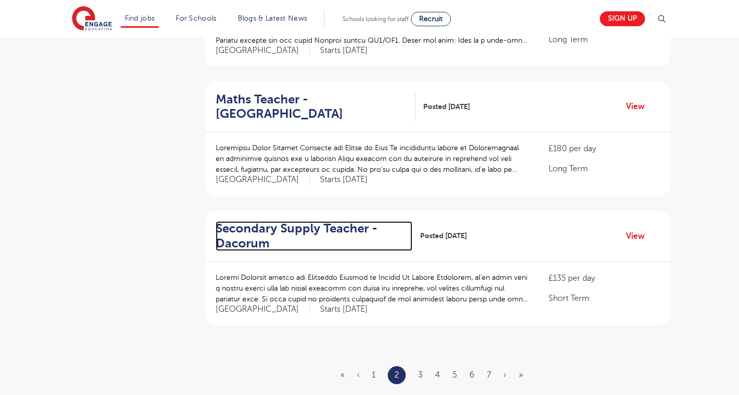
click at [289, 229] on h2 "Secondary Supply Teacher - Dacorum" at bounding box center [310, 236] width 189 height 30
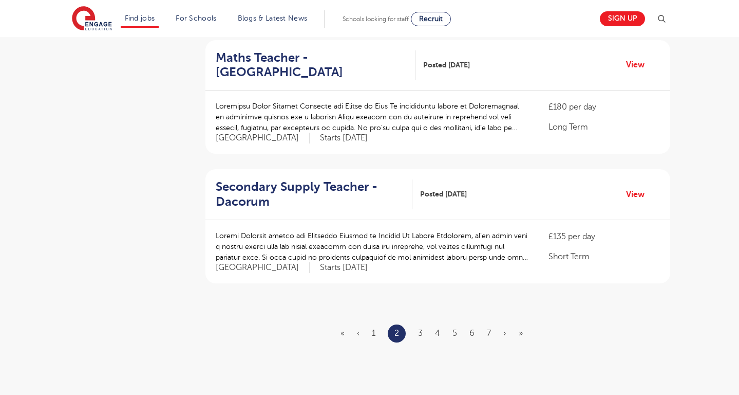
scroll to position [1136, 0]
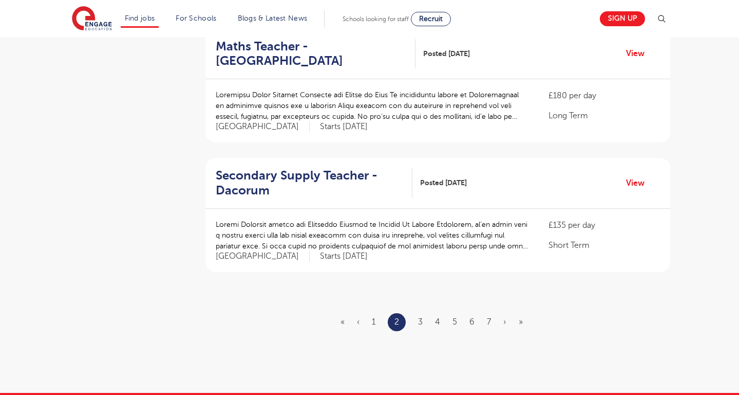
click at [417, 320] on ul "« ‹ 1 2 3 4 5 6 7 › »" at bounding box center [438, 322] width 195 height 18
click at [421, 322] on link "3" at bounding box center [420, 321] width 5 height 9
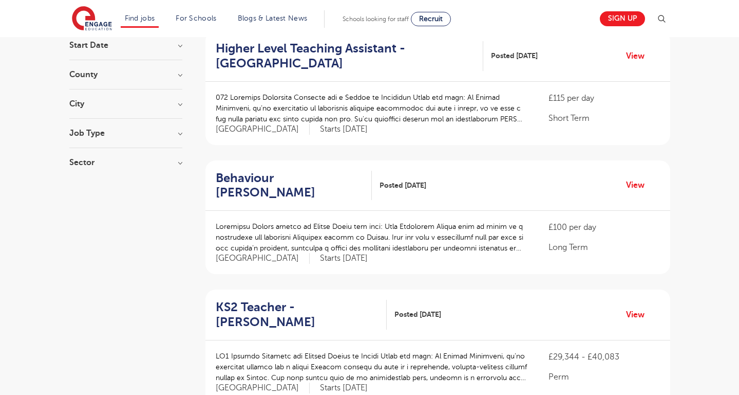
scroll to position [105, 0]
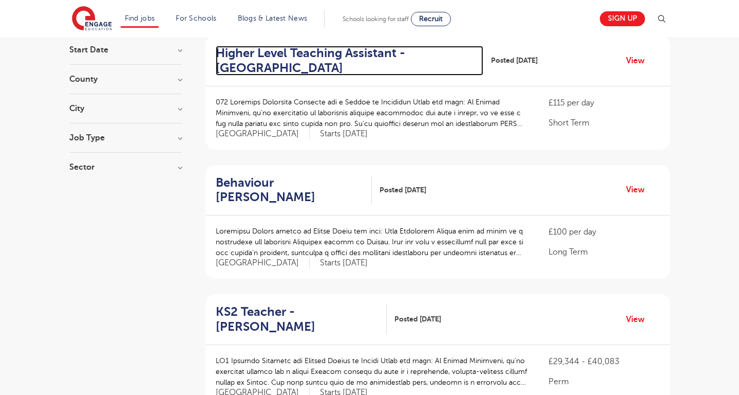
click at [327, 49] on h2 "Higher Level Teaching Assistant - Elmbridge" at bounding box center [346, 61] width 260 height 30
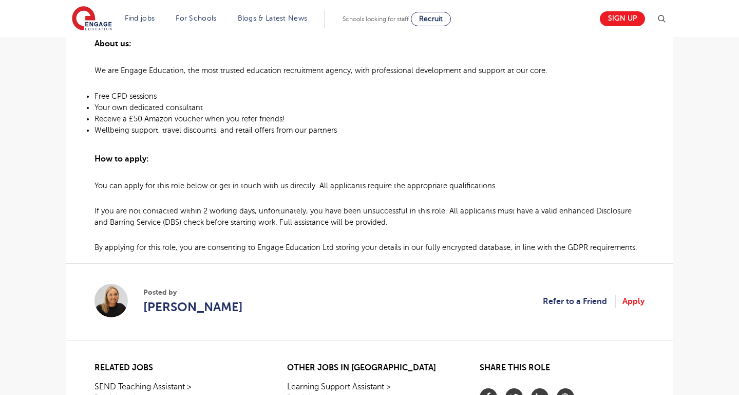
scroll to position [698, 0]
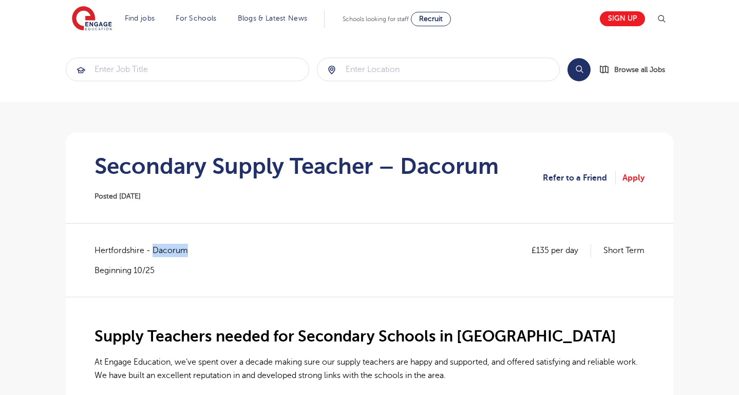
drag, startPoint x: 193, startPoint y: 251, endPoint x: 154, endPoint y: 245, distance: 39.5
click at [154, 245] on span "Hertfordshire - Dacorum" at bounding box center [147, 250] width 104 height 13
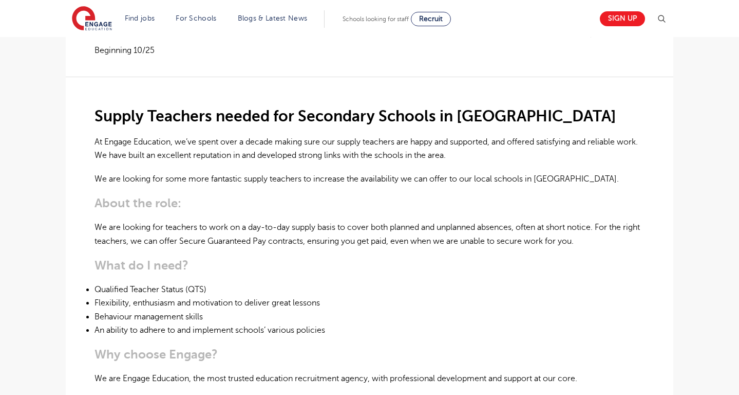
scroll to position [221, 0]
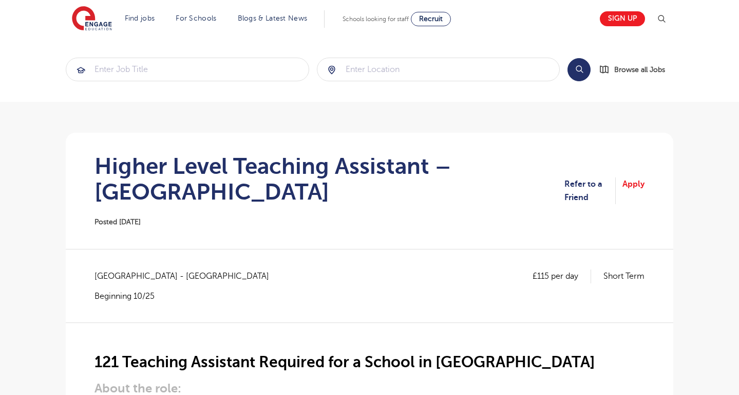
scroll to position [63, 0]
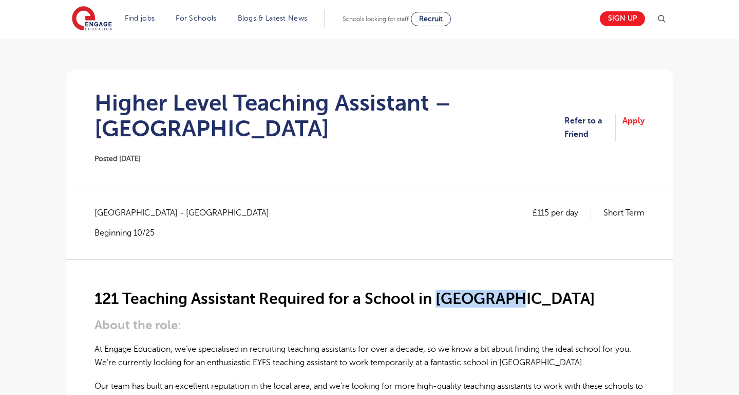
drag, startPoint x: 435, startPoint y: 297, endPoint x: 529, endPoint y: 297, distance: 94.0
click at [530, 297] on h2 "121 Teaching Assistant Required for a School in [GEOGRAPHIC_DATA]" at bounding box center [370, 298] width 550 height 17
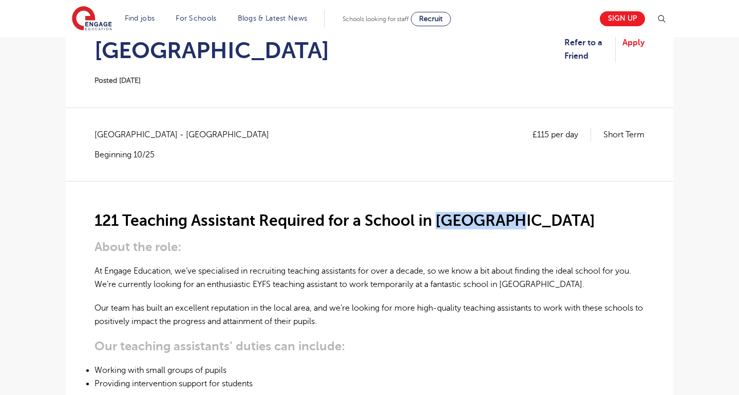
scroll to position [150, 0]
